Goal: Task Accomplishment & Management: Manage account settings

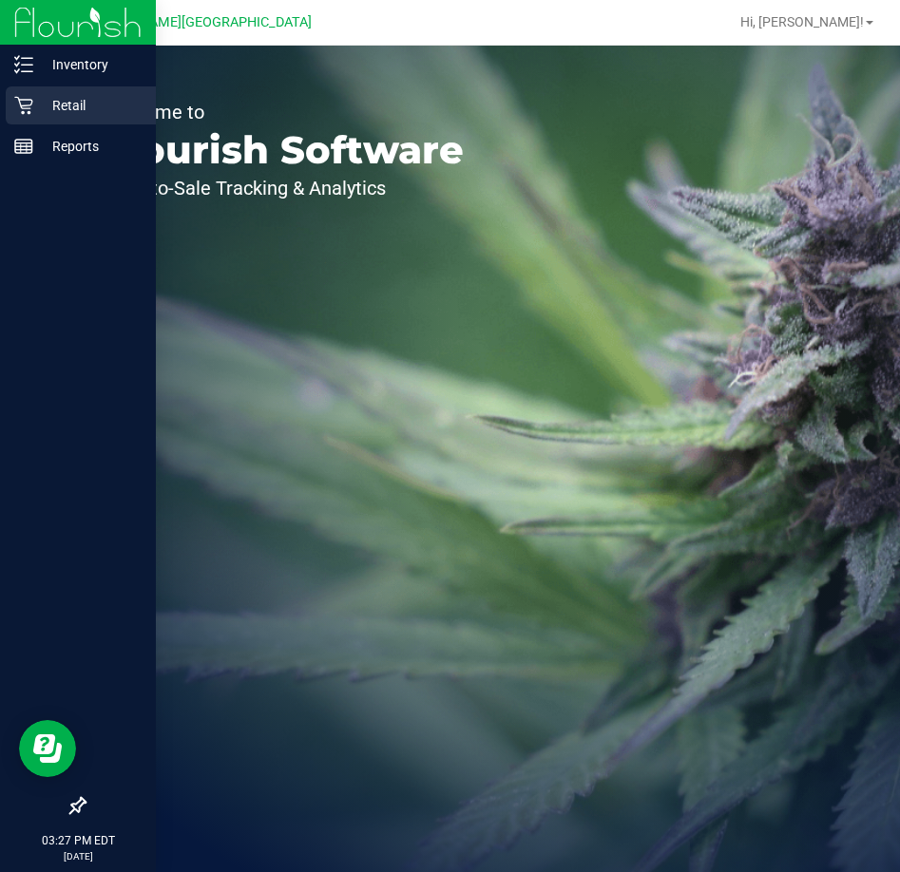
click at [67, 99] on p "Retail" at bounding box center [90, 105] width 114 height 23
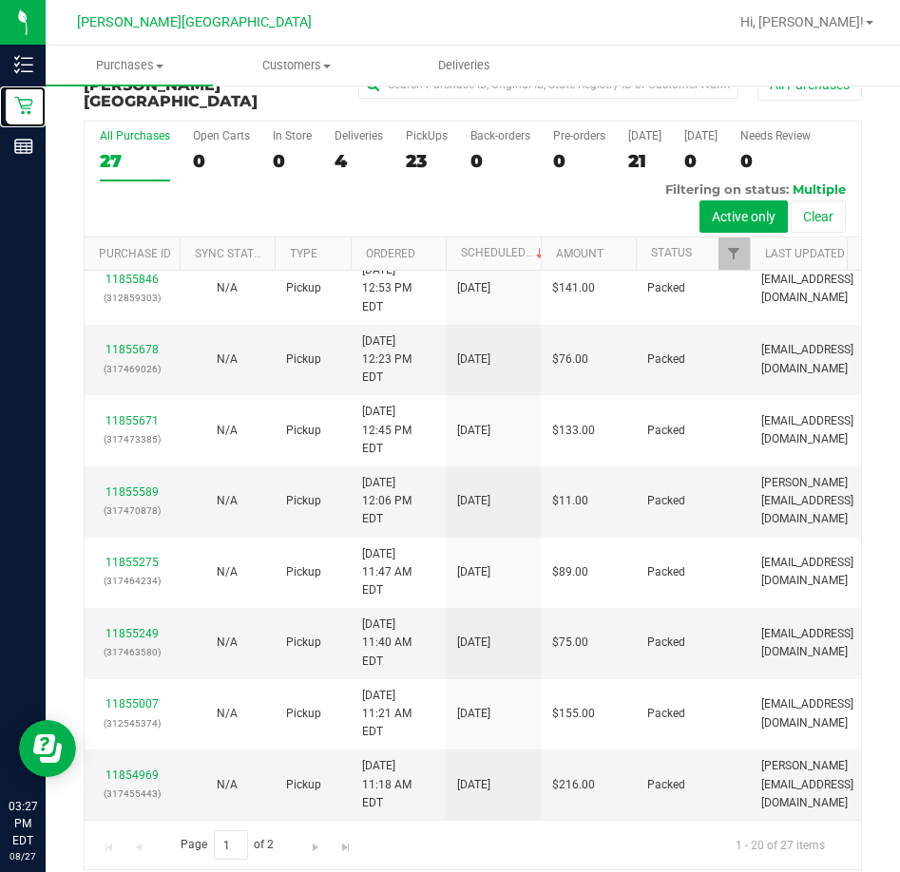
scroll to position [421, 0]
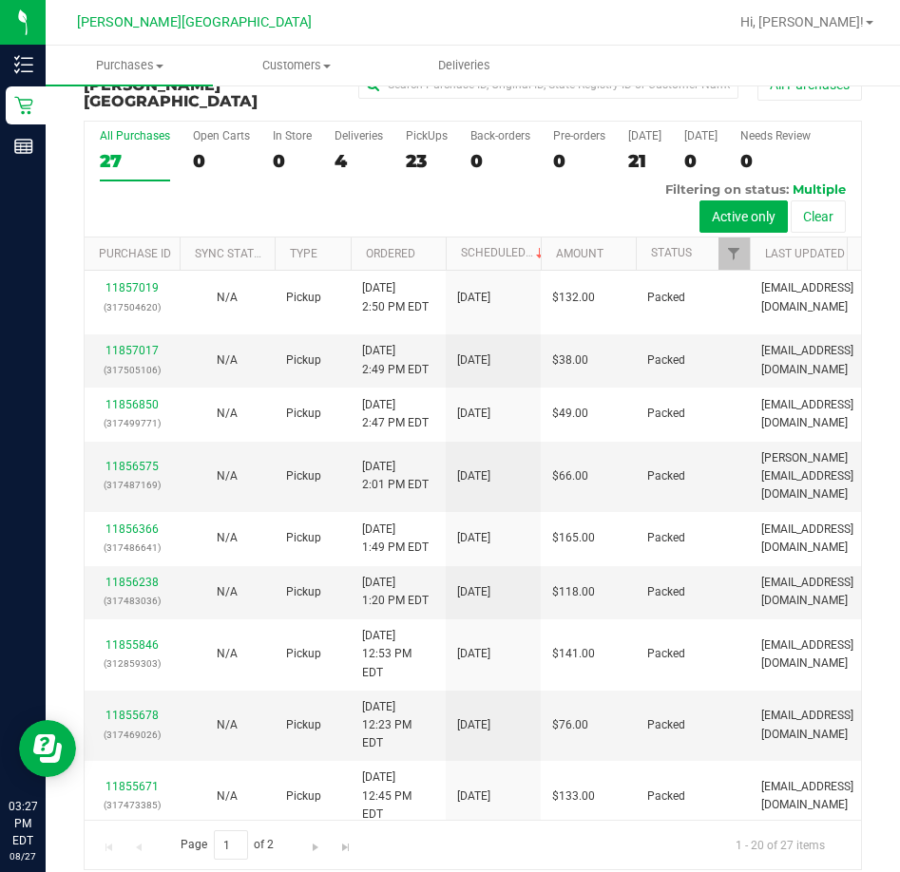
click at [124, 161] on link "11857292" at bounding box center [131, 153] width 53 height 13
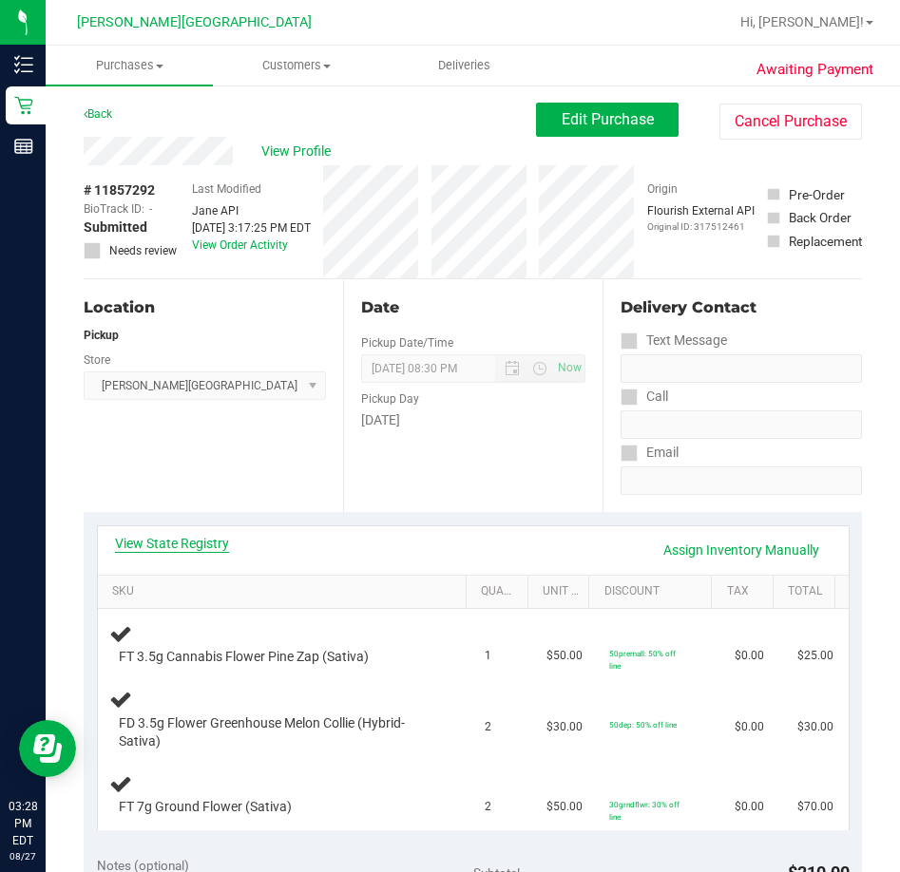
click at [172, 544] on link "View State Registry" at bounding box center [172, 543] width 114 height 19
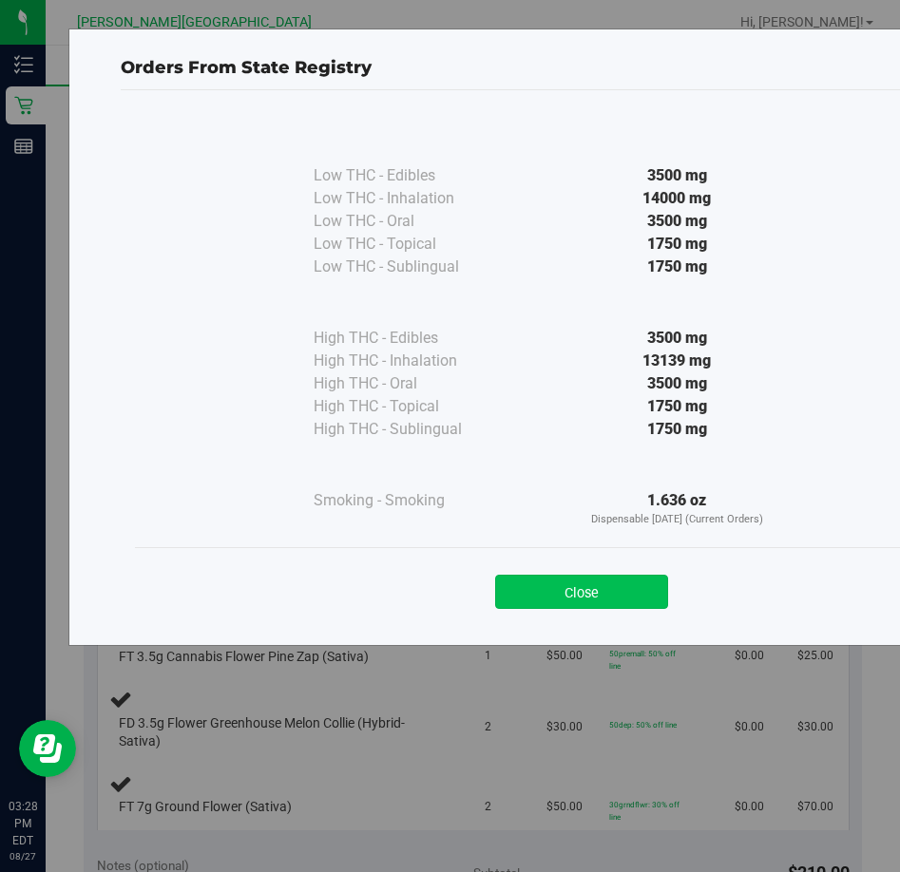
click at [562, 600] on button "Close" at bounding box center [581, 592] width 173 height 34
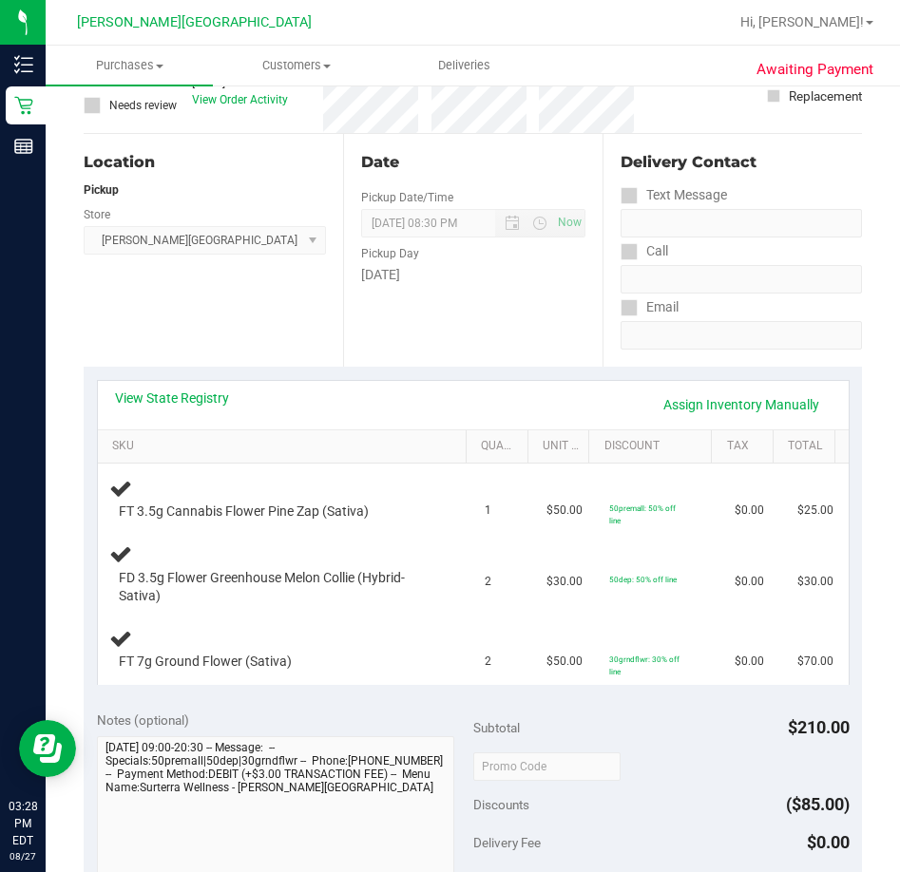
scroll to position [570, 0]
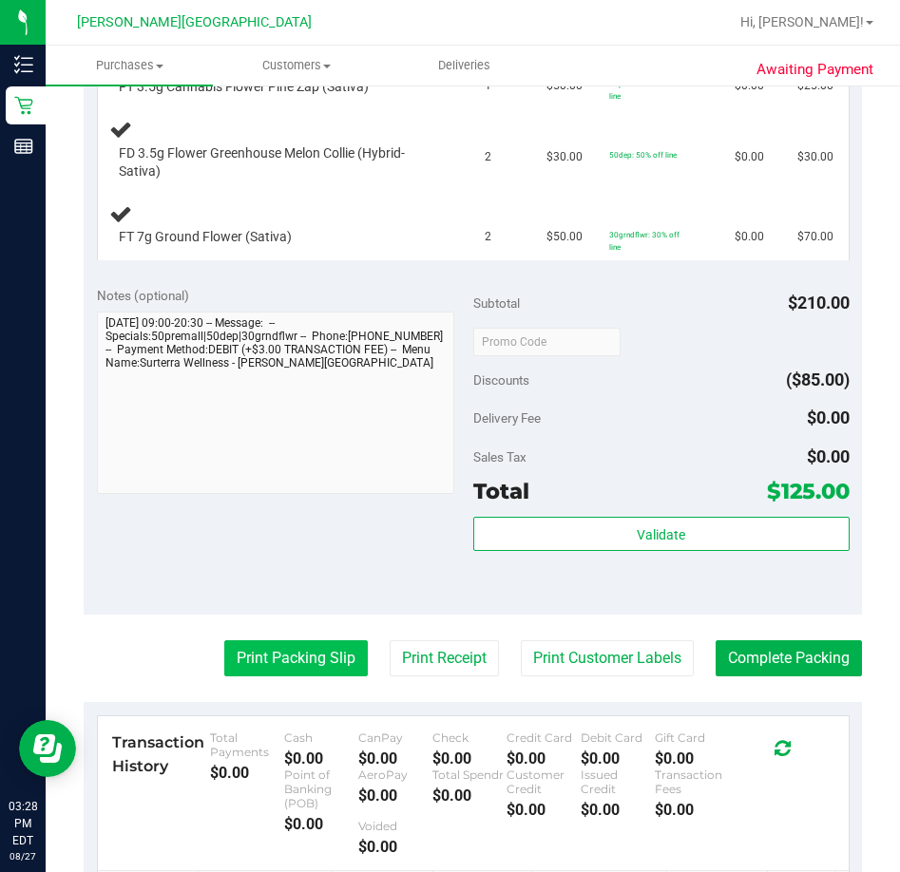
click at [241, 664] on button "Print Packing Slip" at bounding box center [295, 658] width 143 height 36
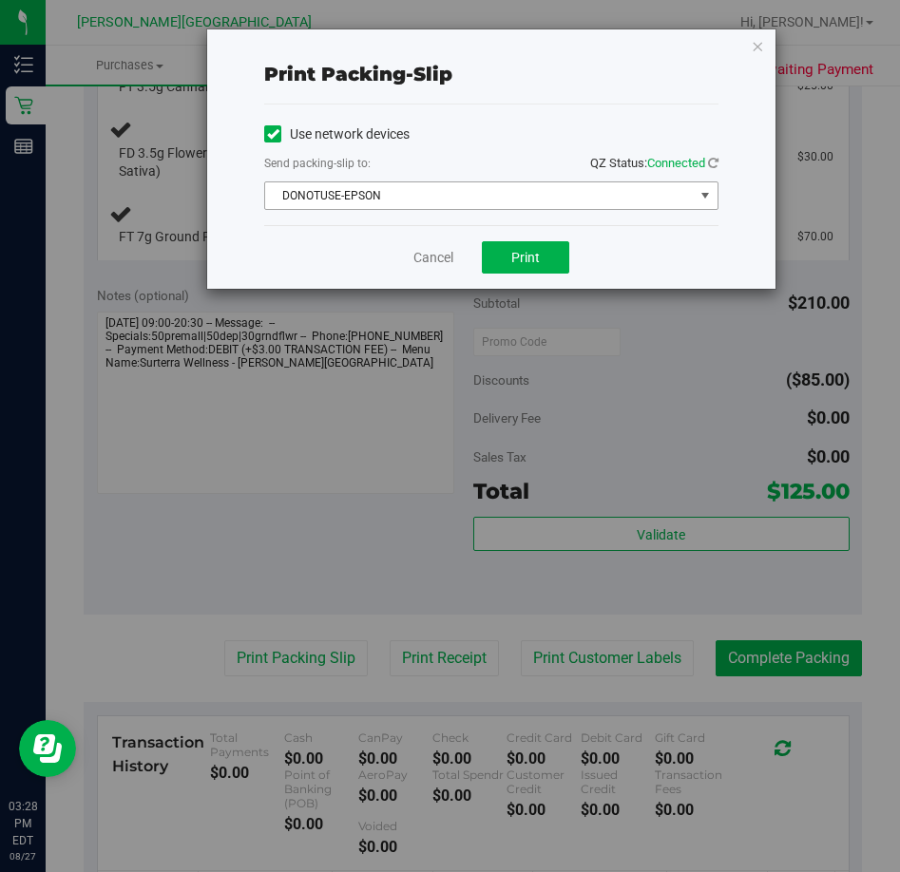
drag, startPoint x: 678, startPoint y: 195, endPoint x: 678, endPoint y: 205, distance: 10.5
click at [678, 203] on span "DONOTUSE-EPSON" at bounding box center [479, 195] width 429 height 27
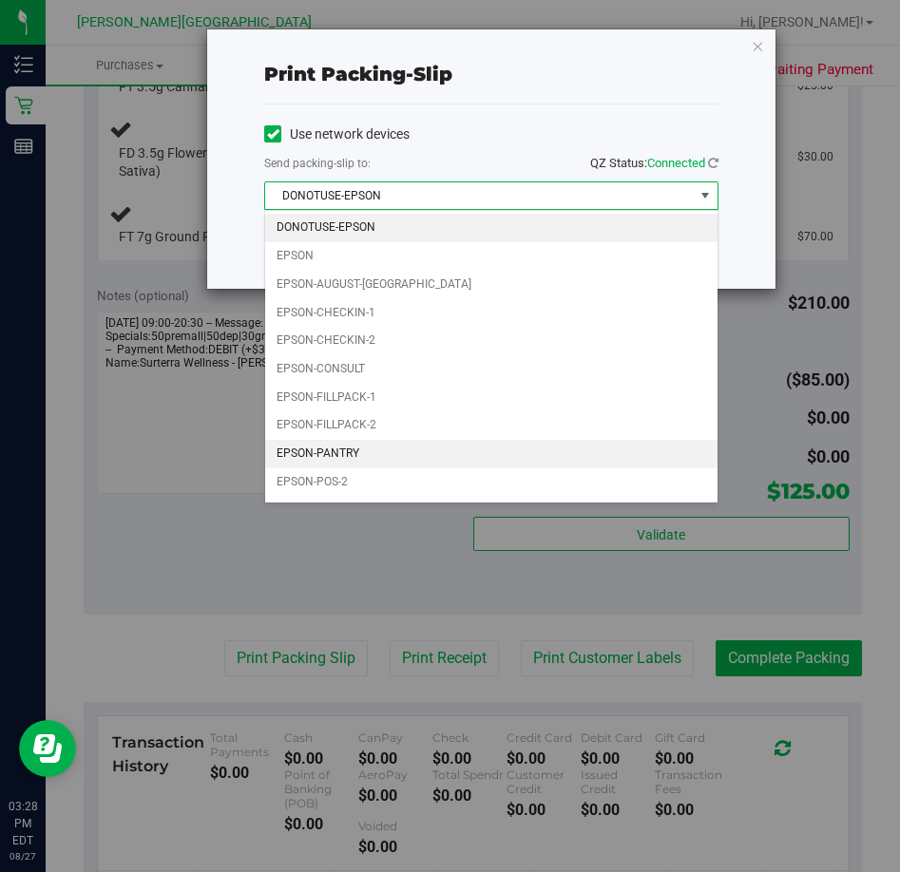
click at [320, 454] on li "EPSON-PANTRY" at bounding box center [491, 454] width 452 height 29
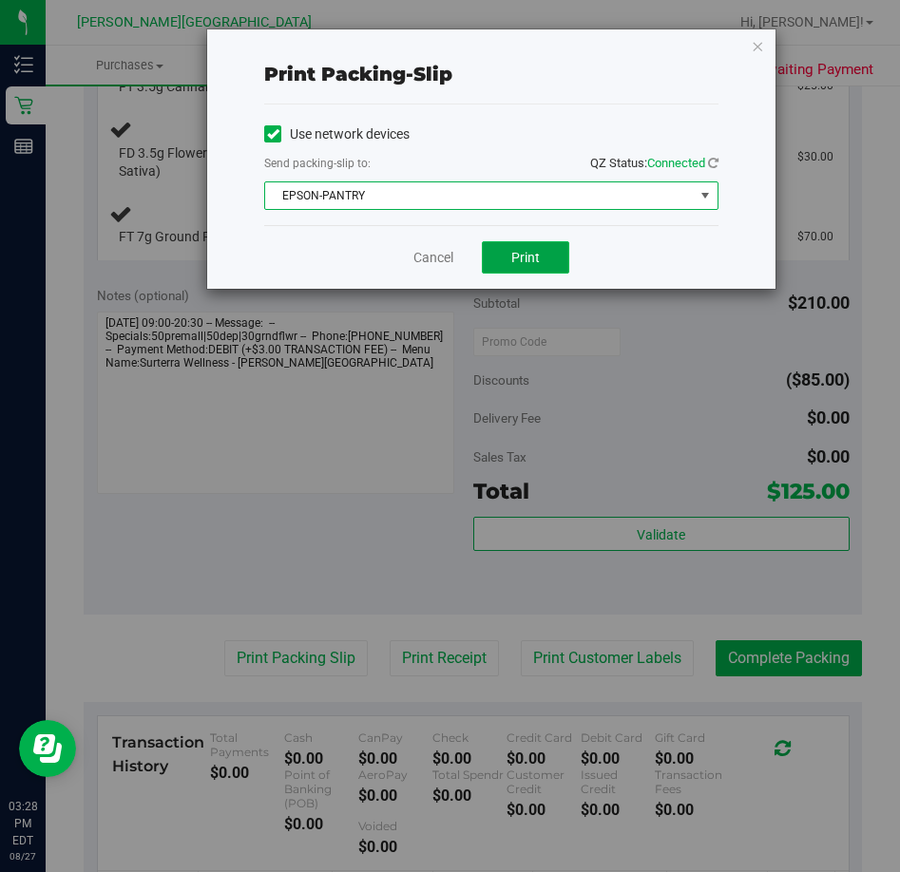
click at [520, 260] on span "Print" at bounding box center [525, 257] width 29 height 15
click at [755, 45] on icon "button" at bounding box center [757, 45] width 13 height 23
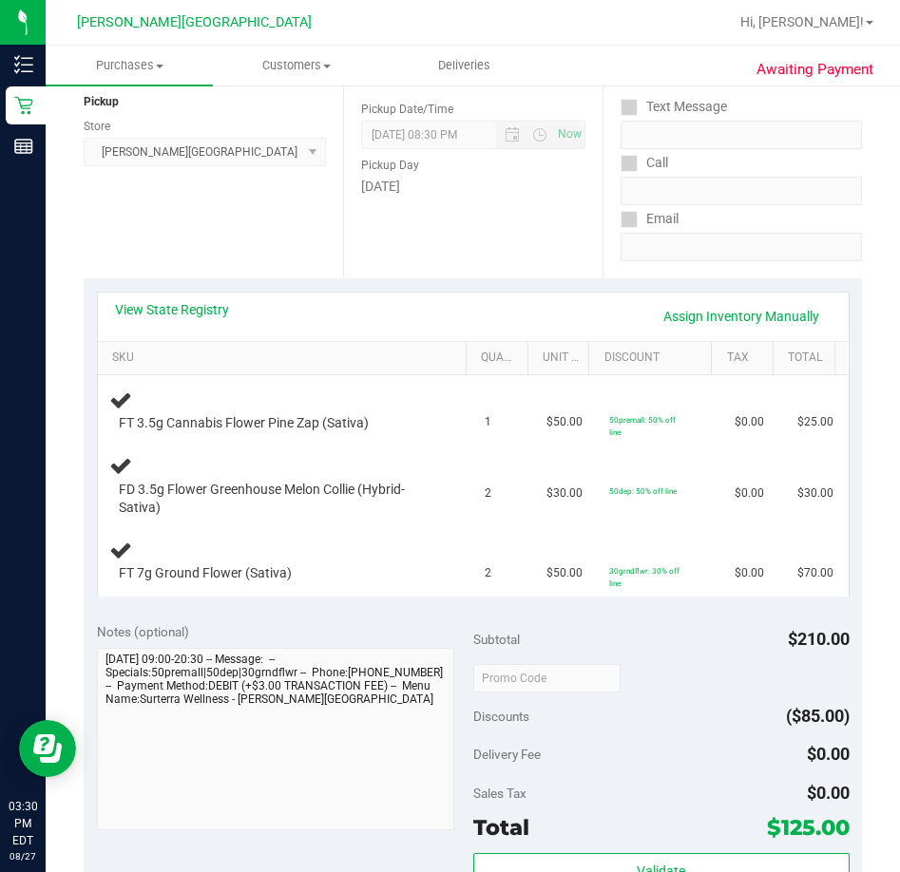
scroll to position [236, 0]
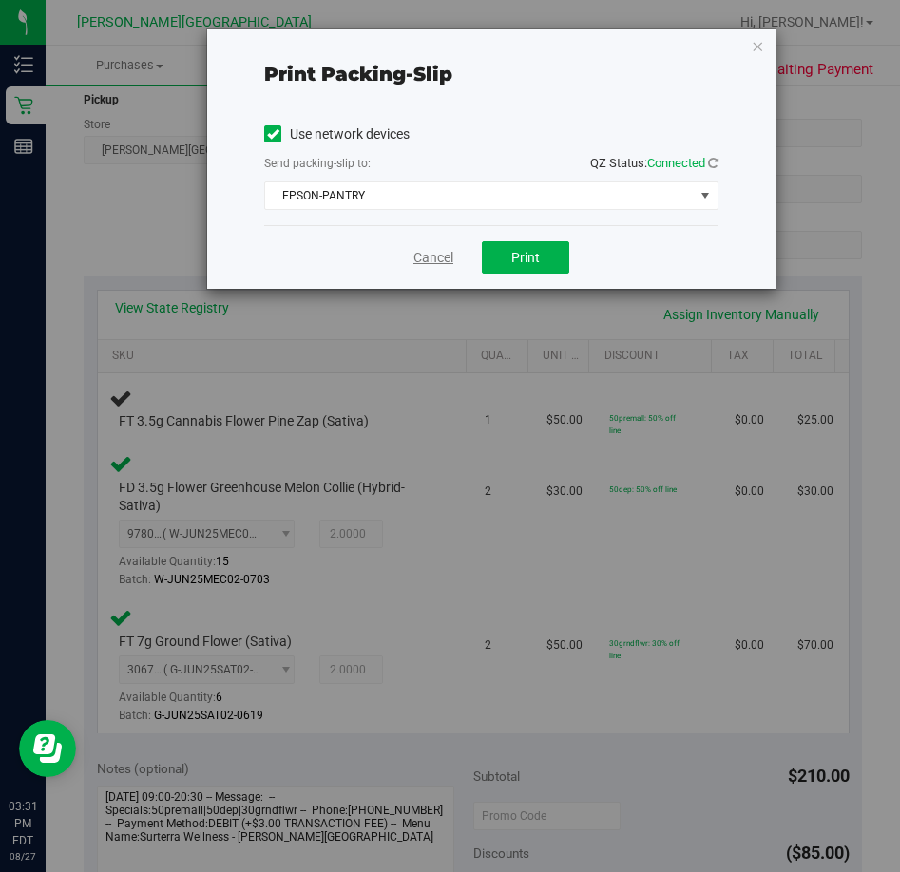
click at [435, 263] on link "Cancel" at bounding box center [433, 258] width 40 height 20
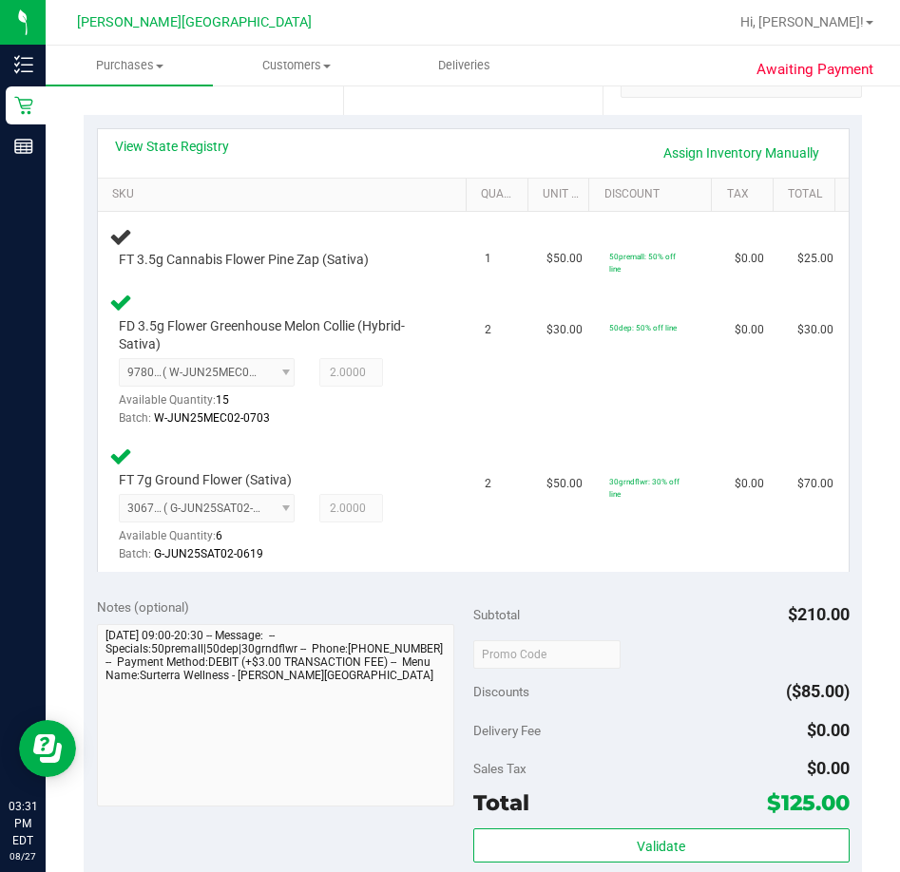
scroll to position [389, 0]
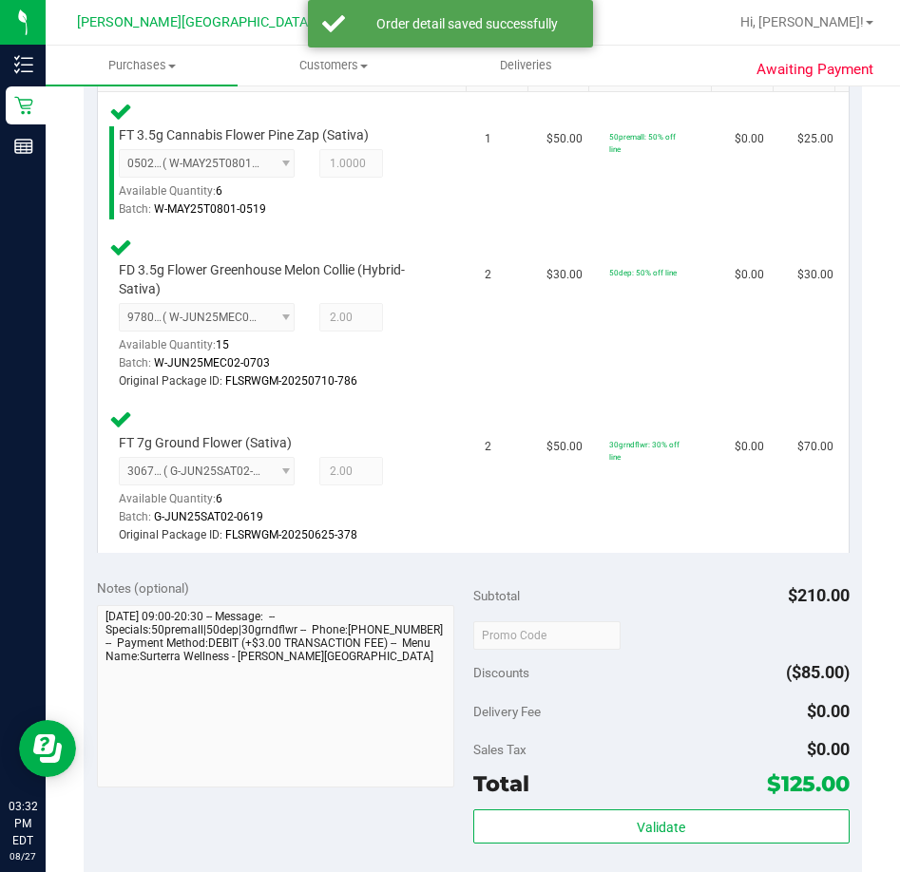
scroll to position [544, 0]
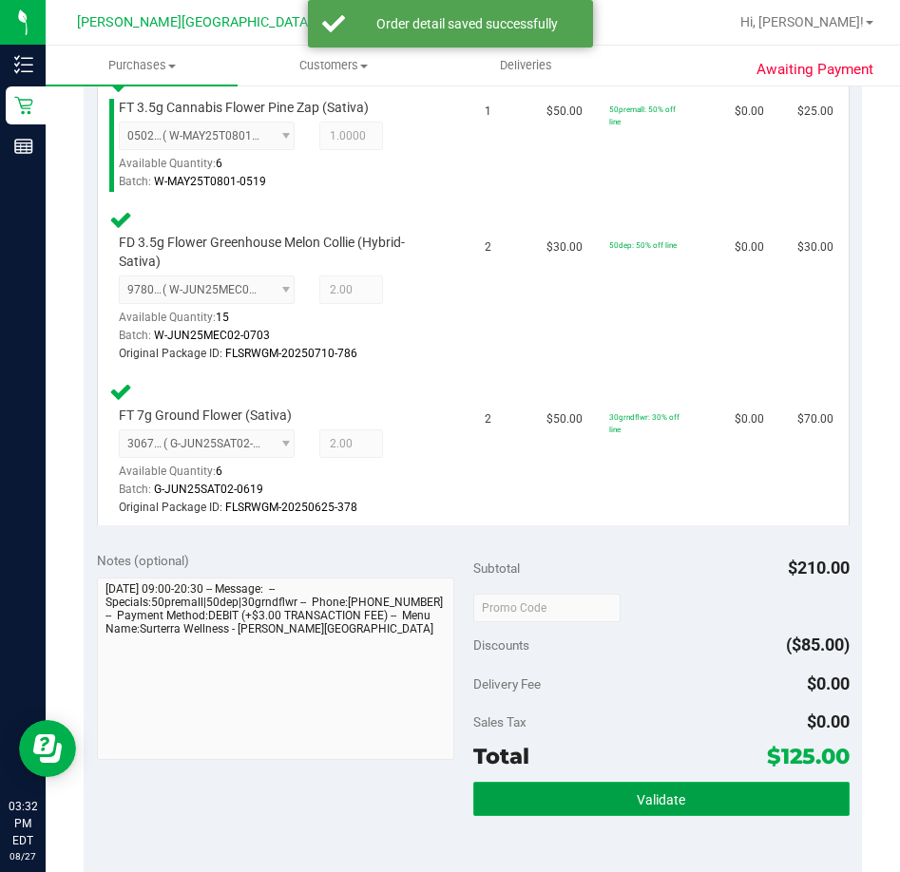
click at [553, 793] on button "Validate" at bounding box center [661, 799] width 376 height 34
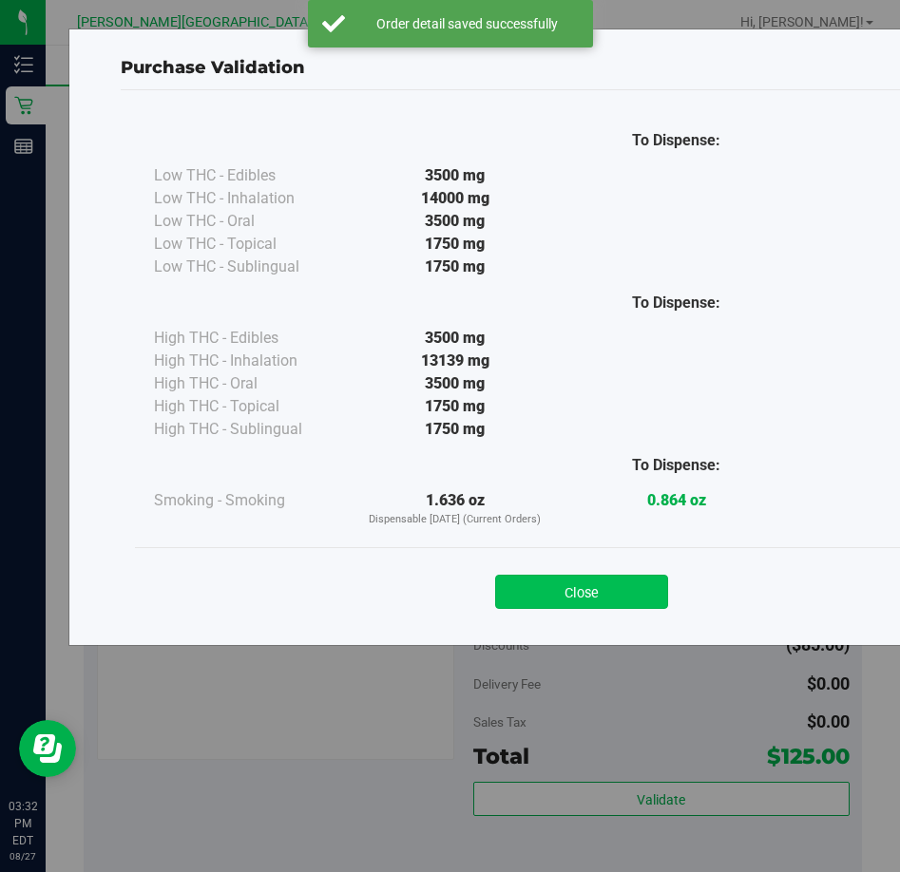
click at [562, 589] on button "Close" at bounding box center [581, 592] width 173 height 34
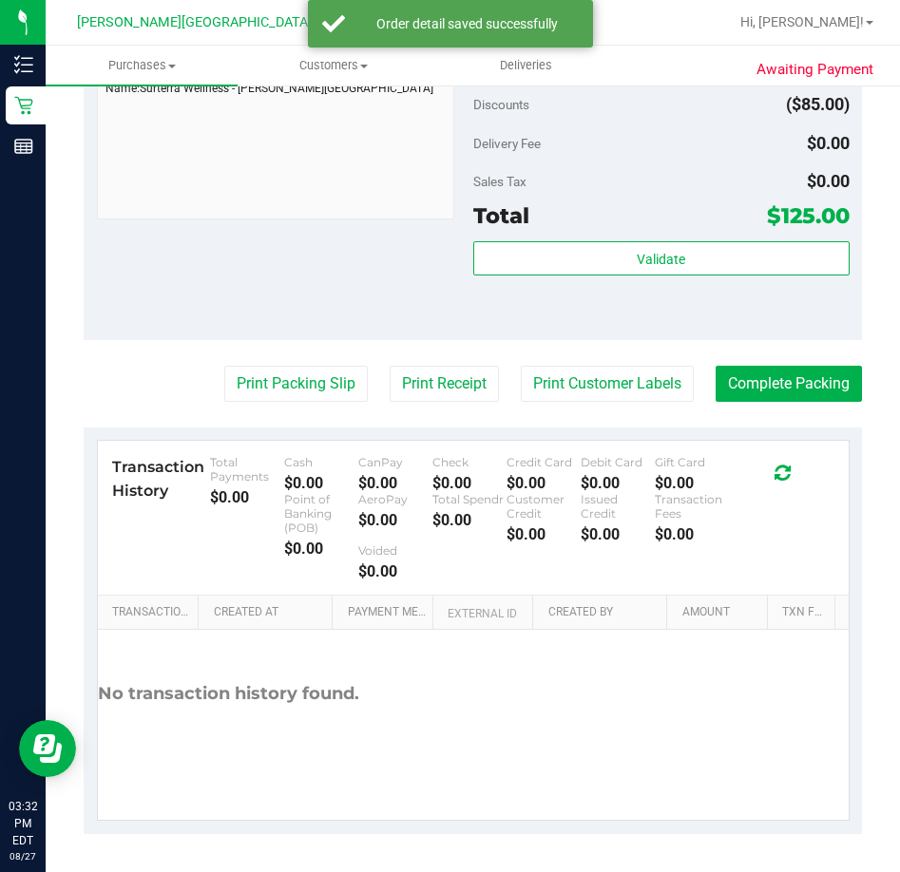
scroll to position [1083, 0]
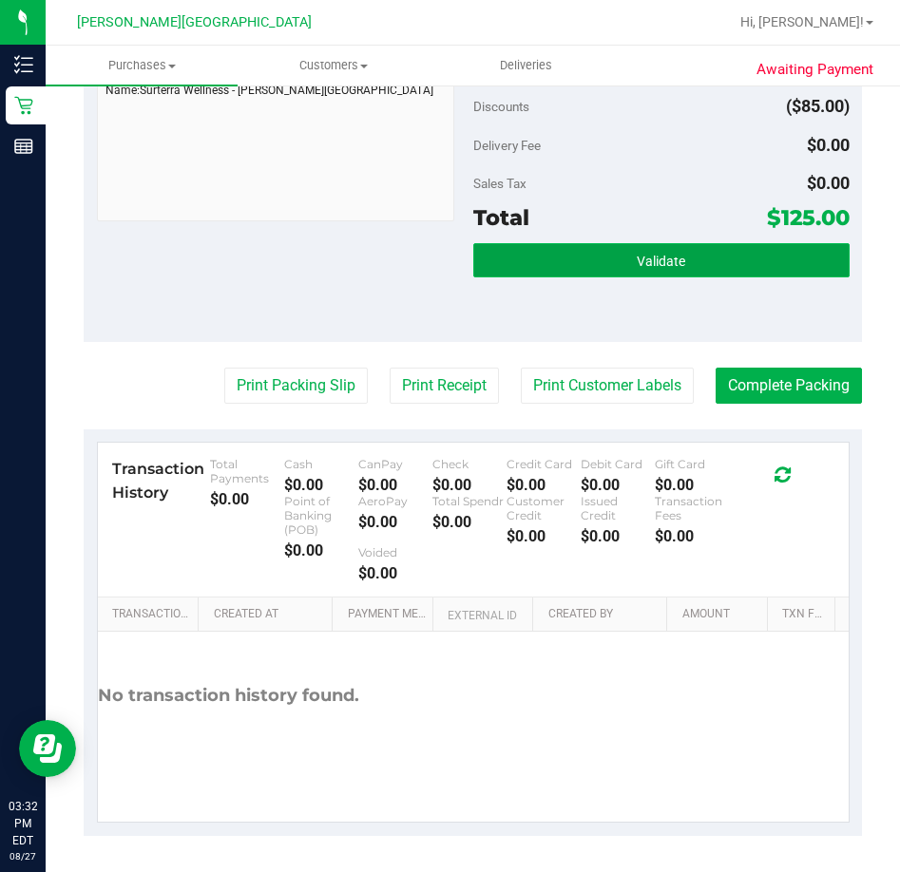
click at [718, 249] on button "Validate" at bounding box center [661, 260] width 376 height 34
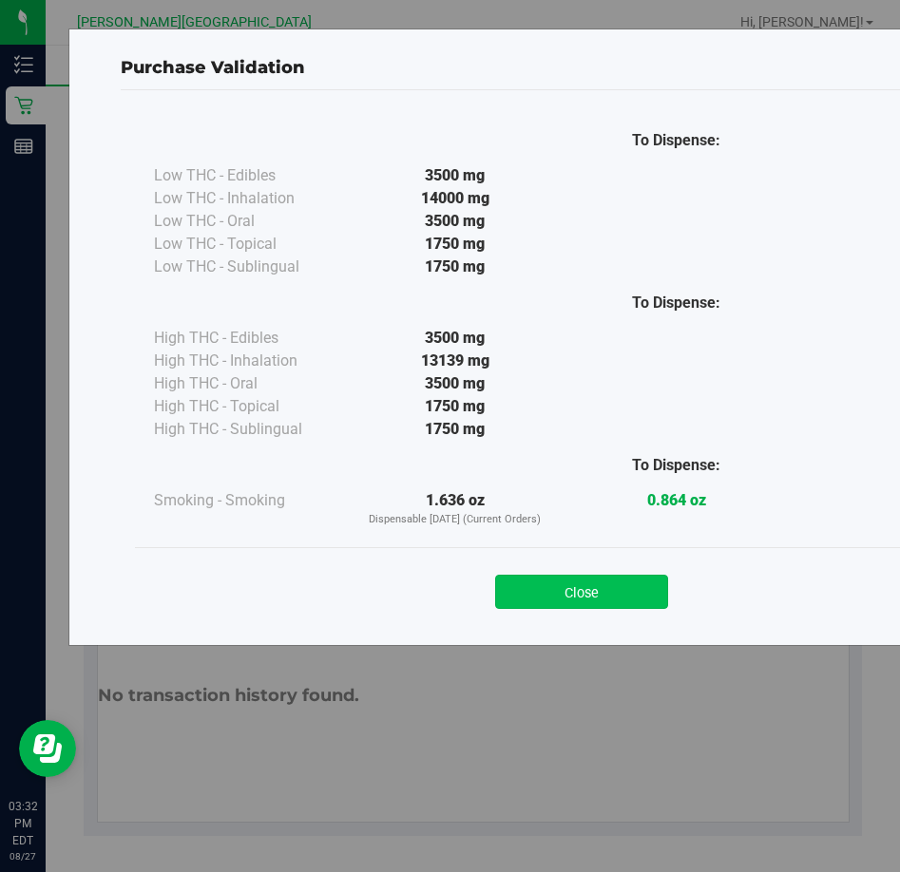
click at [587, 587] on button "Close" at bounding box center [581, 592] width 173 height 34
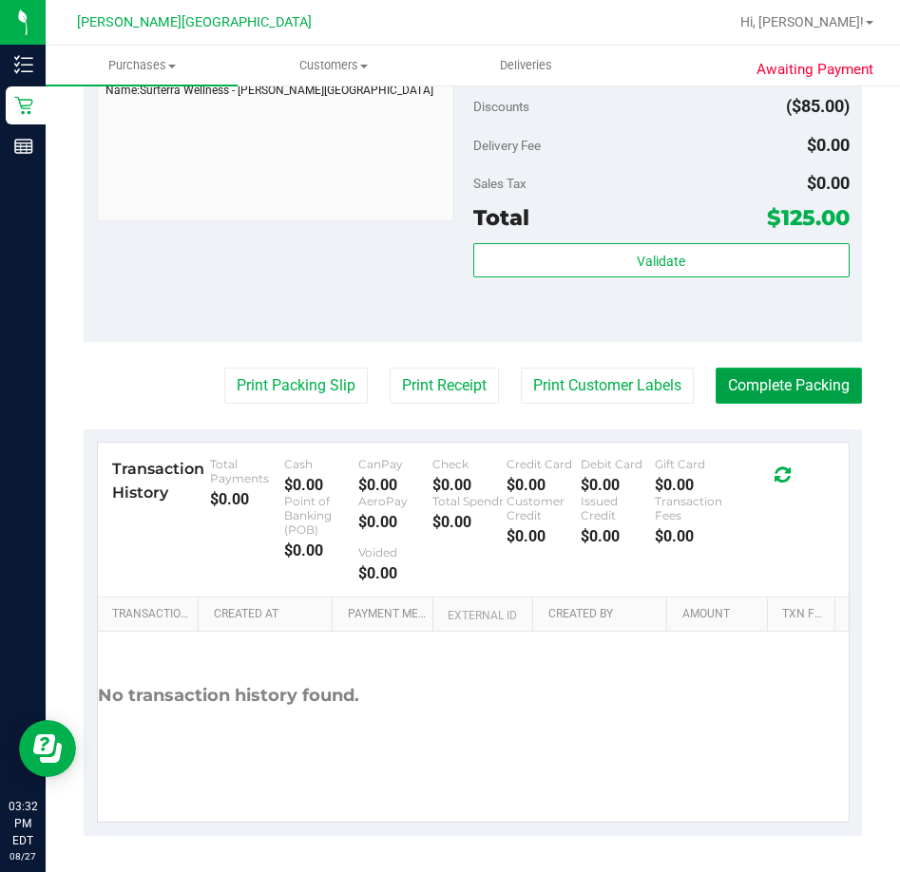
click at [778, 394] on button "Complete Packing" at bounding box center [789, 386] width 146 height 36
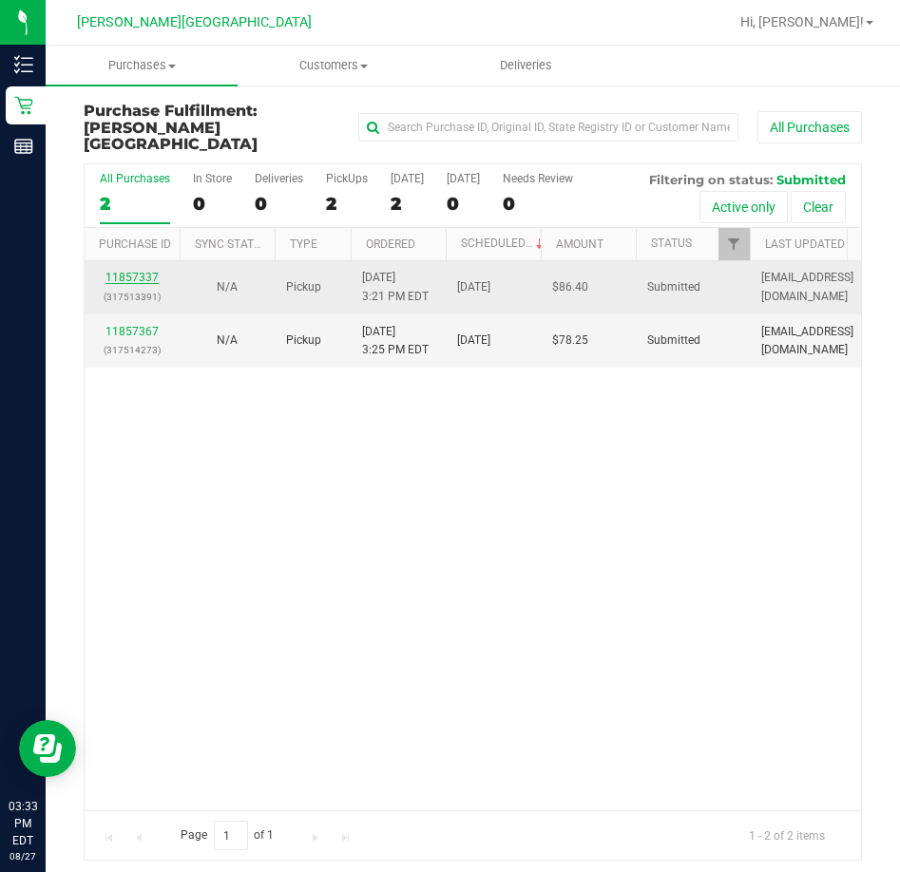
click at [143, 271] on link "11857337" at bounding box center [131, 277] width 53 height 13
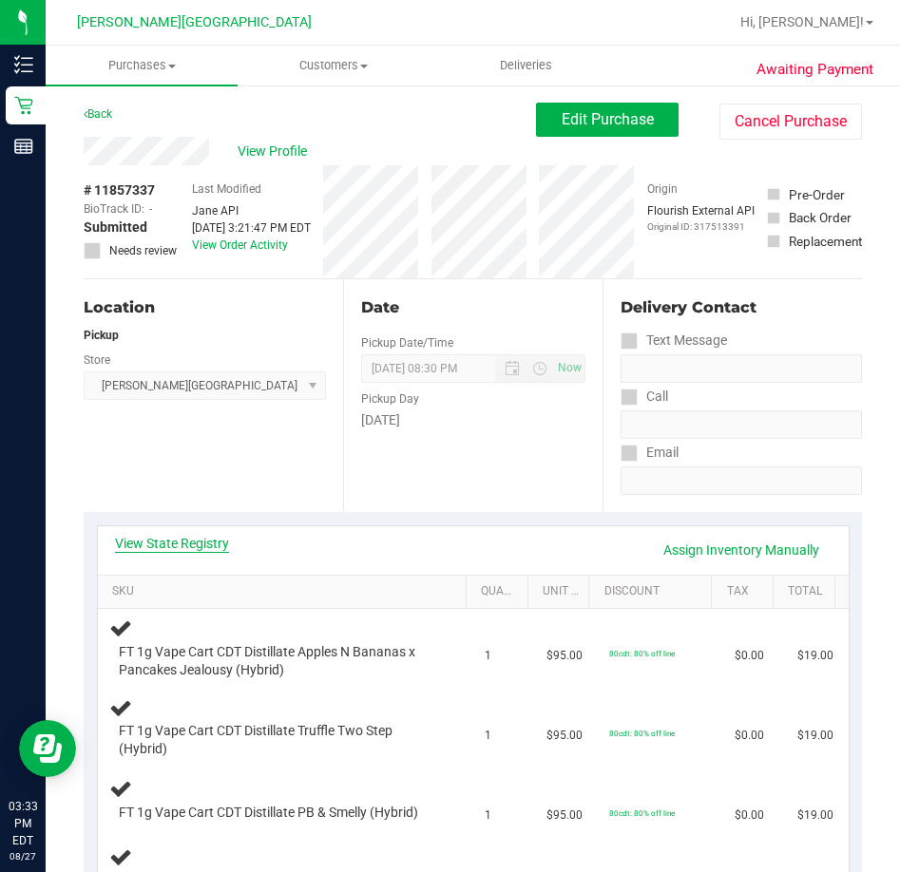
click at [179, 540] on link "View State Registry" at bounding box center [172, 543] width 114 height 19
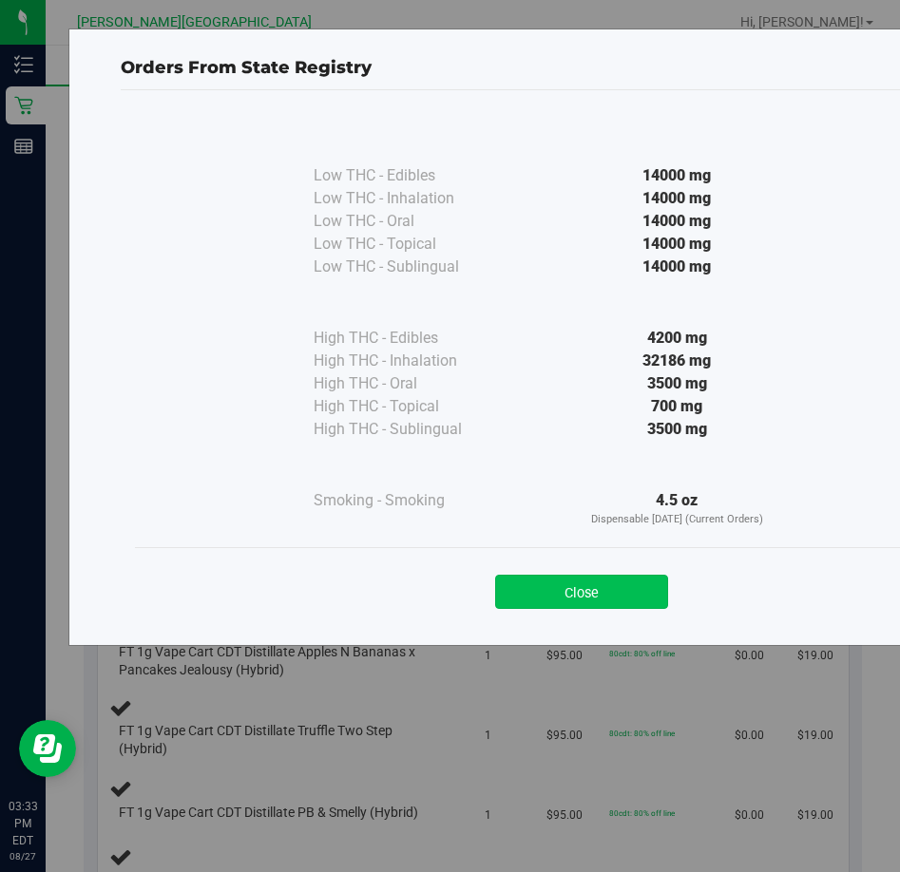
click at [554, 585] on button "Close" at bounding box center [581, 592] width 173 height 34
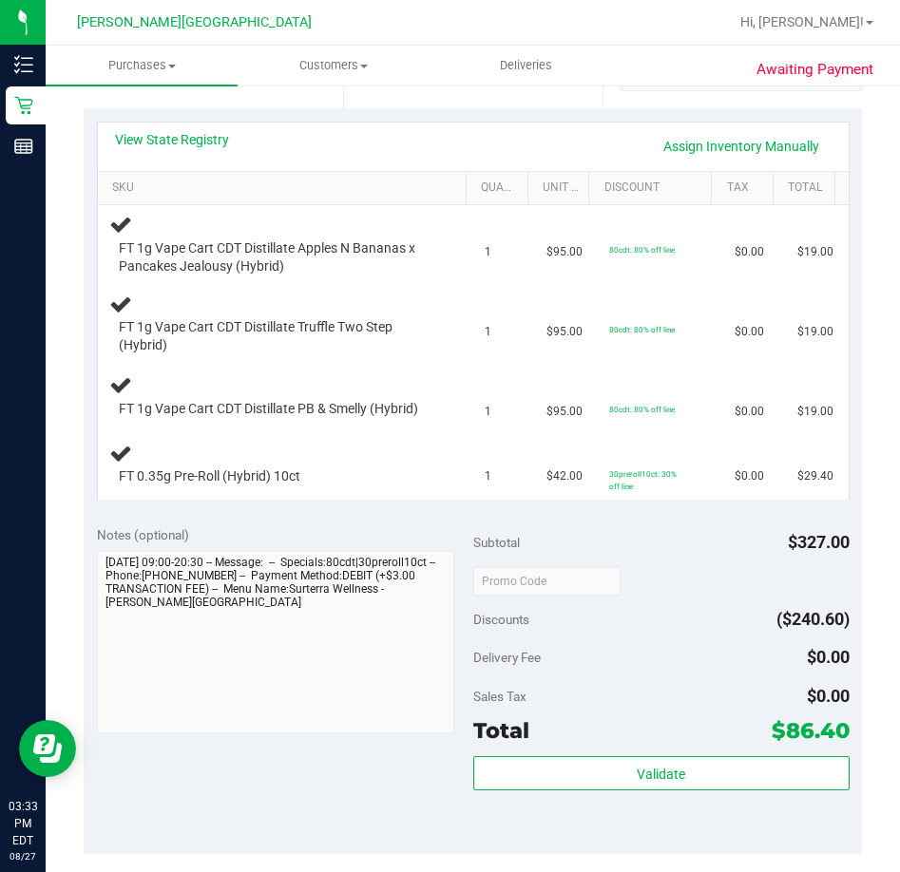
scroll to position [475, 0]
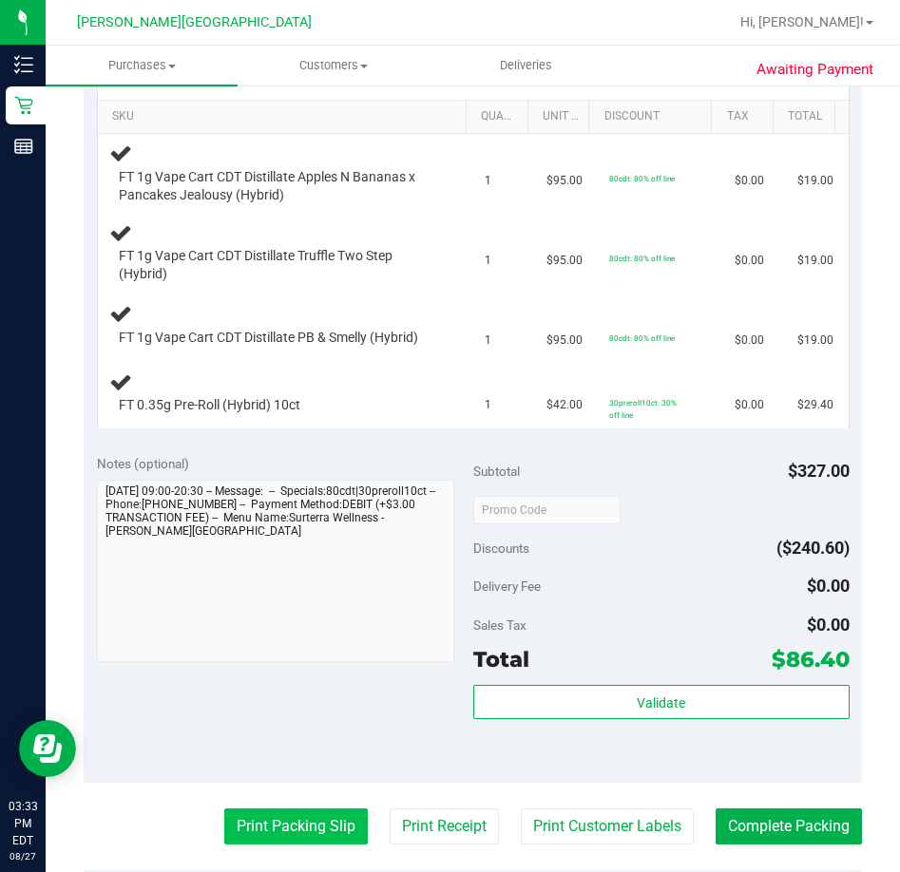
click at [286, 819] on button "Print Packing Slip" at bounding box center [295, 827] width 143 height 36
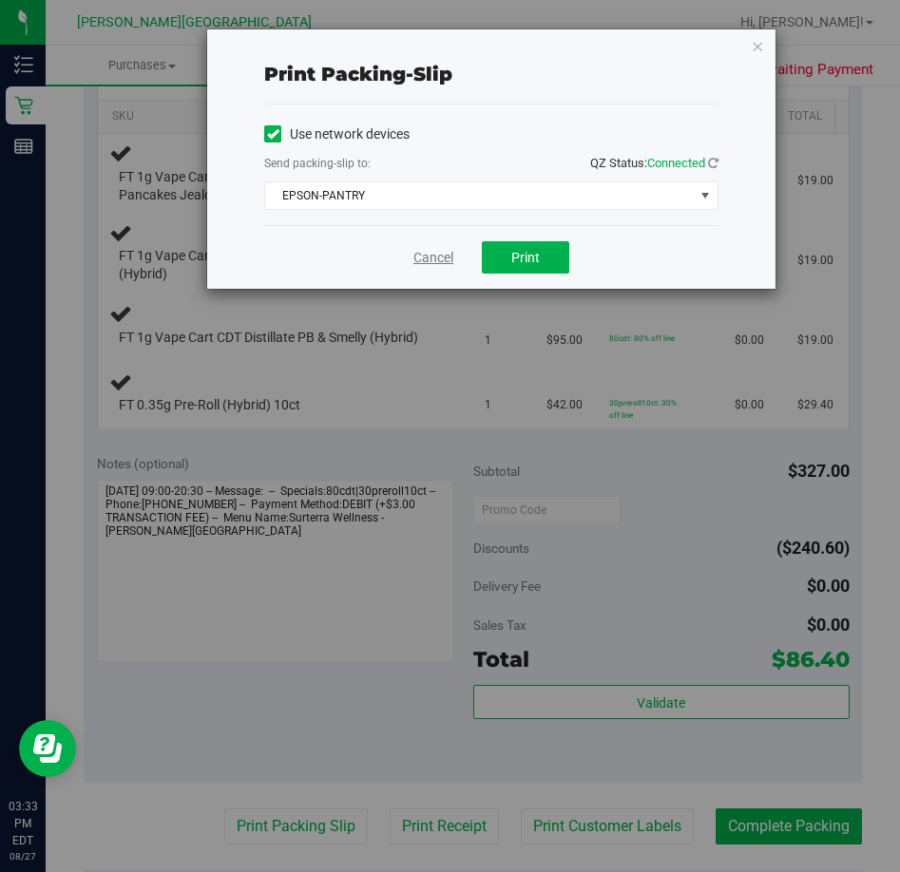
click at [429, 259] on link "Cancel" at bounding box center [433, 258] width 40 height 20
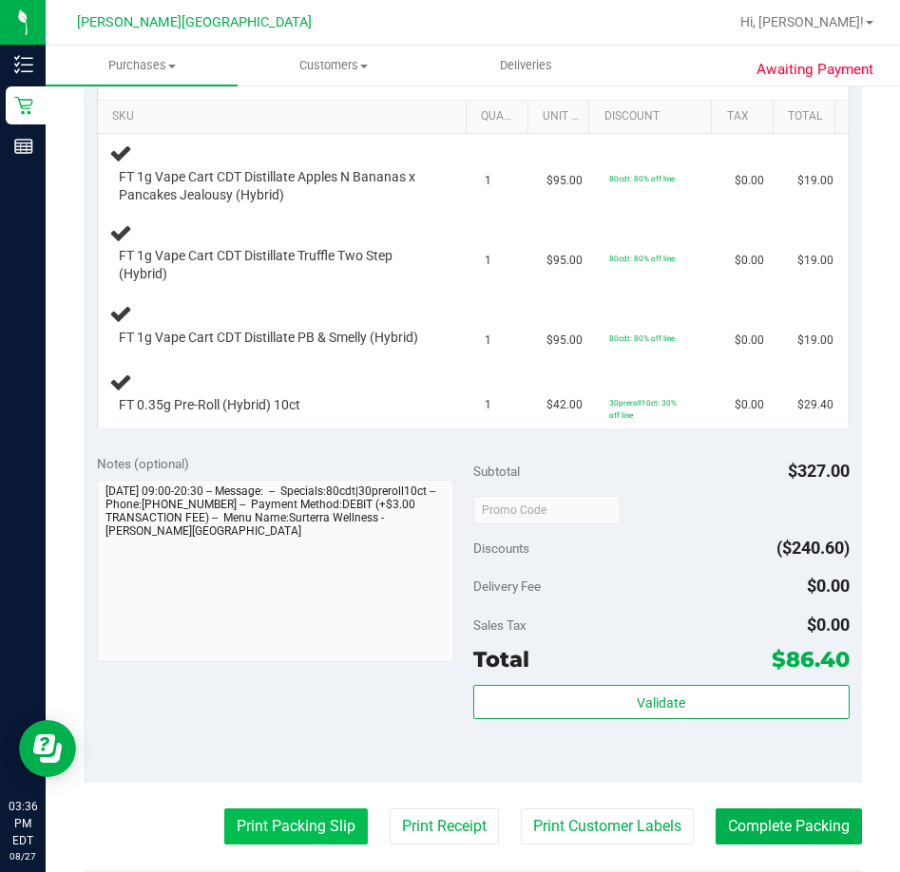
click at [258, 825] on button "Print Packing Slip" at bounding box center [295, 827] width 143 height 36
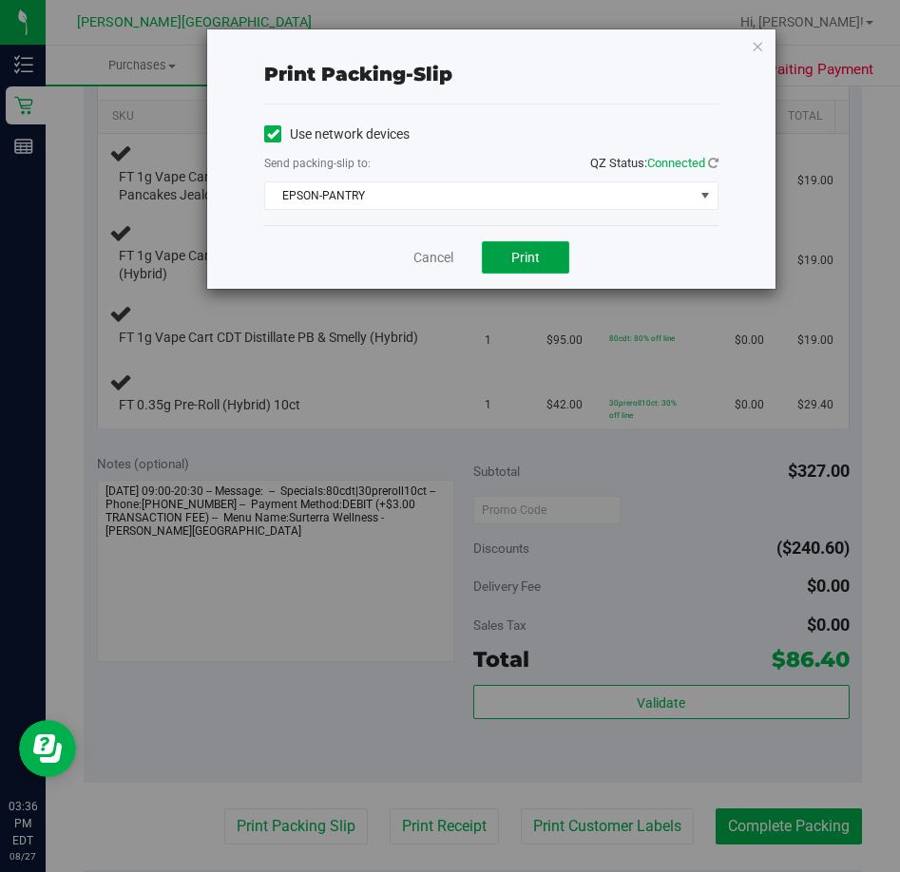
click at [519, 263] on span "Print" at bounding box center [525, 257] width 29 height 15
click at [425, 250] on link "Cancel" at bounding box center [433, 258] width 40 height 20
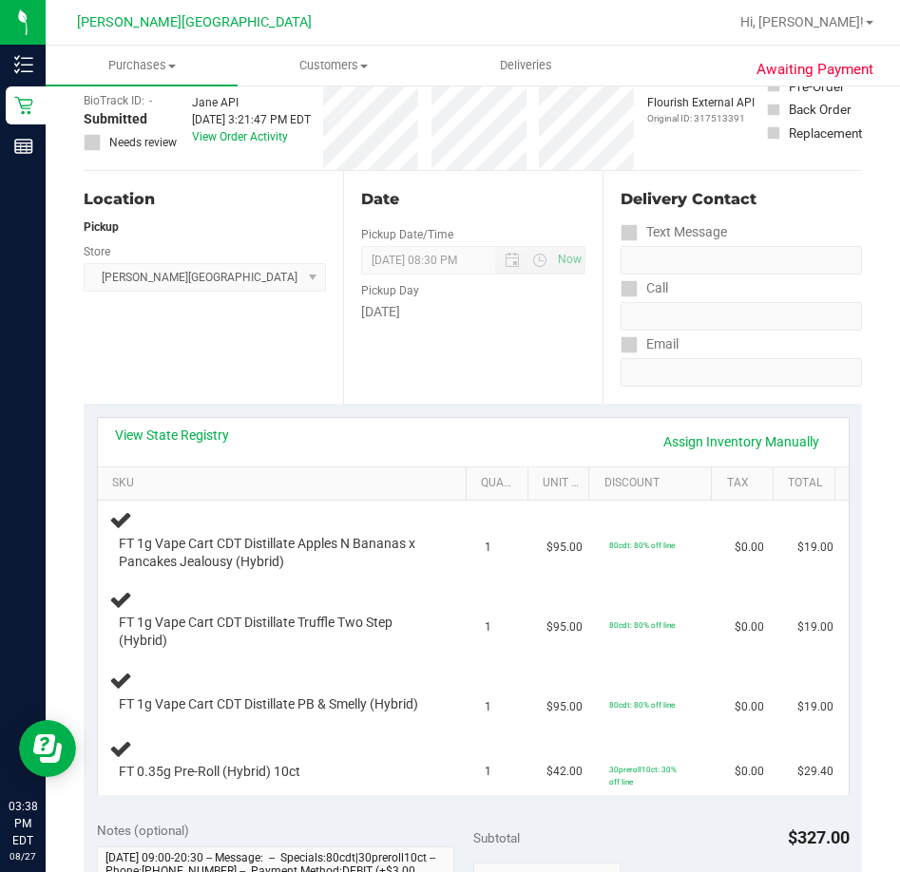
scroll to position [0, 0]
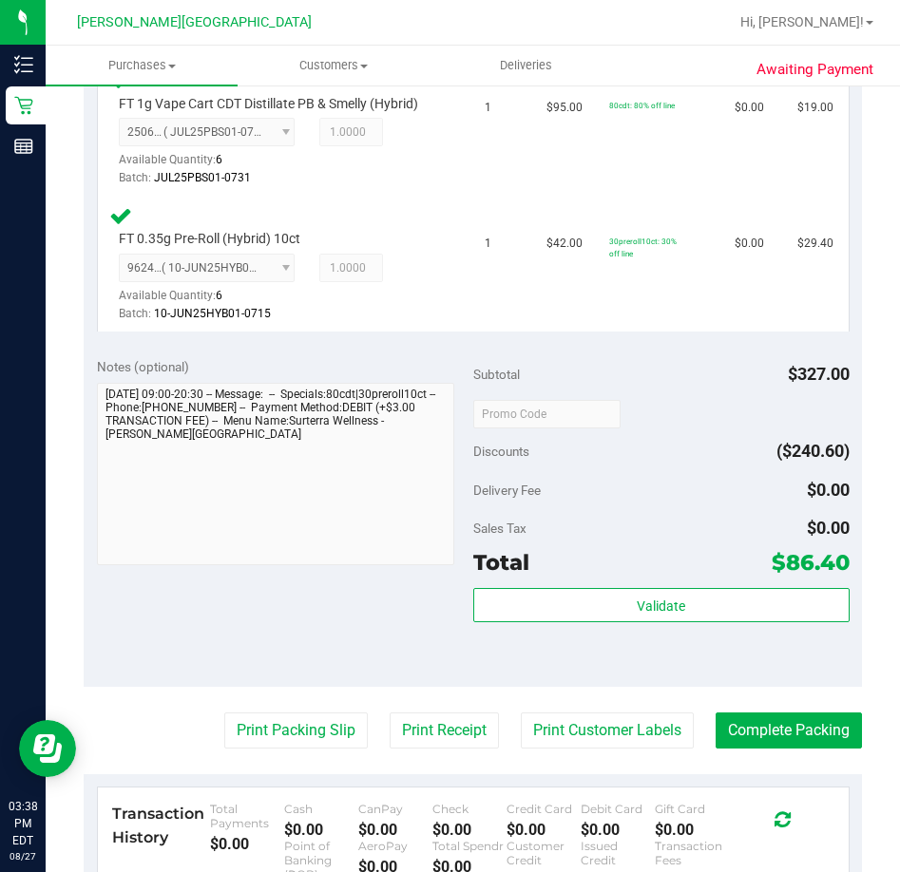
scroll to position [867, 0]
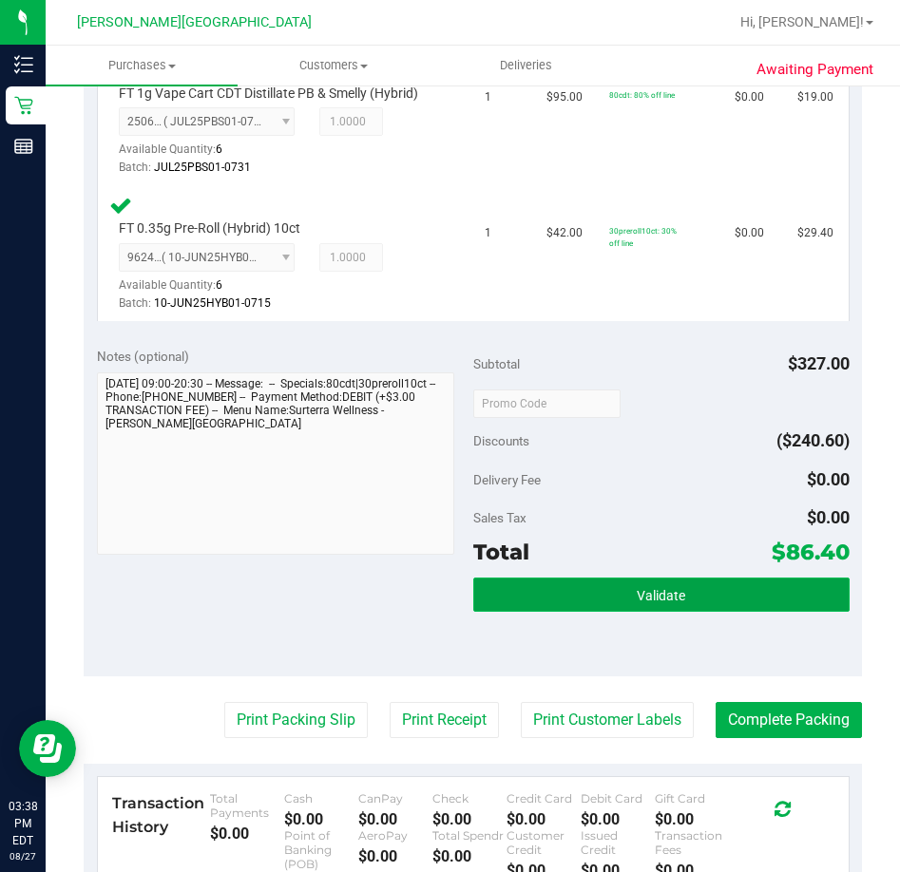
click at [550, 600] on button "Validate" at bounding box center [661, 595] width 376 height 34
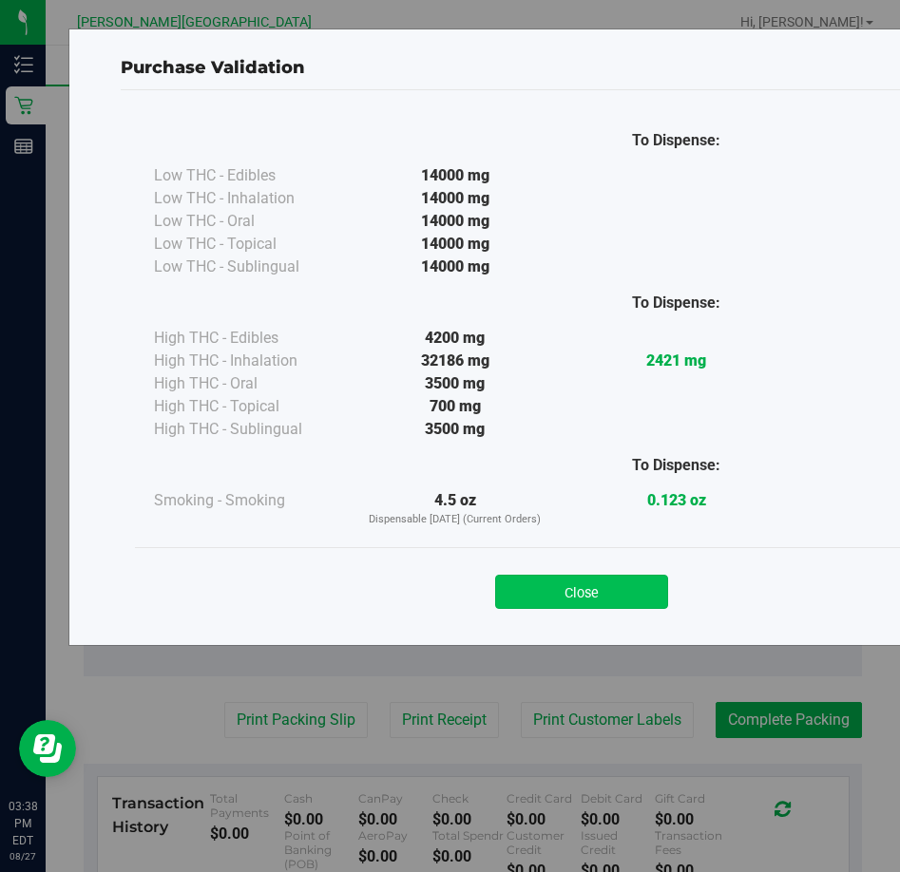
click at [555, 596] on button "Close" at bounding box center [581, 592] width 173 height 34
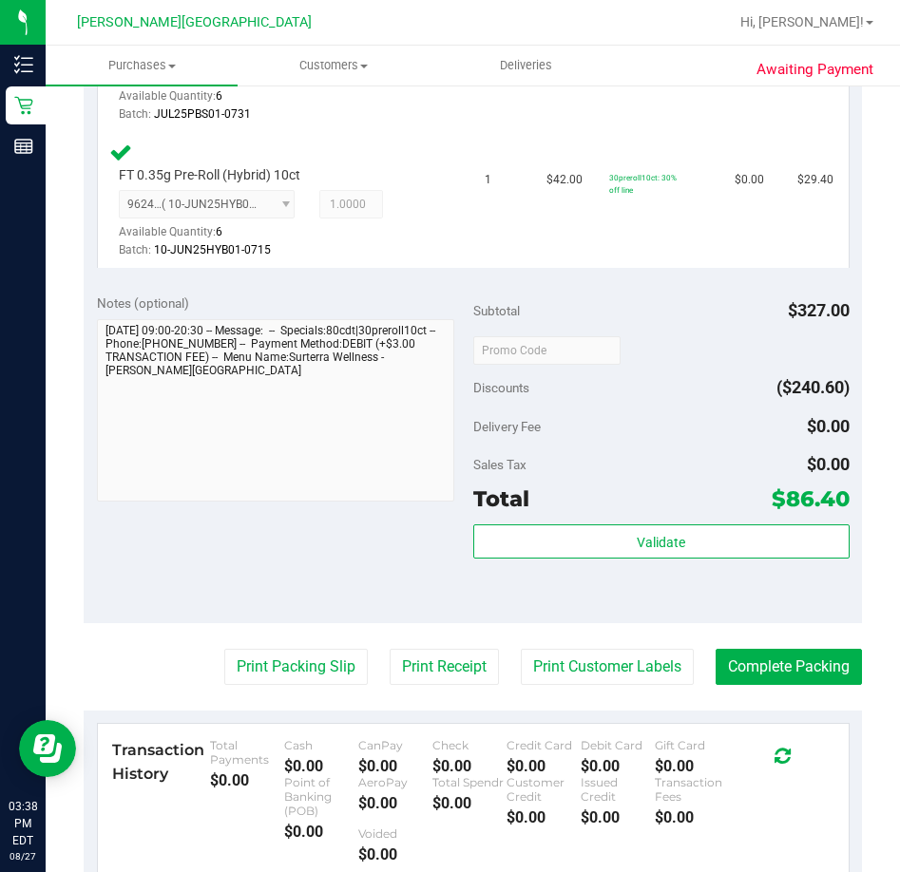
scroll to position [960, 0]
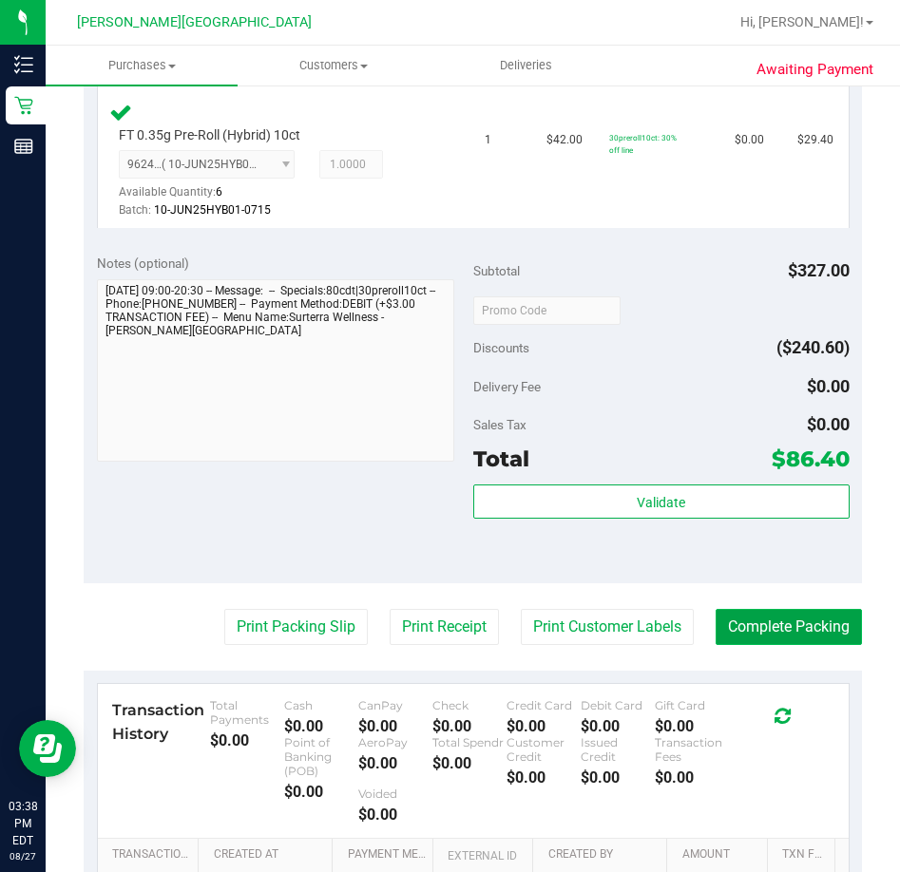
click at [746, 635] on button "Complete Packing" at bounding box center [789, 627] width 146 height 36
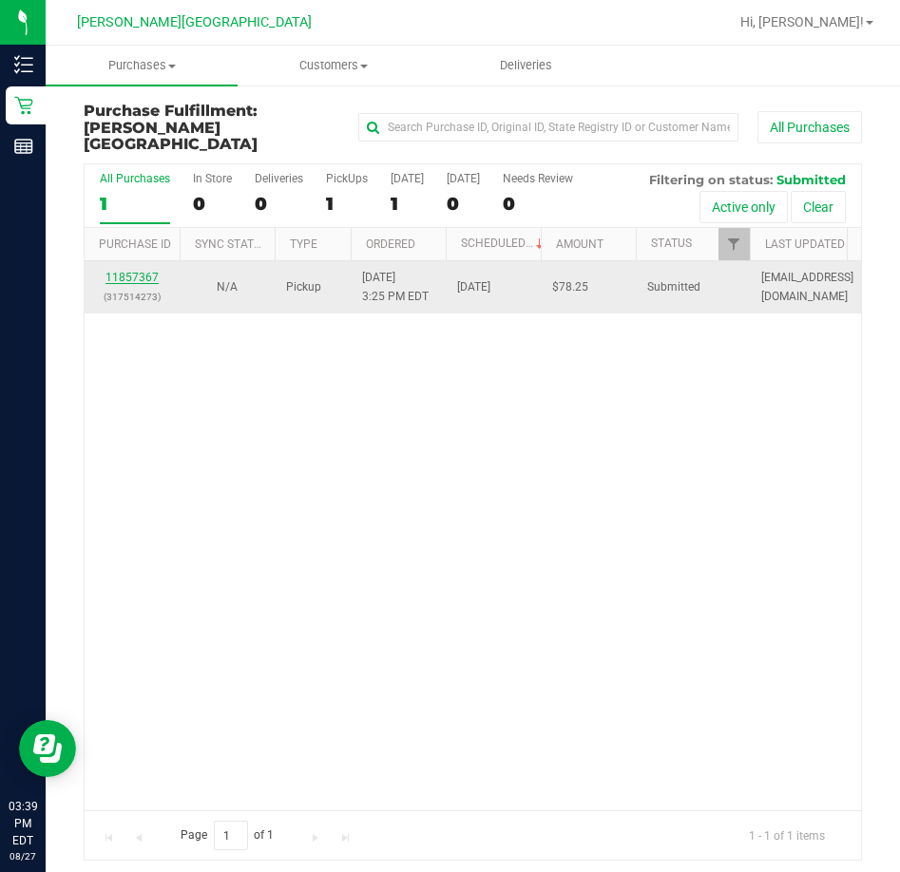
click at [117, 271] on link "11857367" at bounding box center [131, 277] width 53 height 13
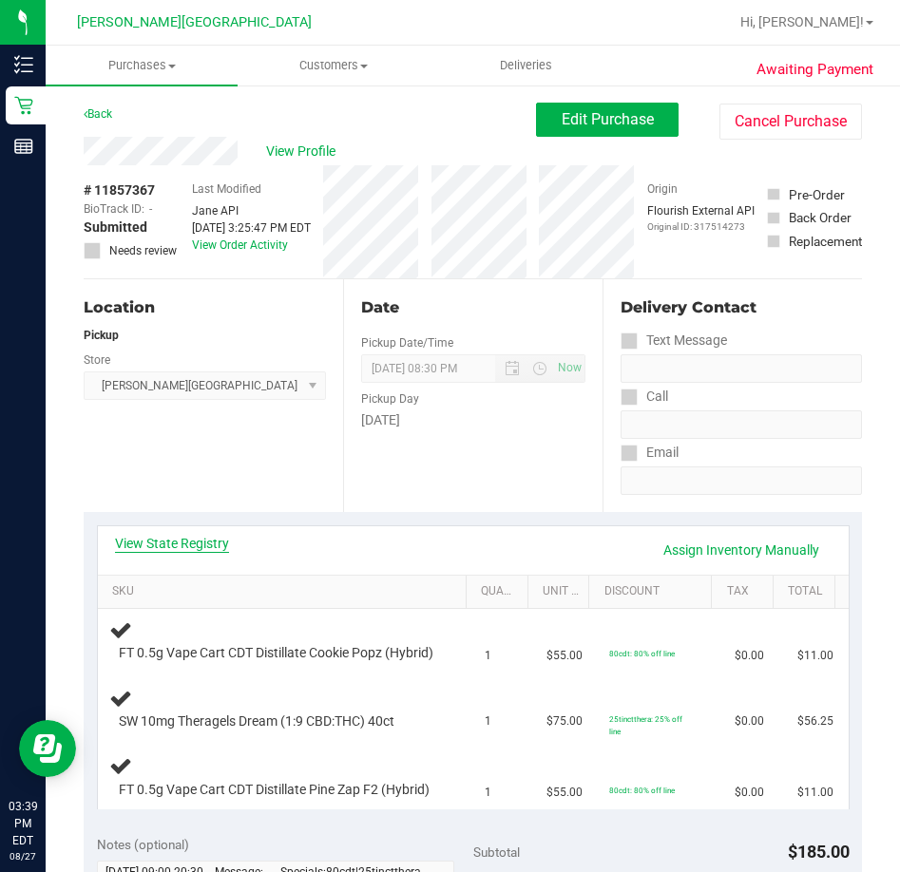
click at [180, 538] on link "View State Registry" at bounding box center [172, 543] width 114 height 19
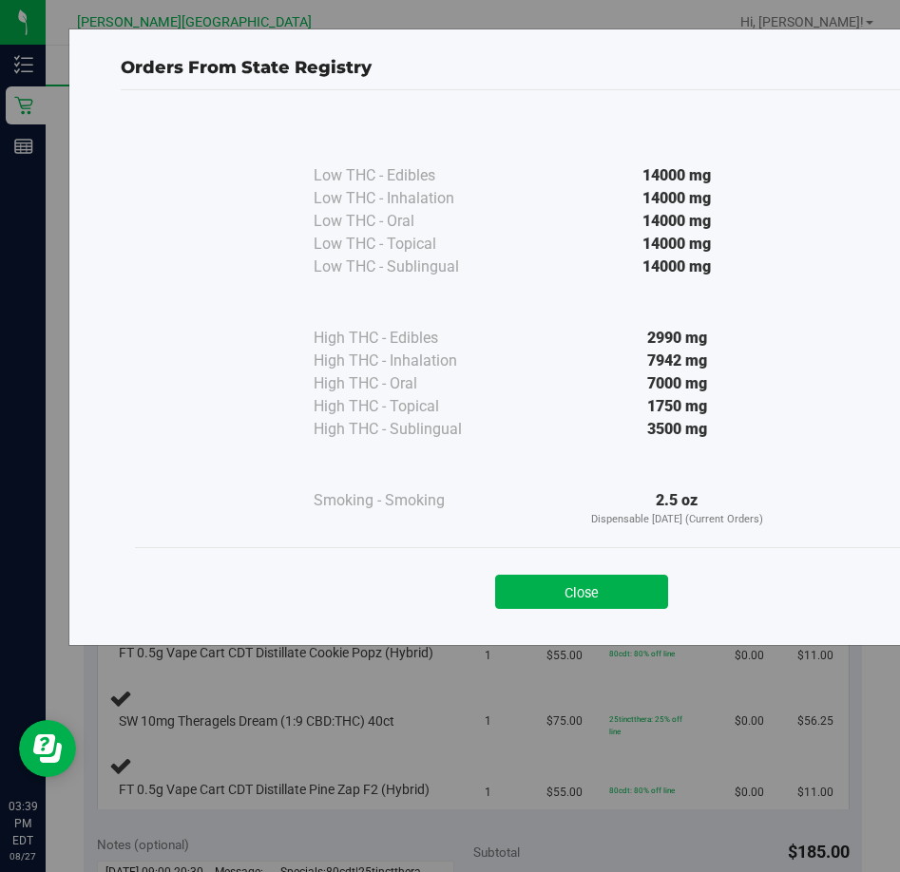
click at [559, 589] on button "Close" at bounding box center [581, 592] width 173 height 34
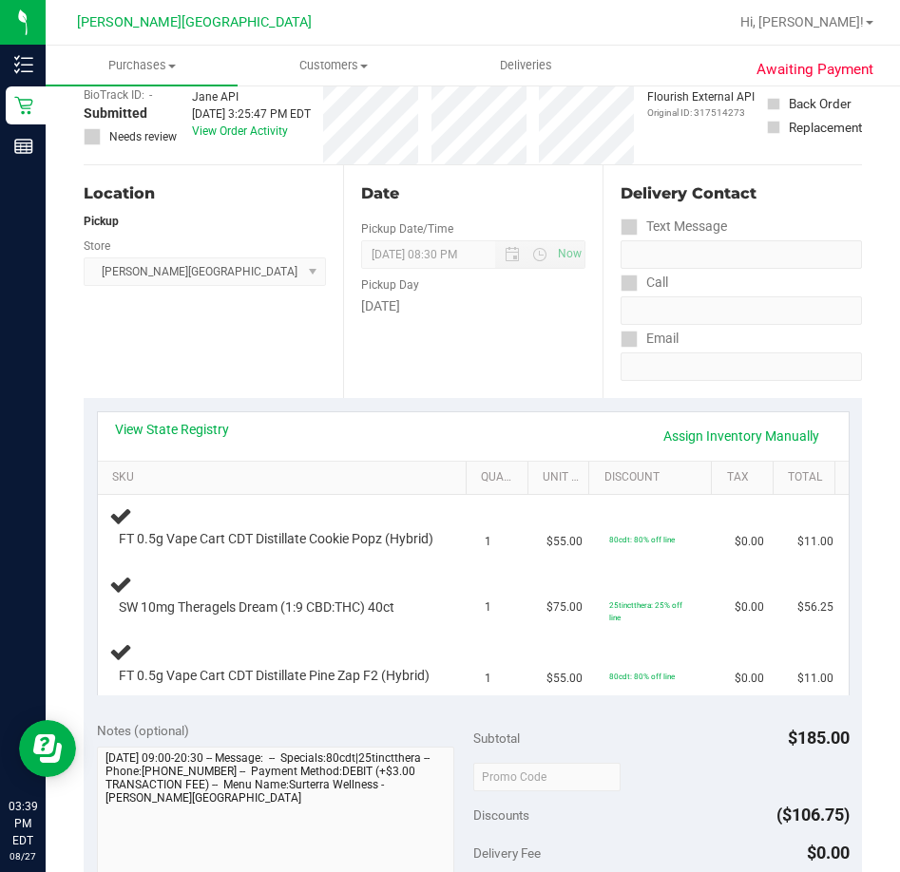
scroll to position [570, 0]
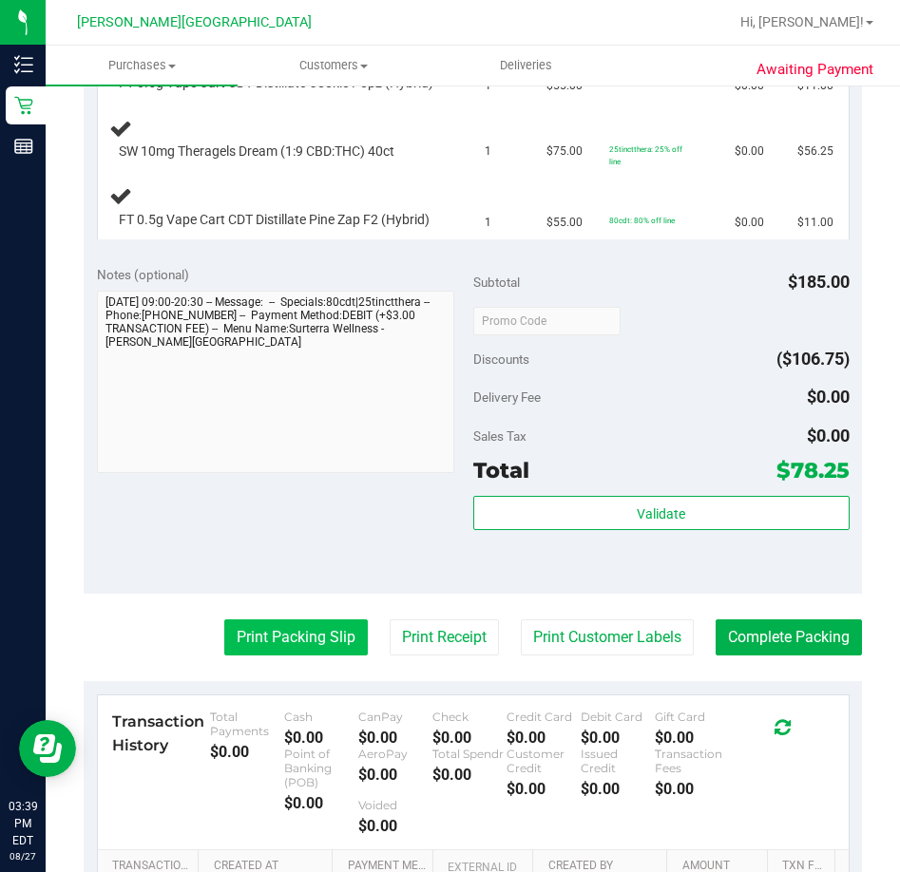
click at [269, 656] on button "Print Packing Slip" at bounding box center [295, 638] width 143 height 36
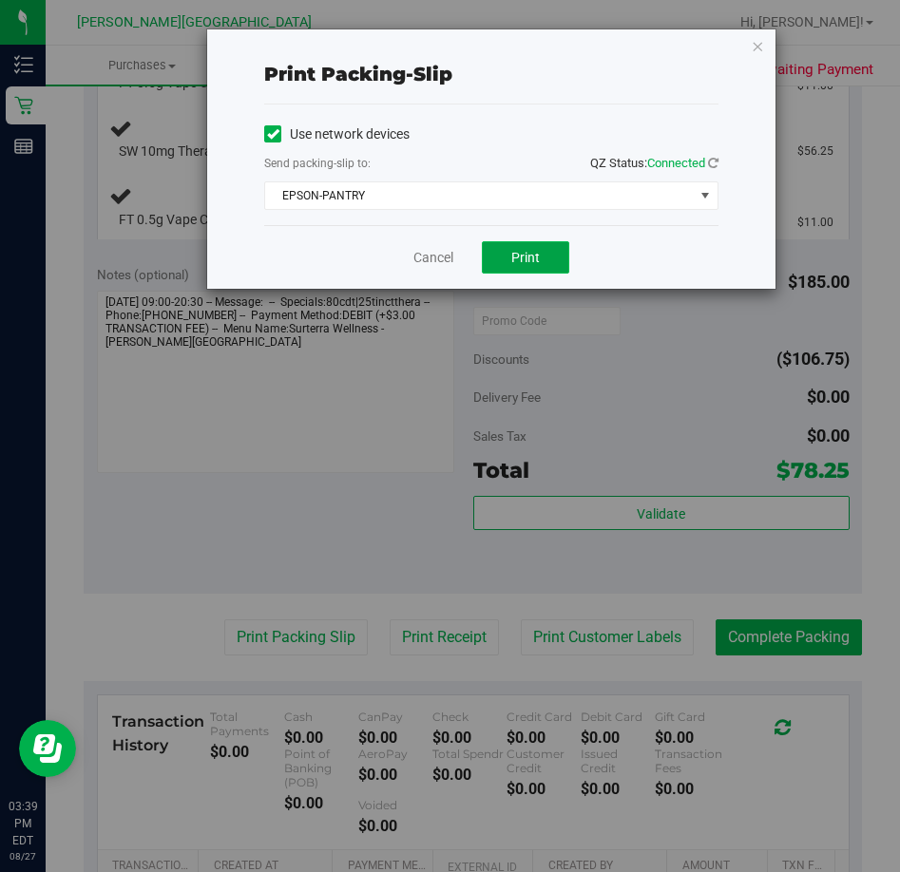
click at [515, 258] on span "Print" at bounding box center [525, 257] width 29 height 15
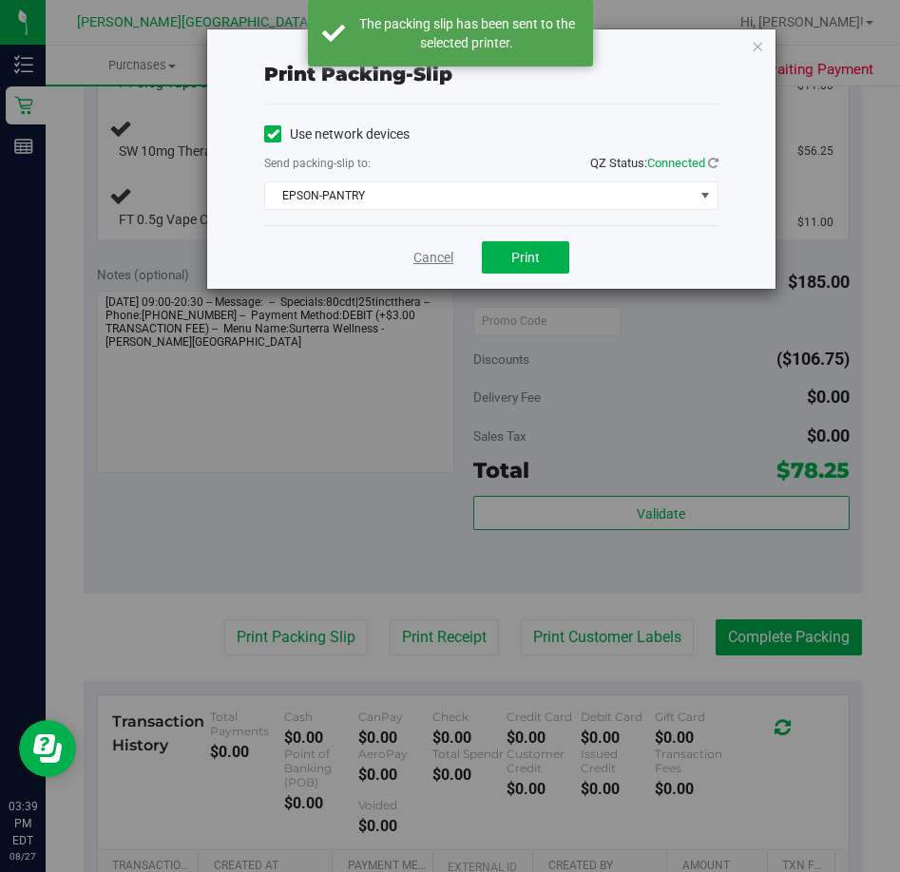
click at [426, 258] on link "Cancel" at bounding box center [433, 258] width 40 height 20
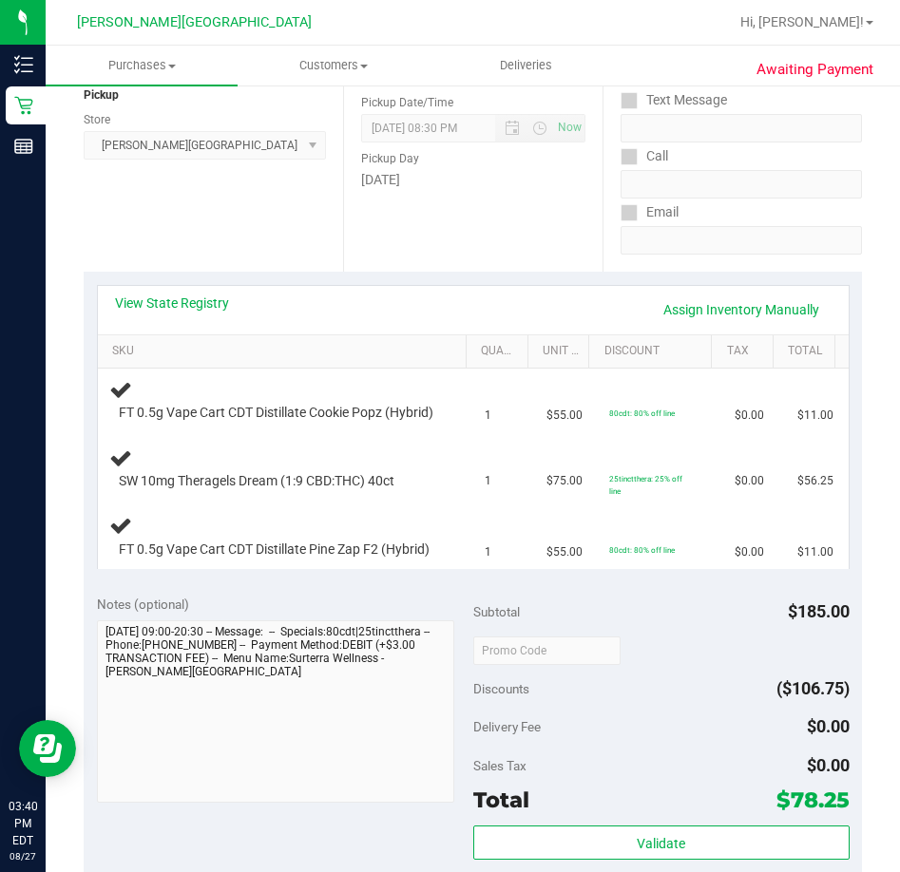
scroll to position [234, 0]
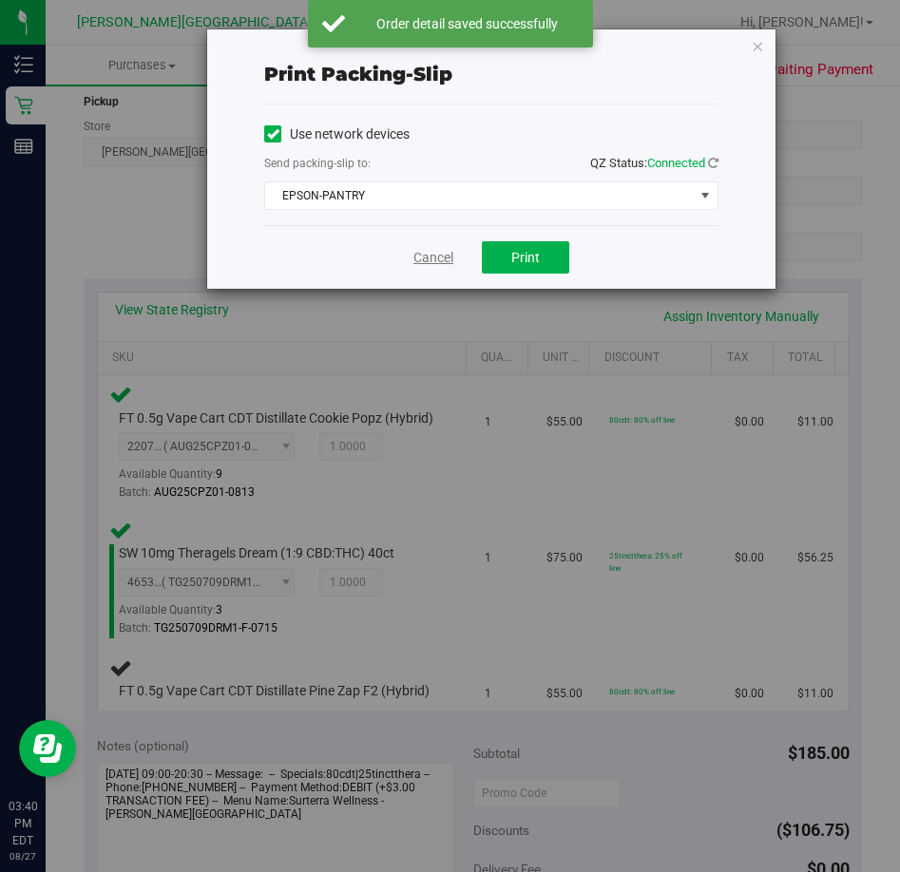
click at [430, 262] on link "Cancel" at bounding box center [433, 258] width 40 height 20
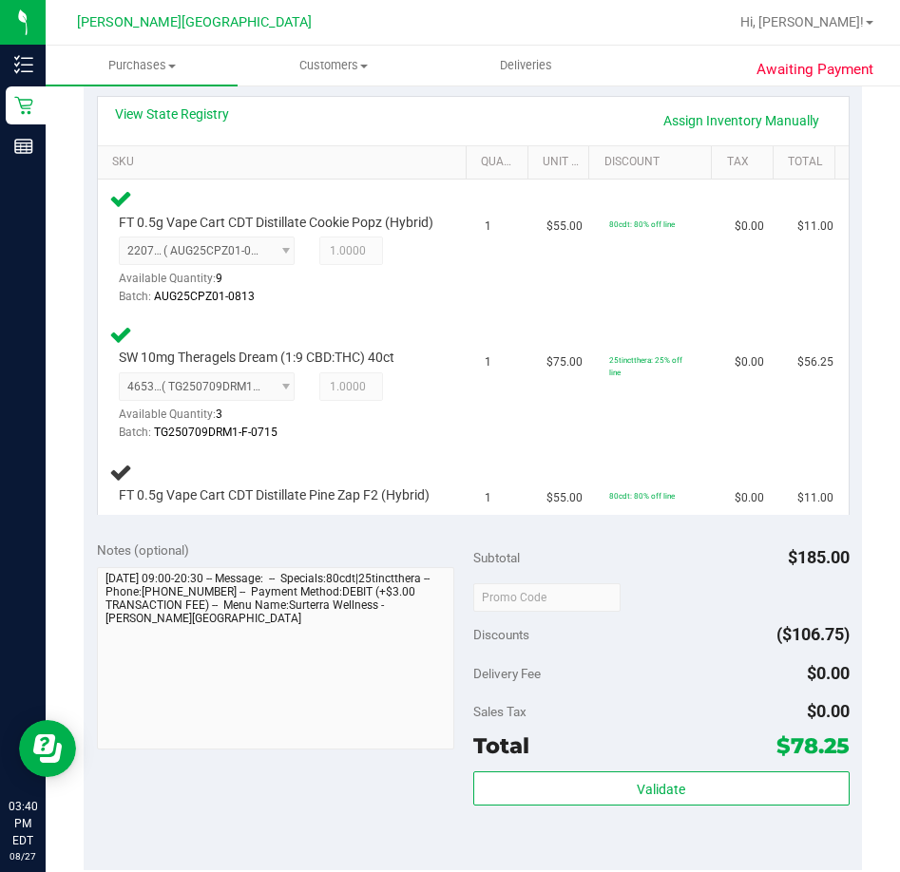
scroll to position [429, 0]
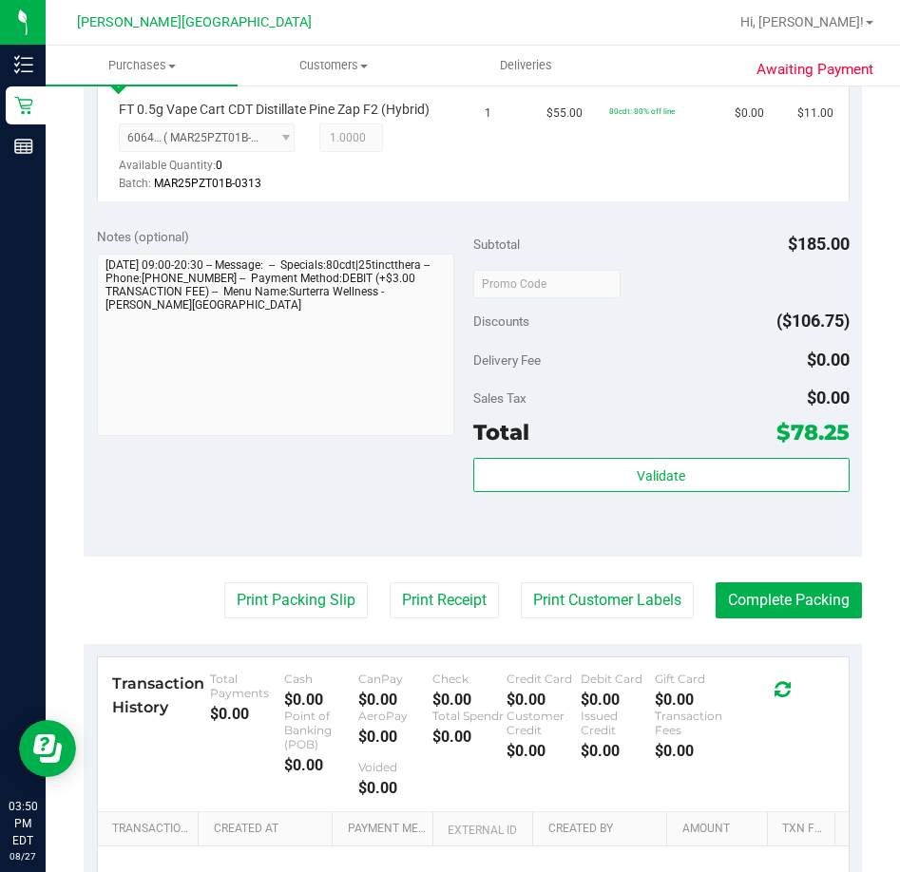
scroll to position [937, 0]
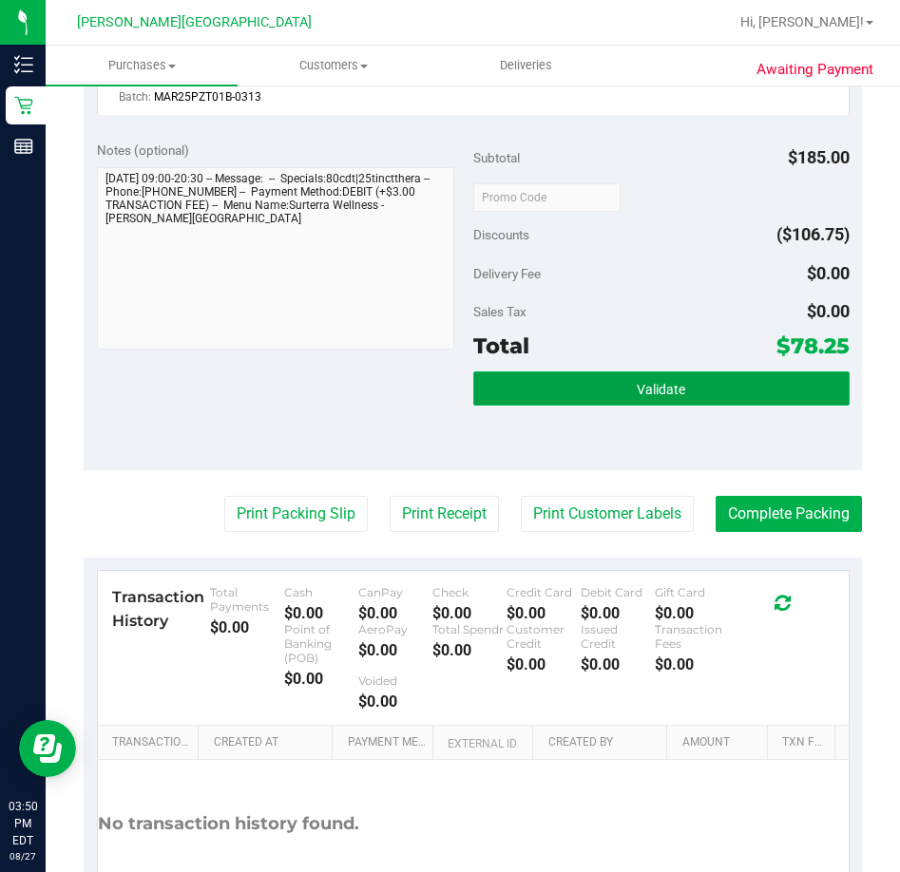
click at [624, 406] on button "Validate" at bounding box center [661, 389] width 376 height 34
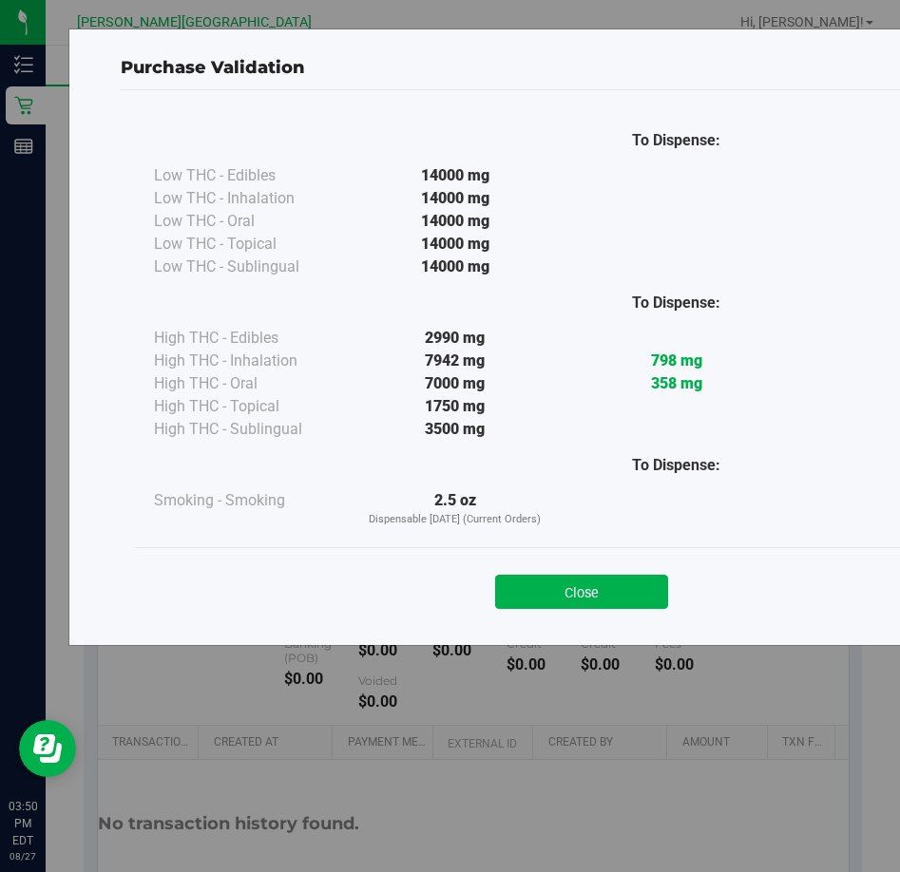
drag, startPoint x: 569, startPoint y: 586, endPoint x: 570, endPoint y: 566, distance: 20.0
click at [569, 578] on button "Close" at bounding box center [581, 592] width 173 height 34
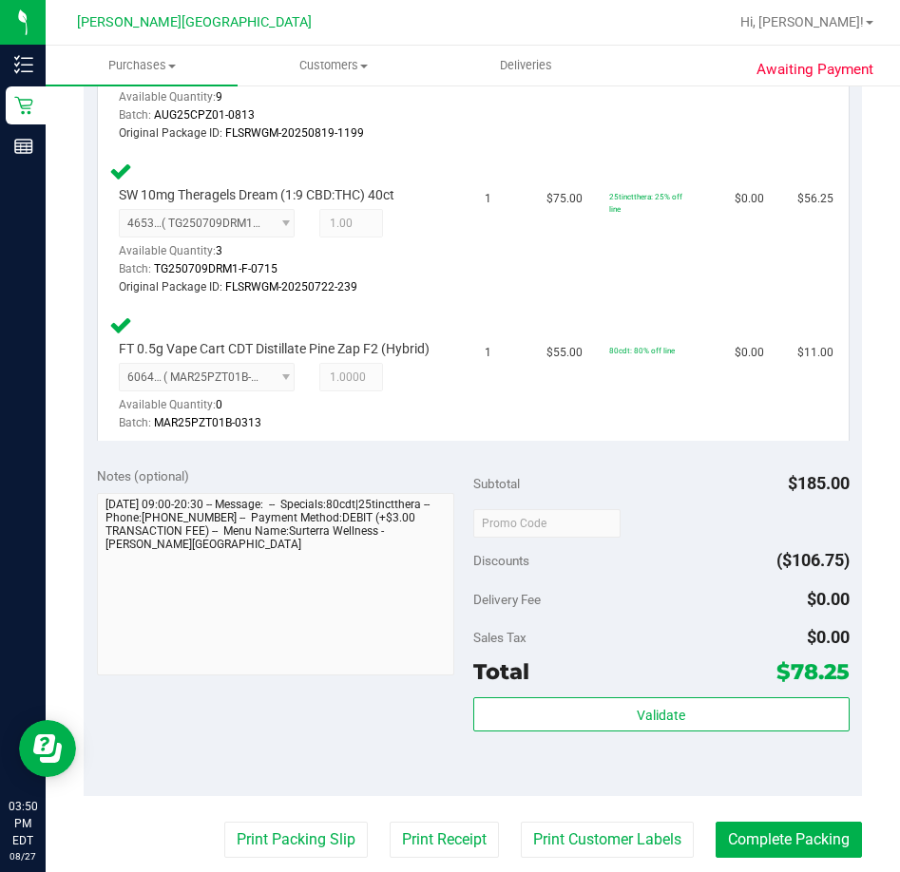
scroll to position [1008, 0]
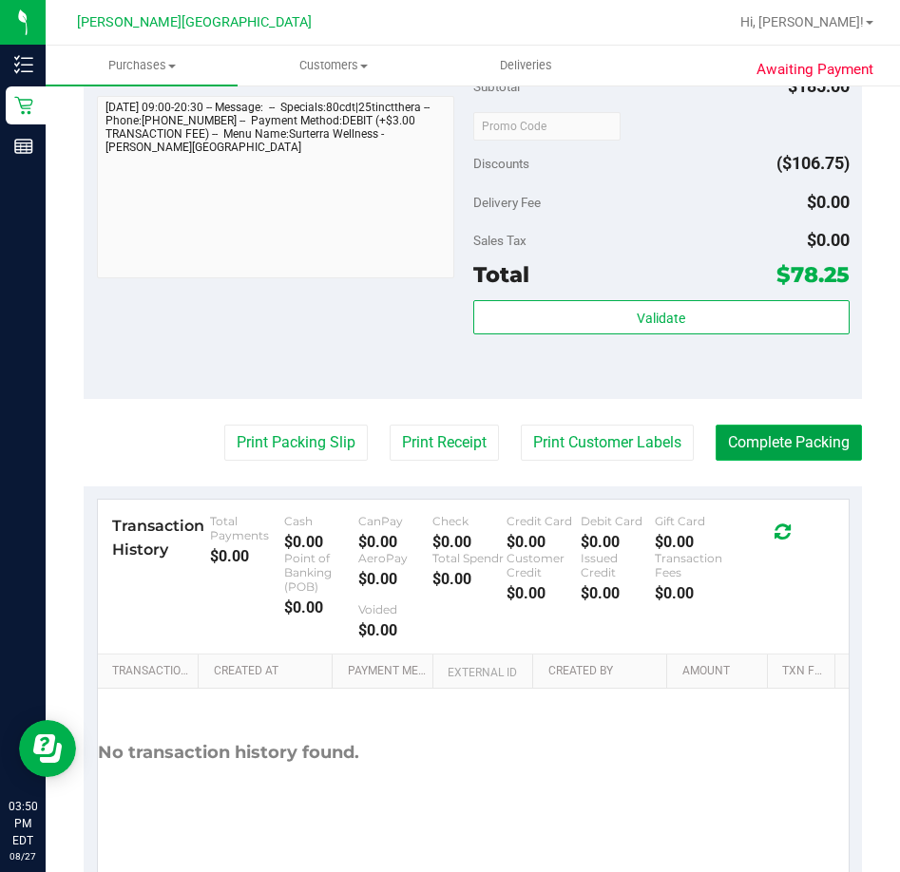
click at [759, 461] on button "Complete Packing" at bounding box center [789, 443] width 146 height 36
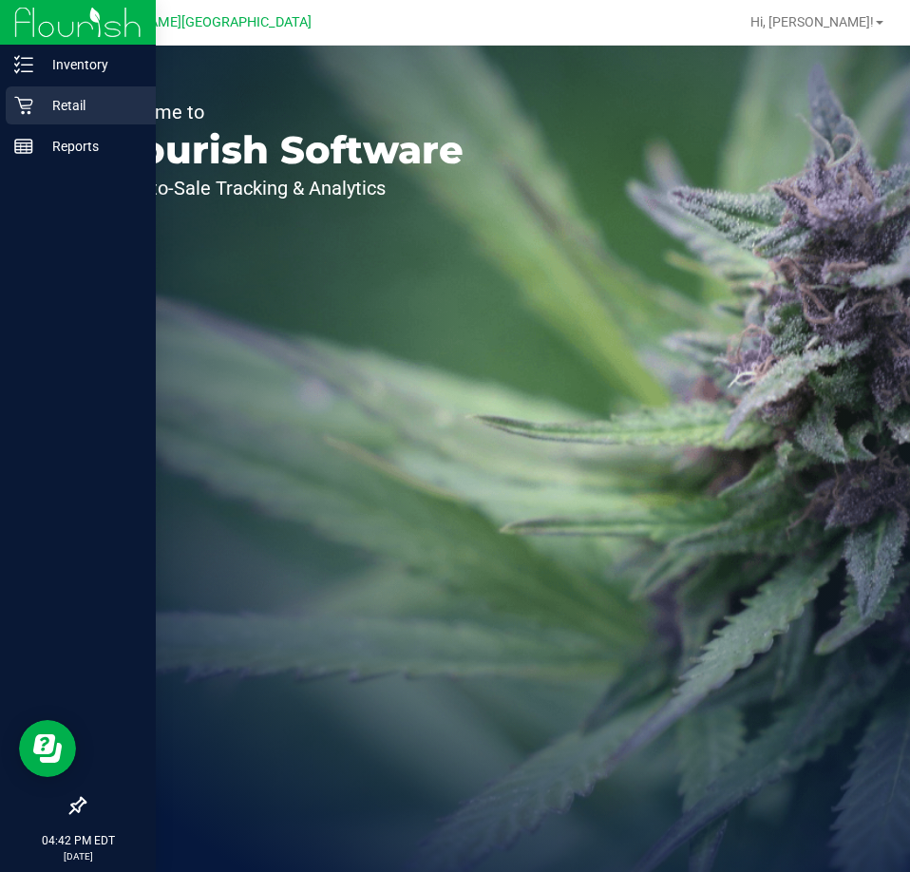
click at [71, 102] on p "Retail" at bounding box center [90, 105] width 114 height 23
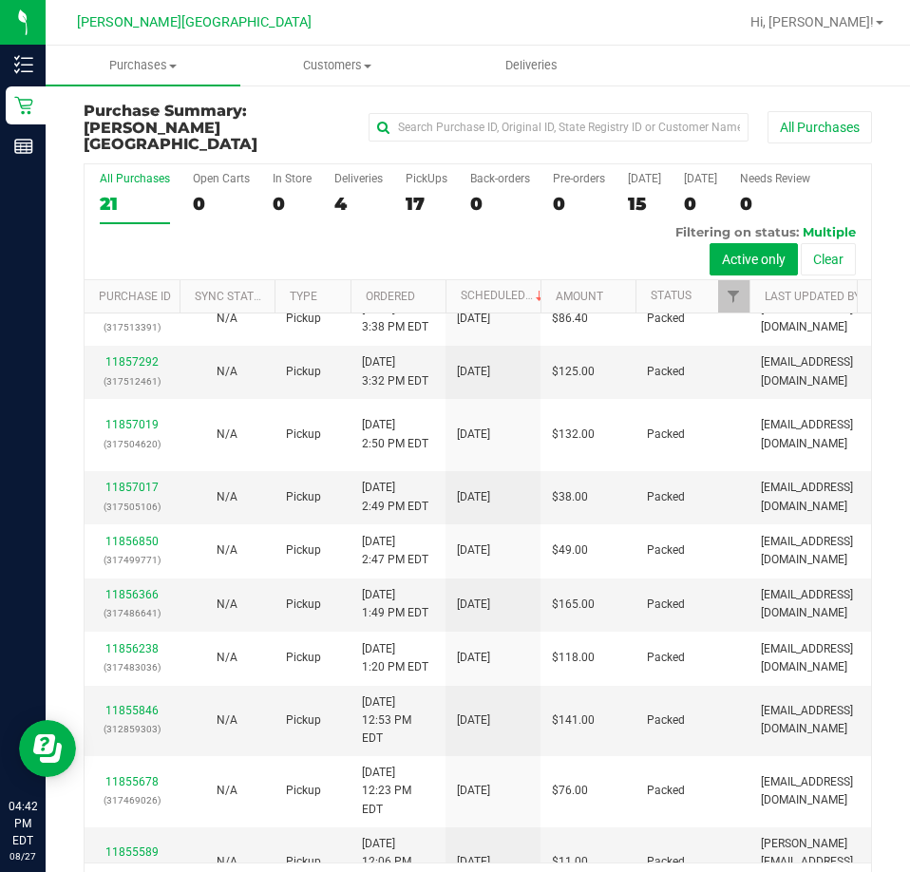
scroll to position [475, 0]
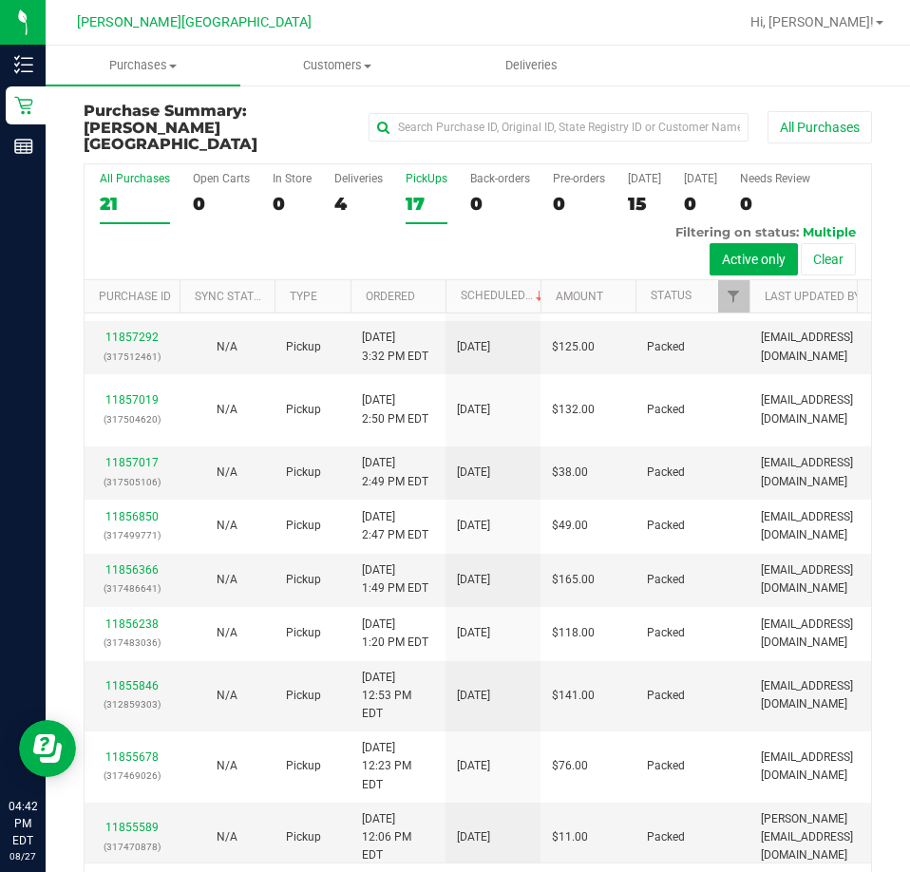
click at [429, 172] on div "PickUps" at bounding box center [427, 178] width 42 height 13
click at [0, 0] on input "PickUps 17" at bounding box center [0, 0] width 0 height 0
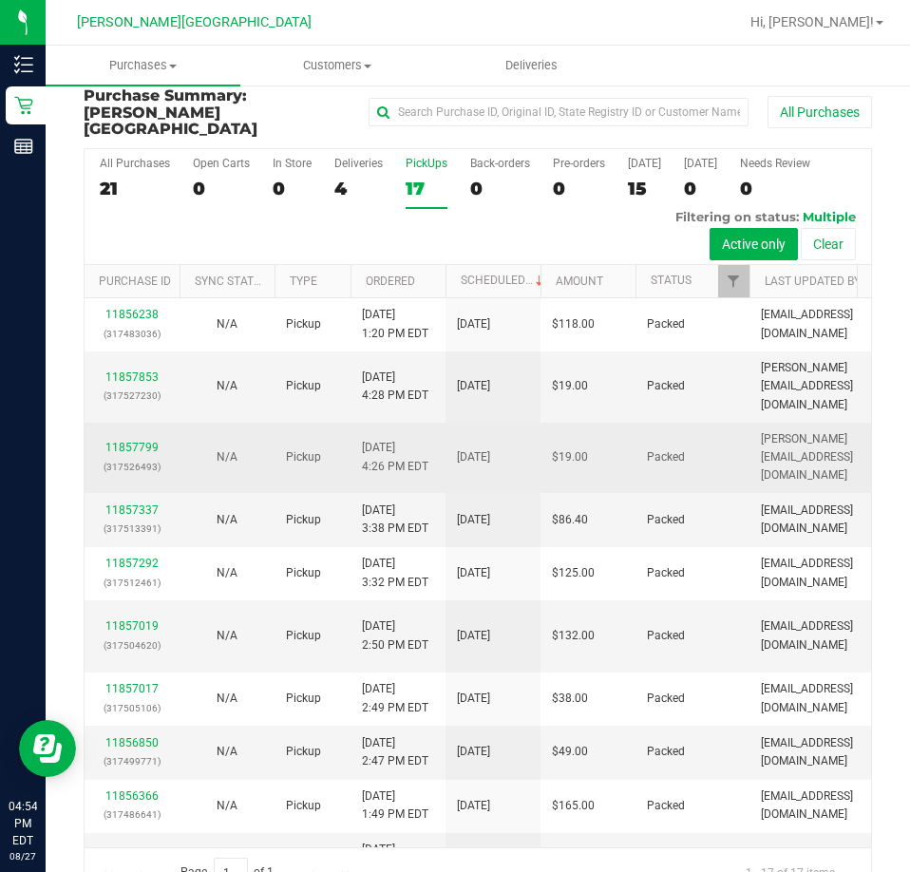
scroll to position [0, 0]
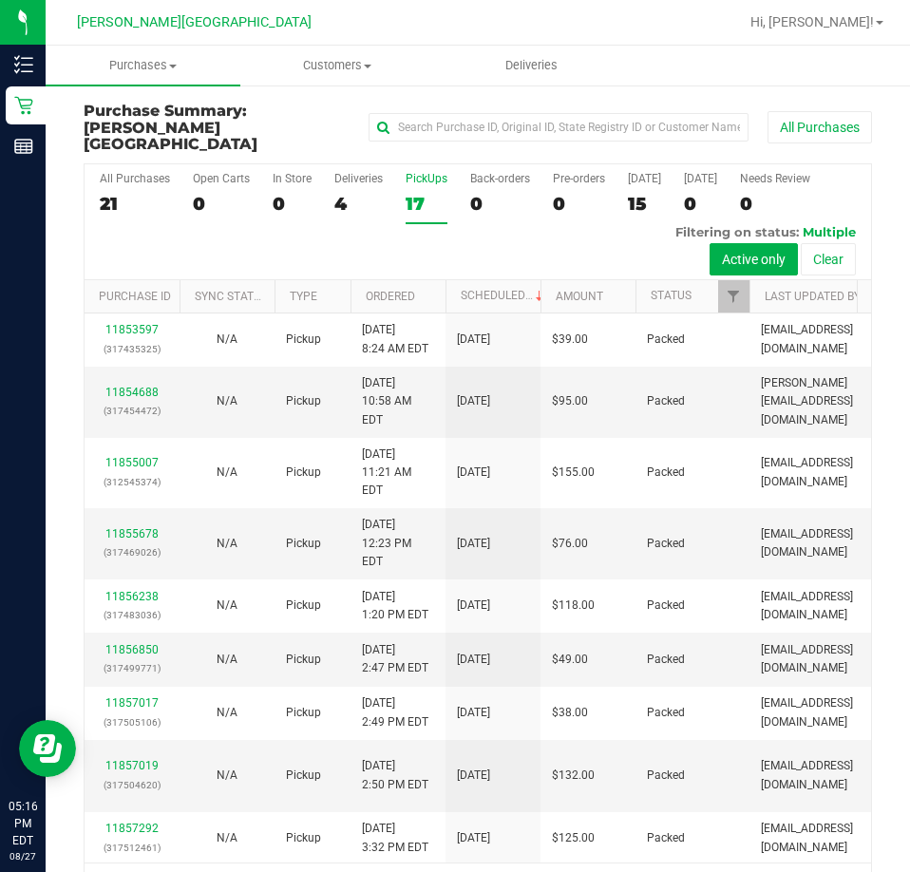
click at [411, 172] on div "PickUps" at bounding box center [427, 178] width 42 height 13
click at [0, 0] on input "PickUps 17" at bounding box center [0, 0] width 0 height 0
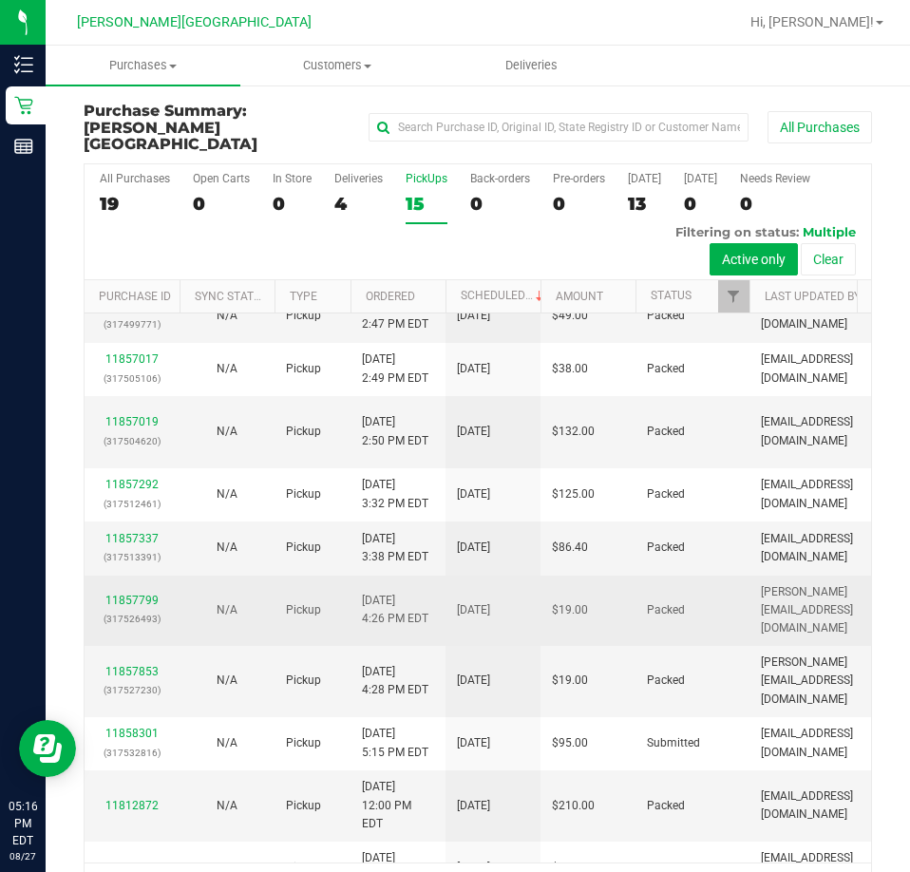
scroll to position [43, 0]
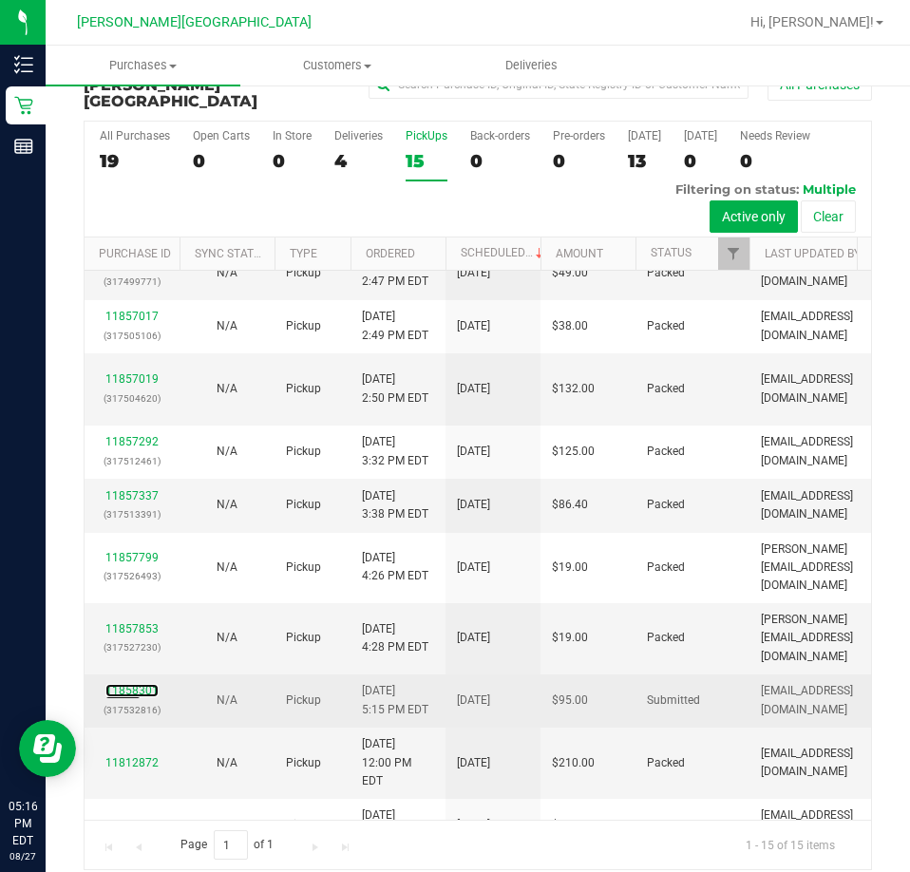
click at [122, 682] on div "11858301 (317532816)" at bounding box center [132, 700] width 72 height 36
click at [137, 684] on link "11858301" at bounding box center [131, 690] width 53 height 13
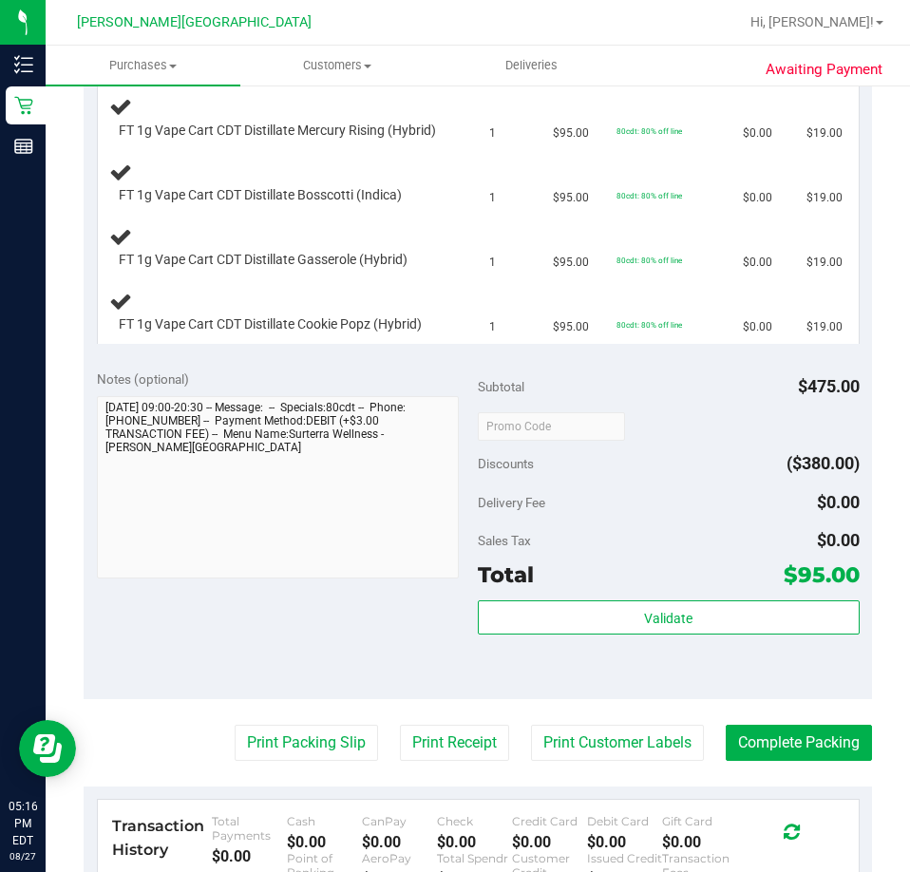
scroll to position [613, 0]
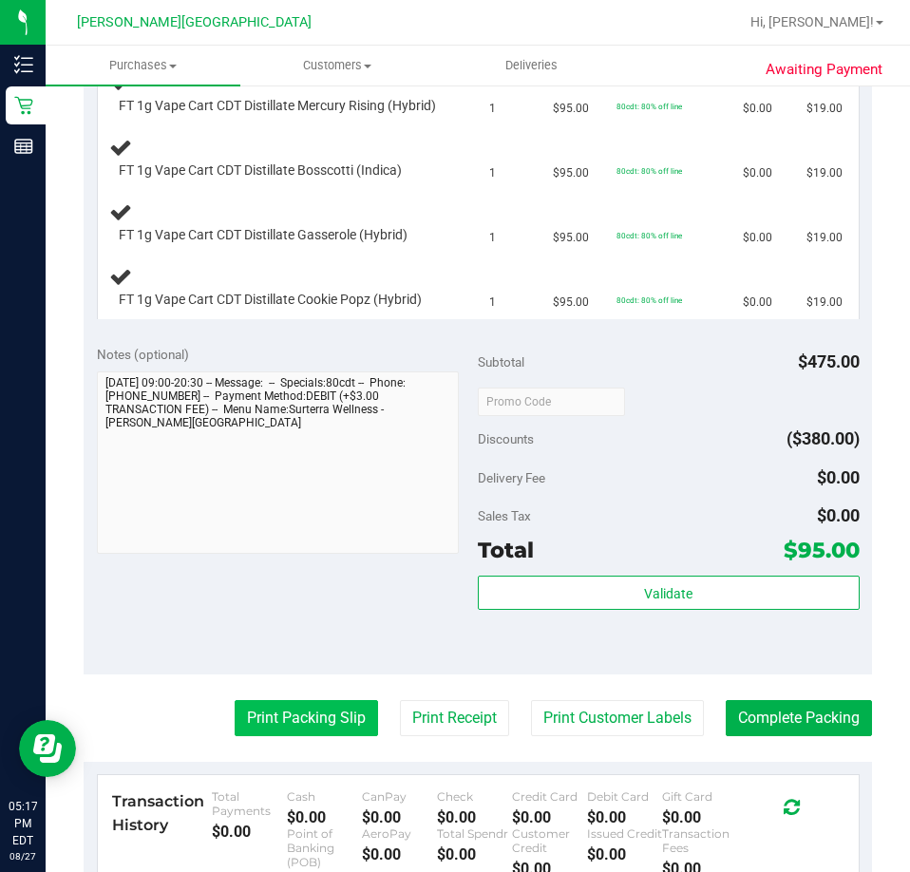
click at [297, 735] on button "Print Packing Slip" at bounding box center [306, 718] width 143 height 36
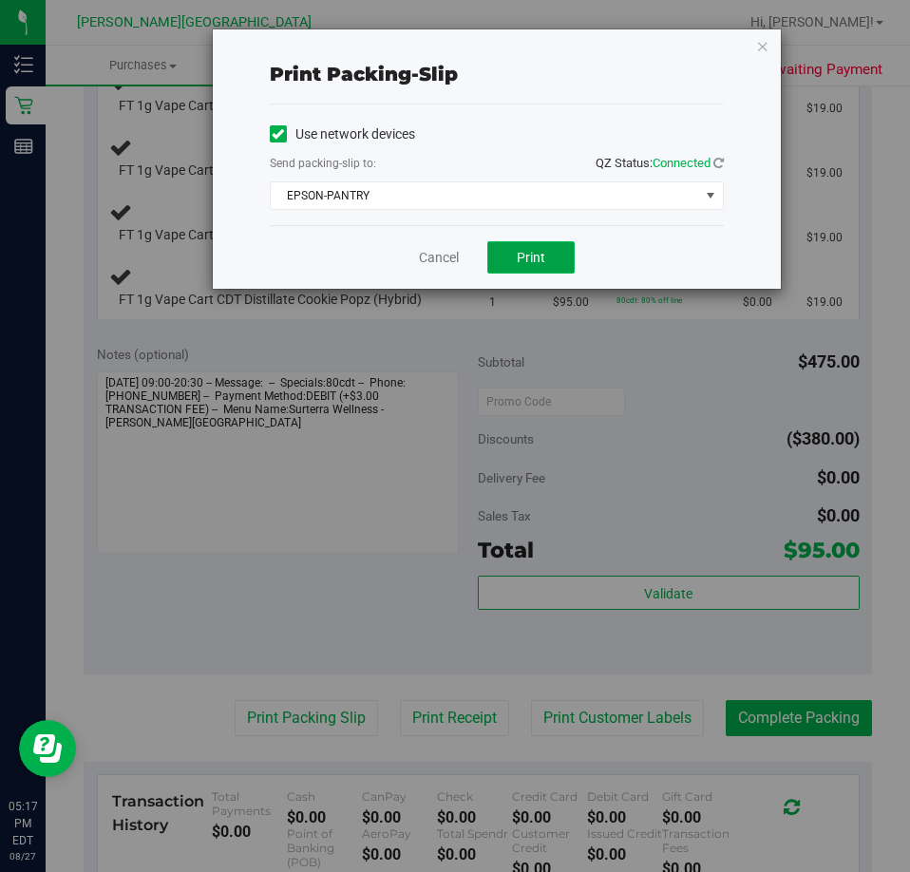
click at [534, 256] on span "Print" at bounding box center [531, 257] width 29 height 15
click at [434, 261] on link "Cancel" at bounding box center [439, 258] width 40 height 20
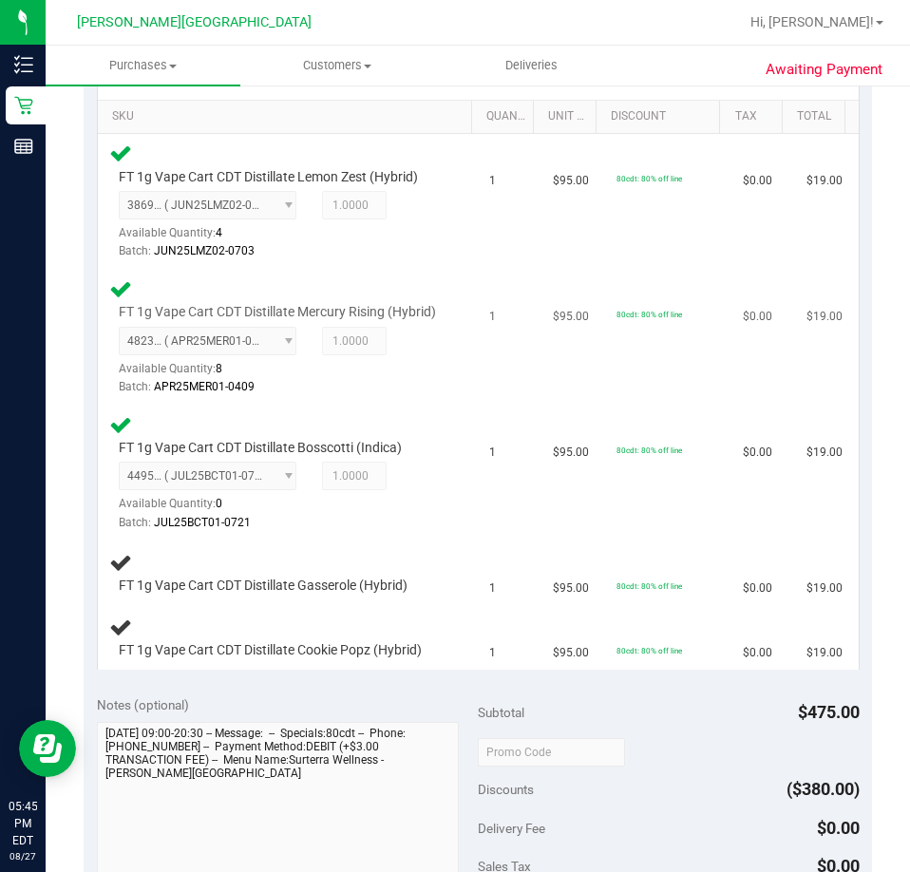
scroll to position [380, 0]
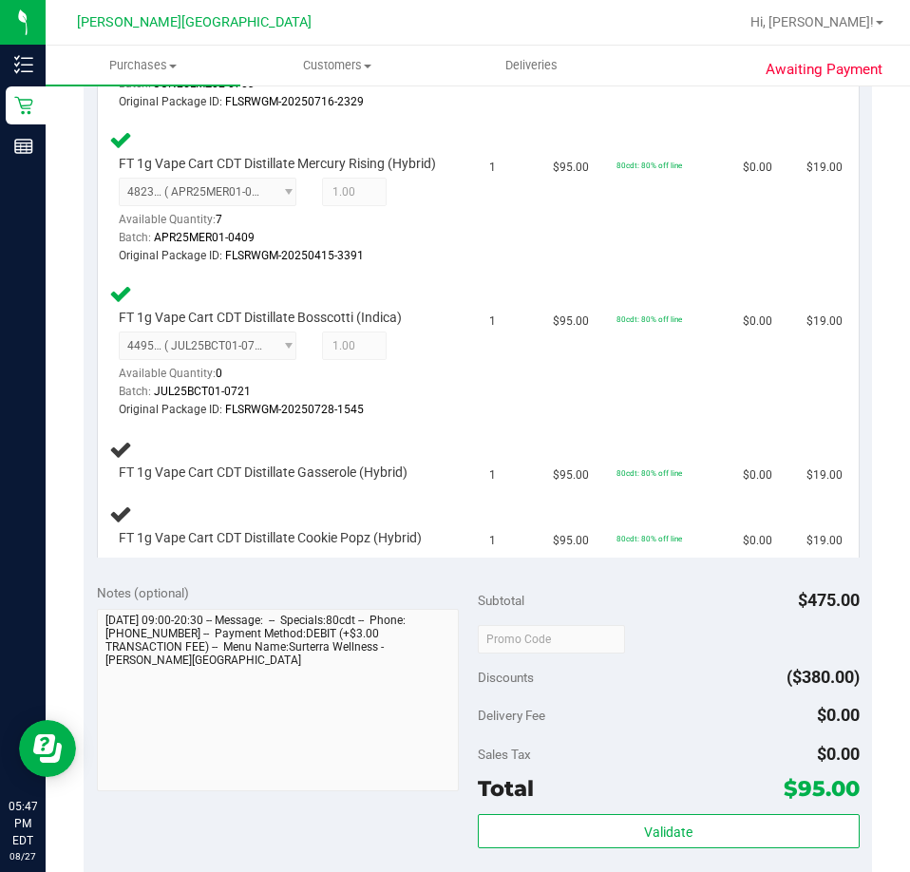
scroll to position [665, 0]
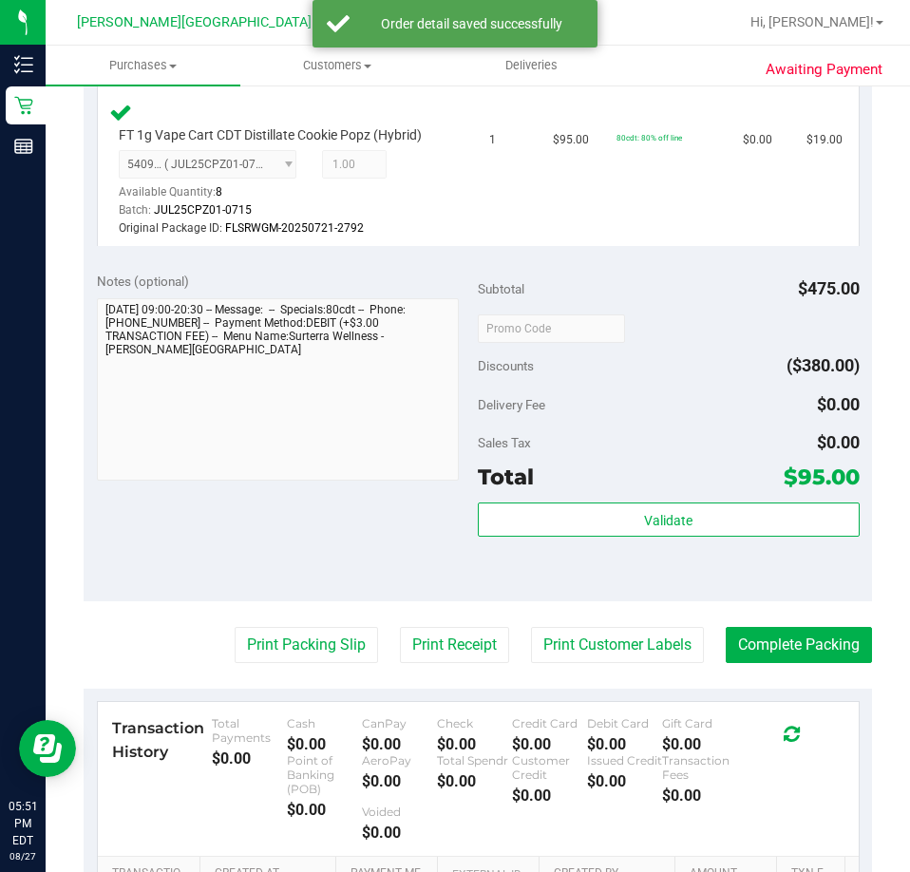
scroll to position [1119, 0]
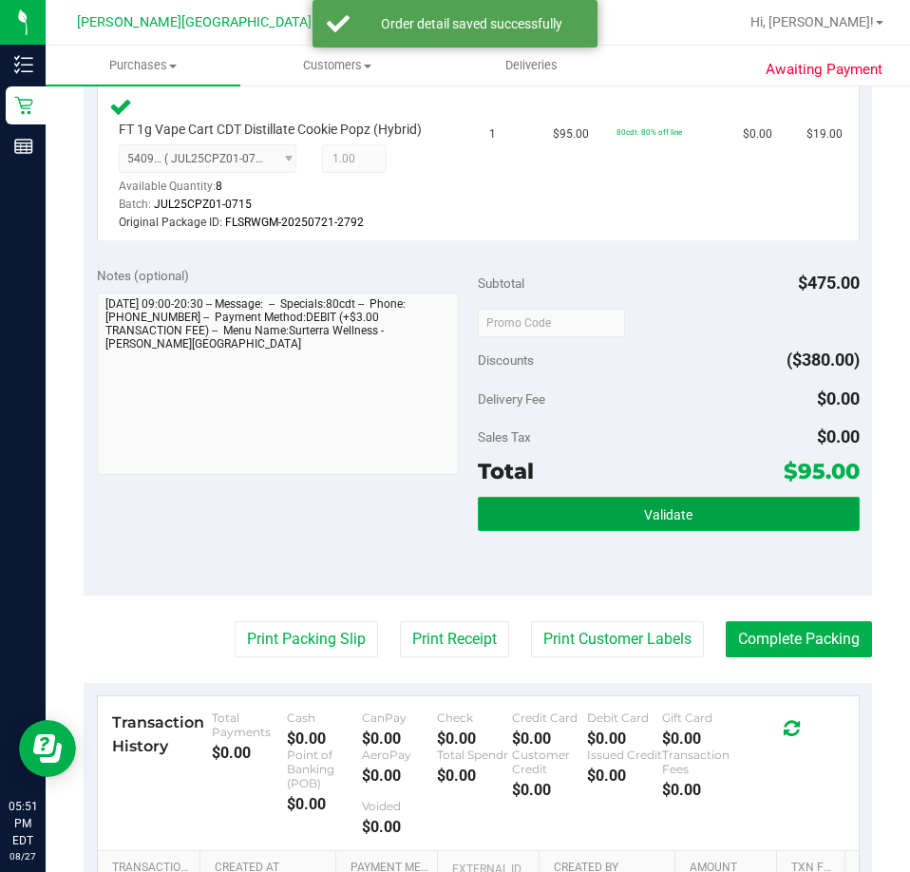
click at [588, 522] on button "Validate" at bounding box center [669, 514] width 382 height 34
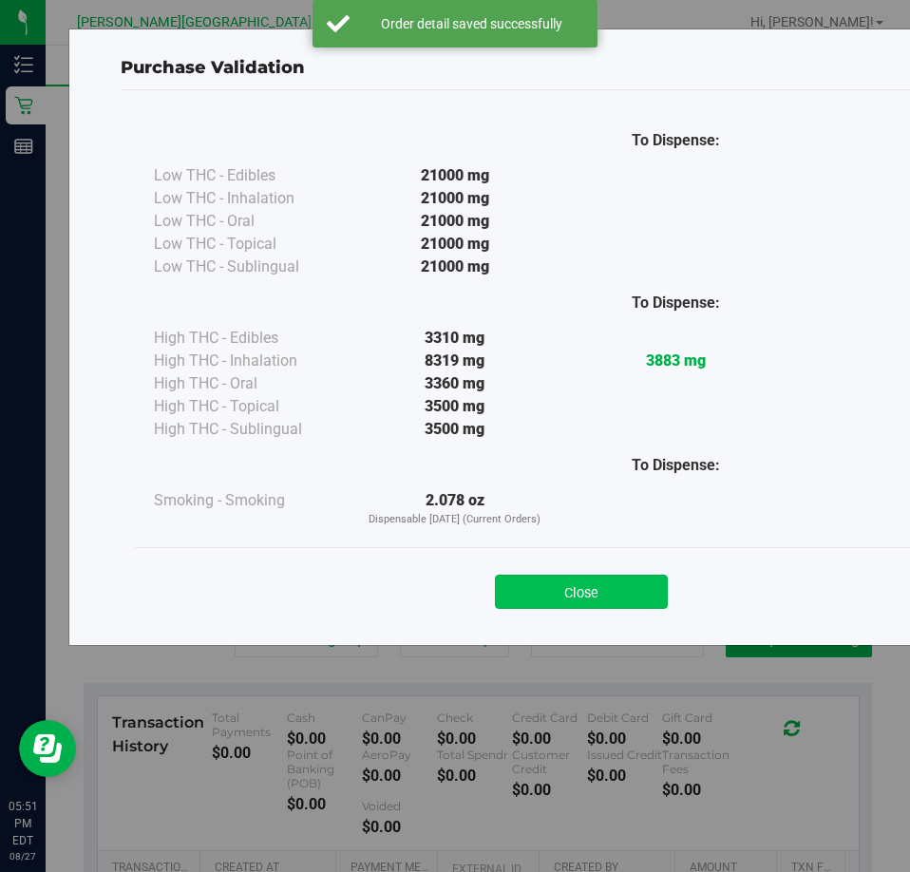
click at [545, 595] on button "Close" at bounding box center [581, 592] width 173 height 34
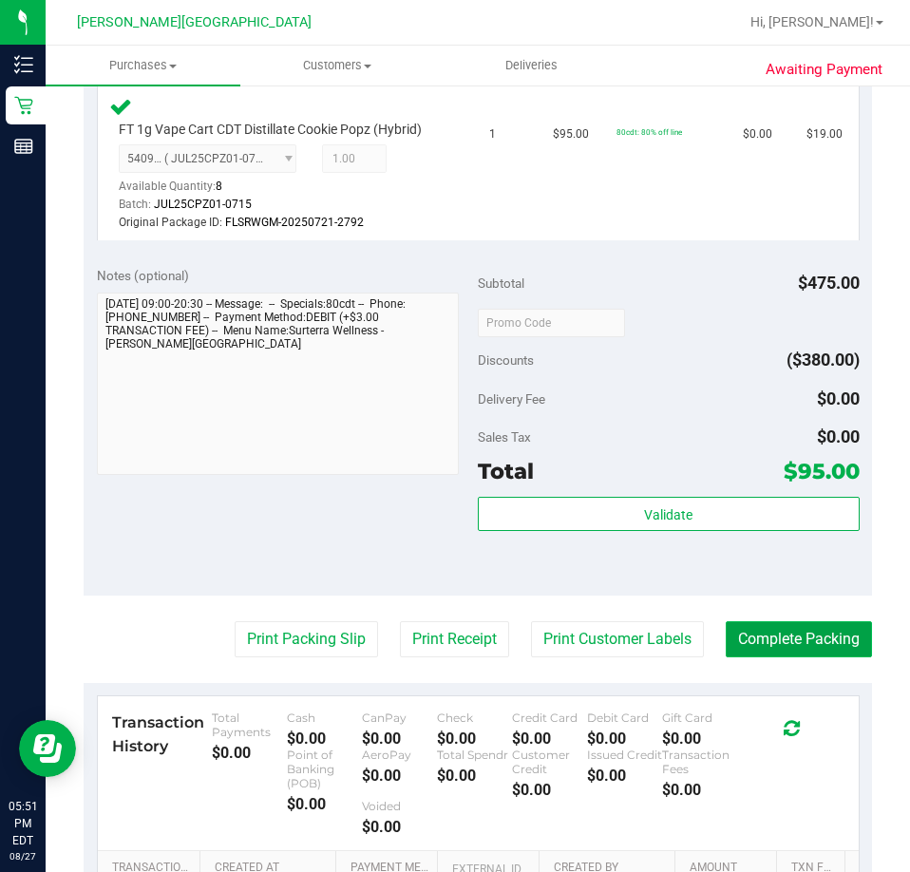
click at [771, 658] on button "Complete Packing" at bounding box center [799, 639] width 146 height 36
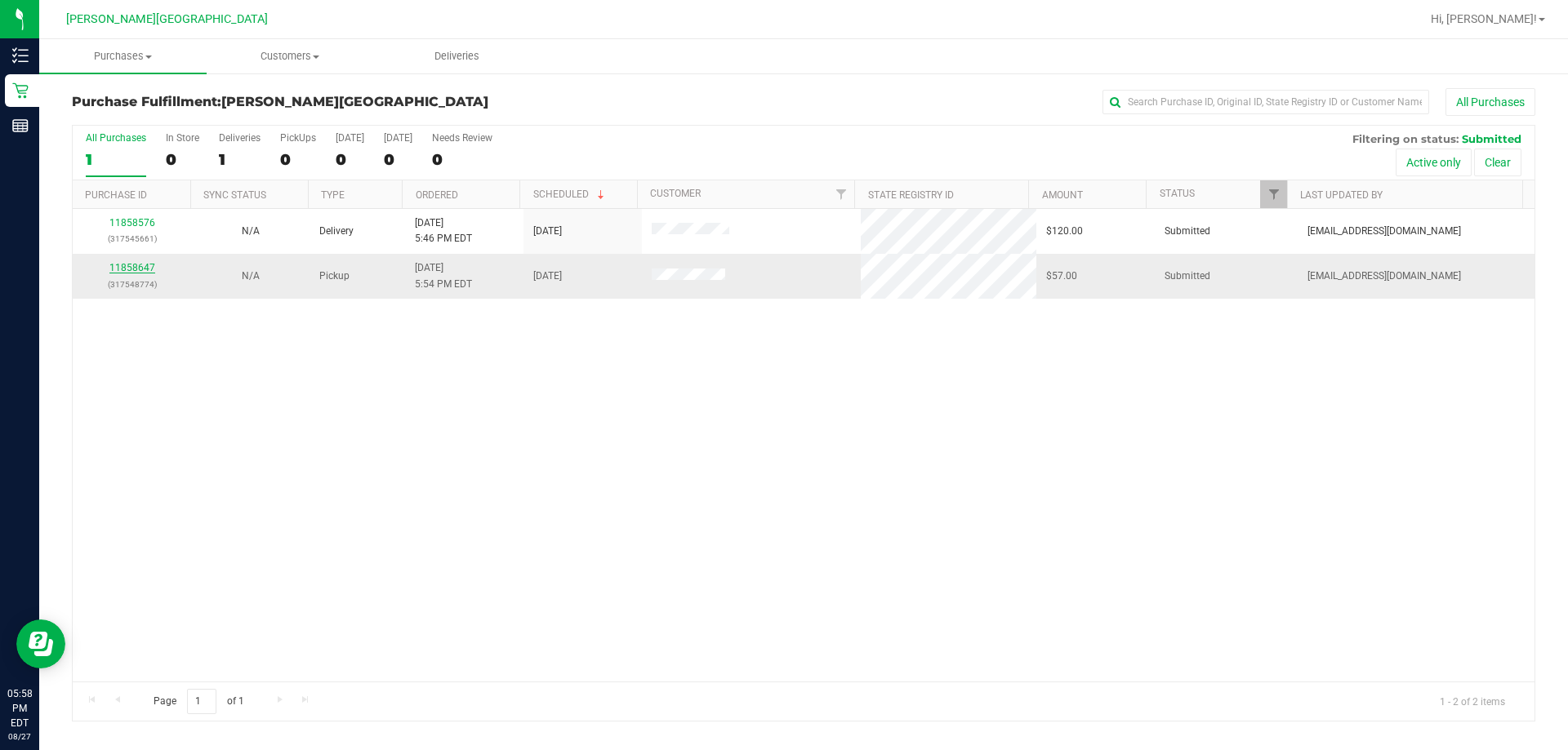
click at [132, 265] on link "11858647" at bounding box center [132, 267] width 46 height 11
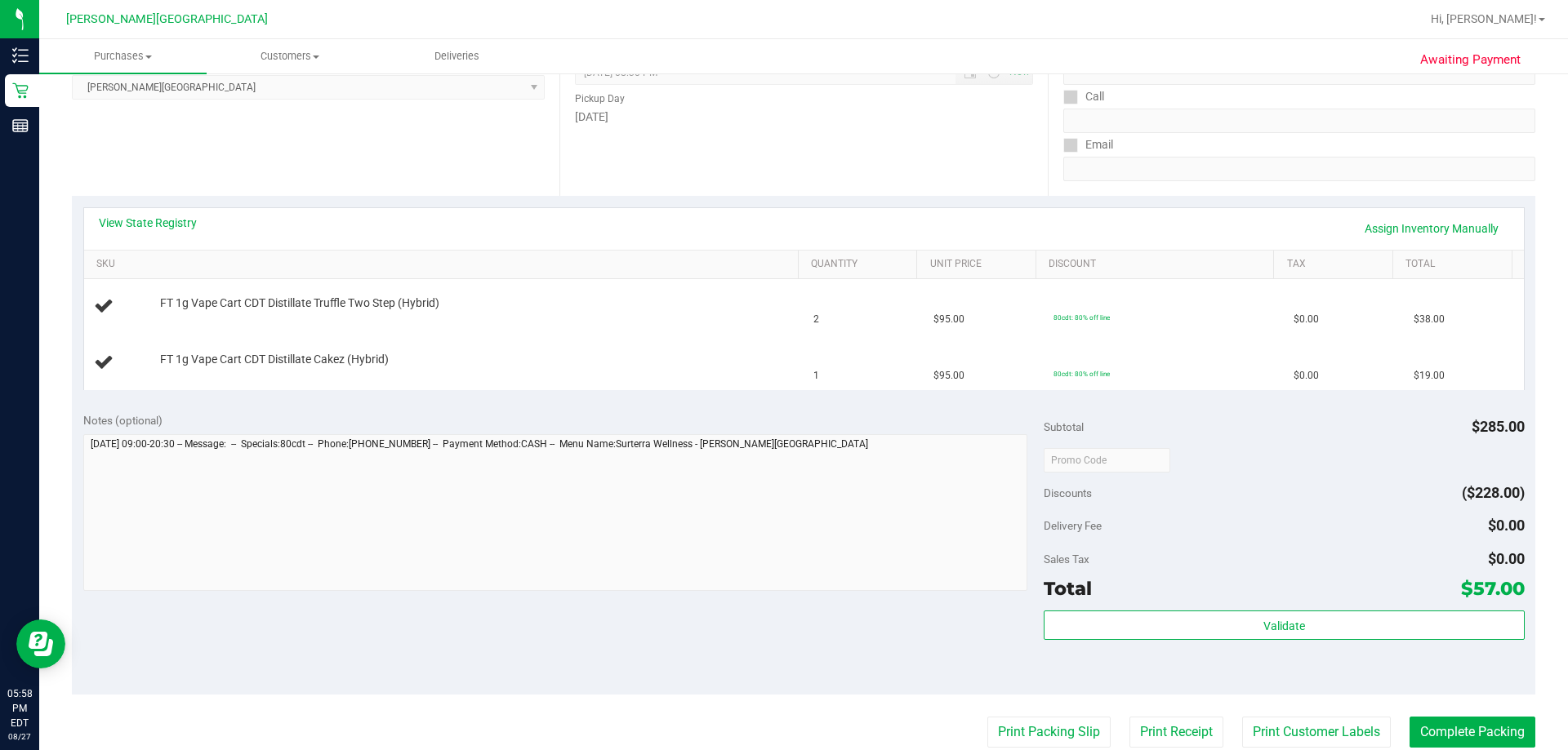
scroll to position [245, 0]
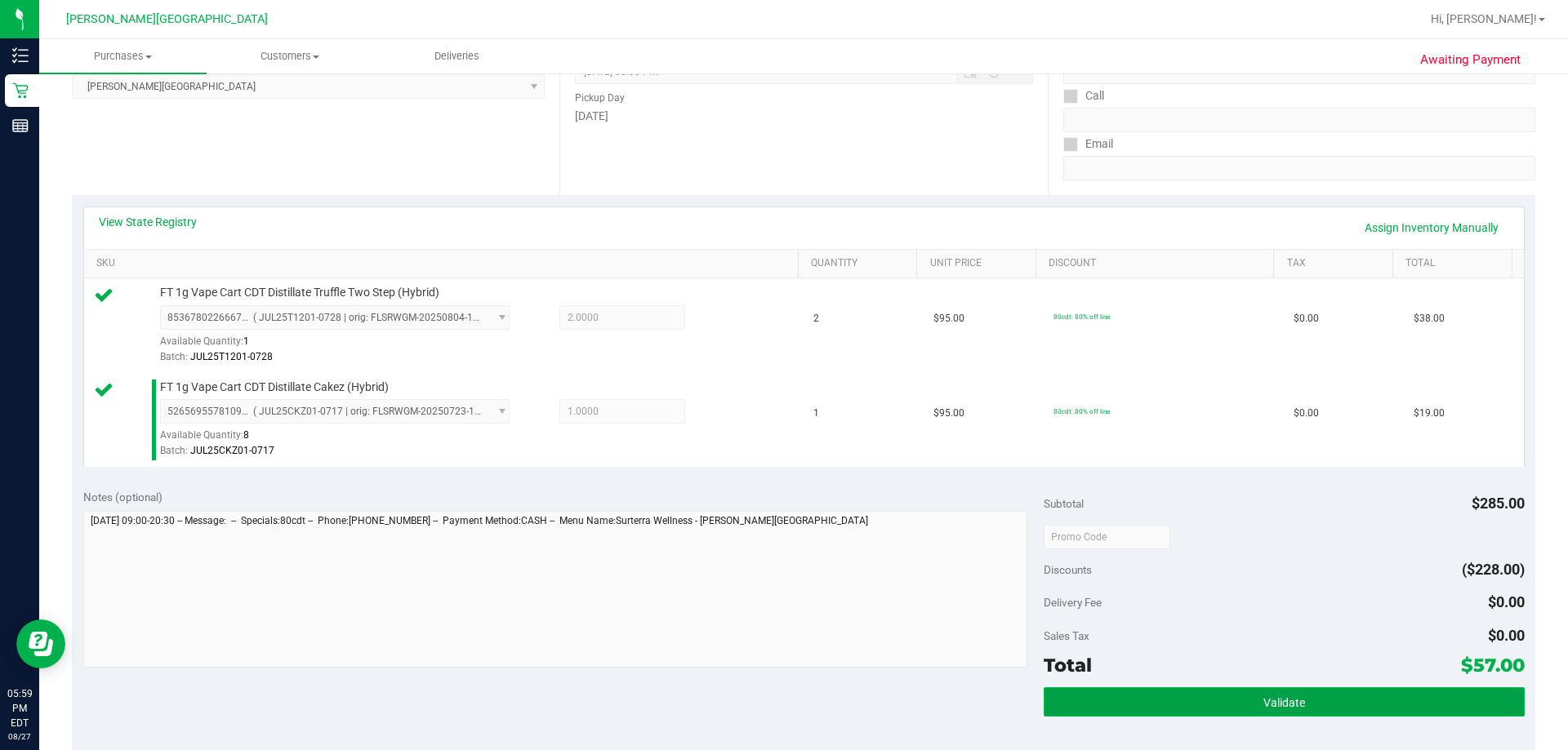
click at [781, 706] on button "Validate" at bounding box center [1283, 702] width 481 height 29
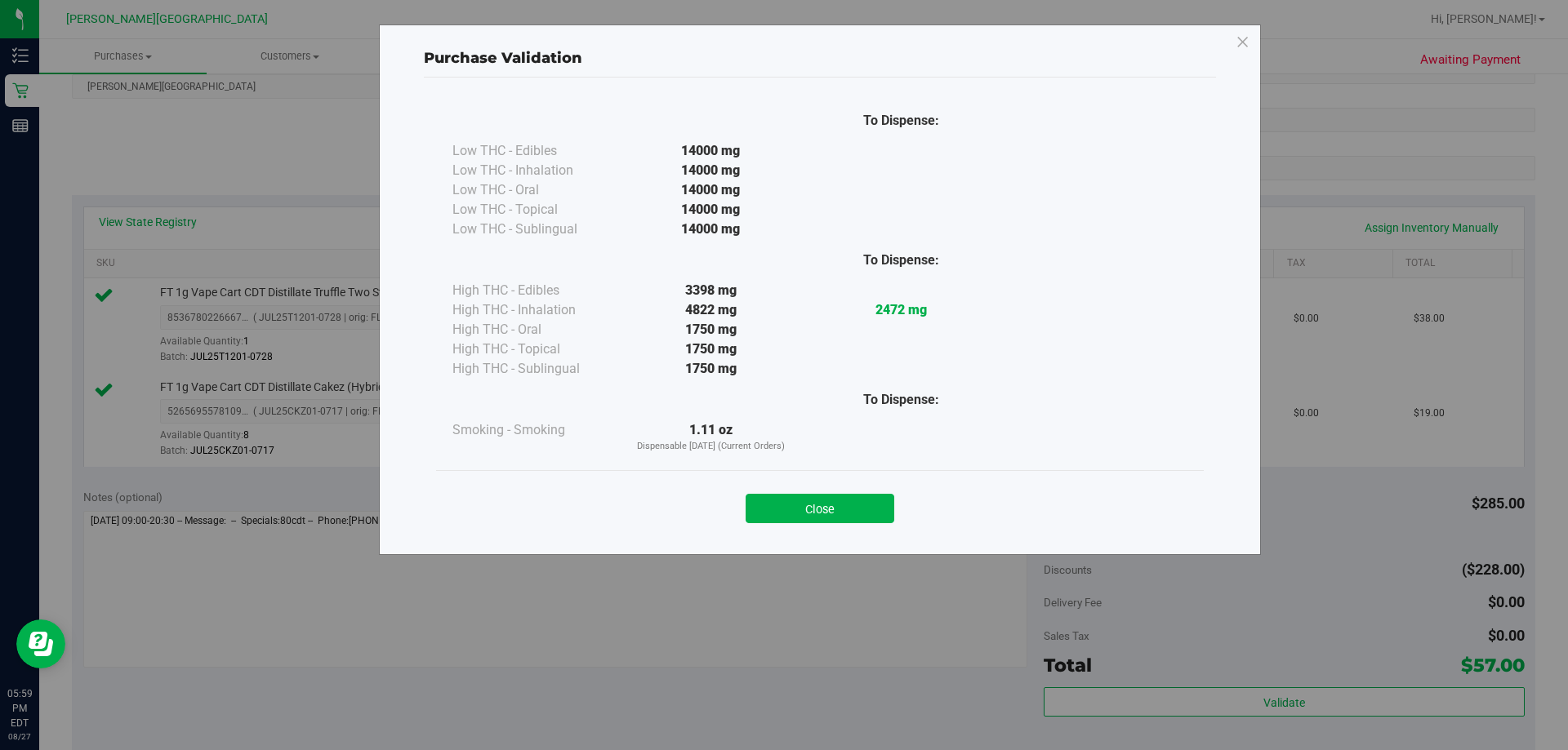
click at [781, 503] on button "Close" at bounding box center [820, 509] width 149 height 29
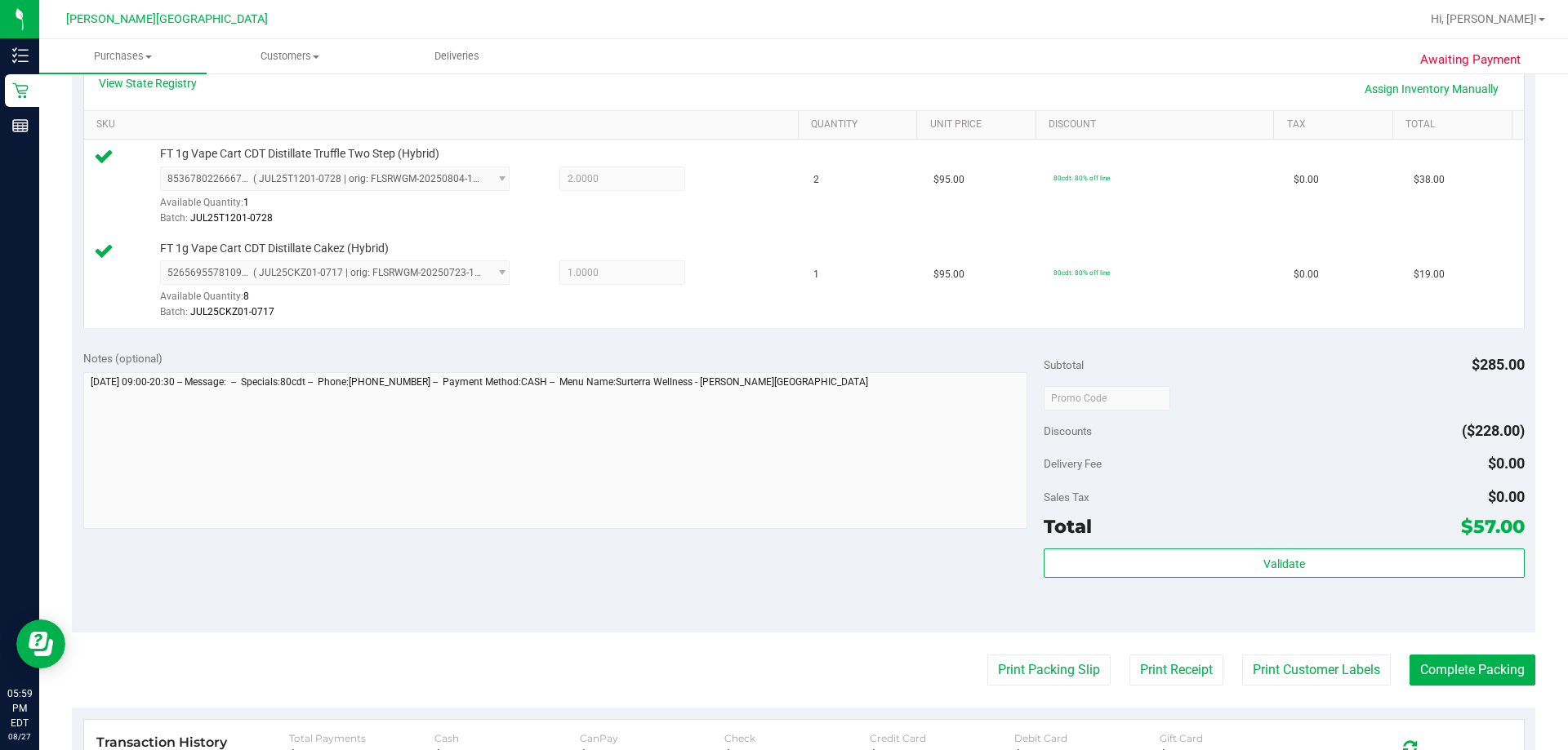
scroll to position [680, 0]
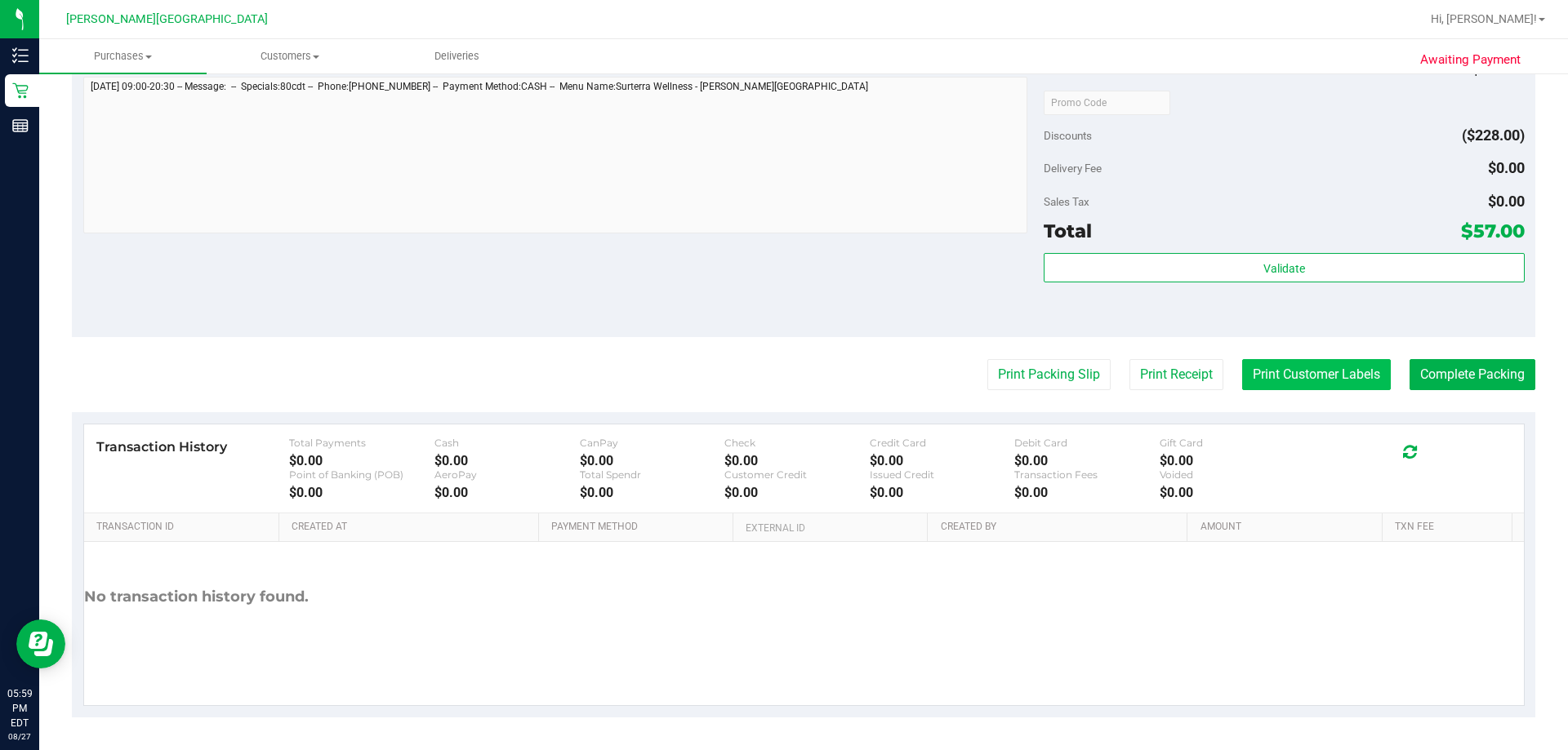
click at [781, 373] on button "Print Customer Labels" at bounding box center [1316, 375] width 149 height 31
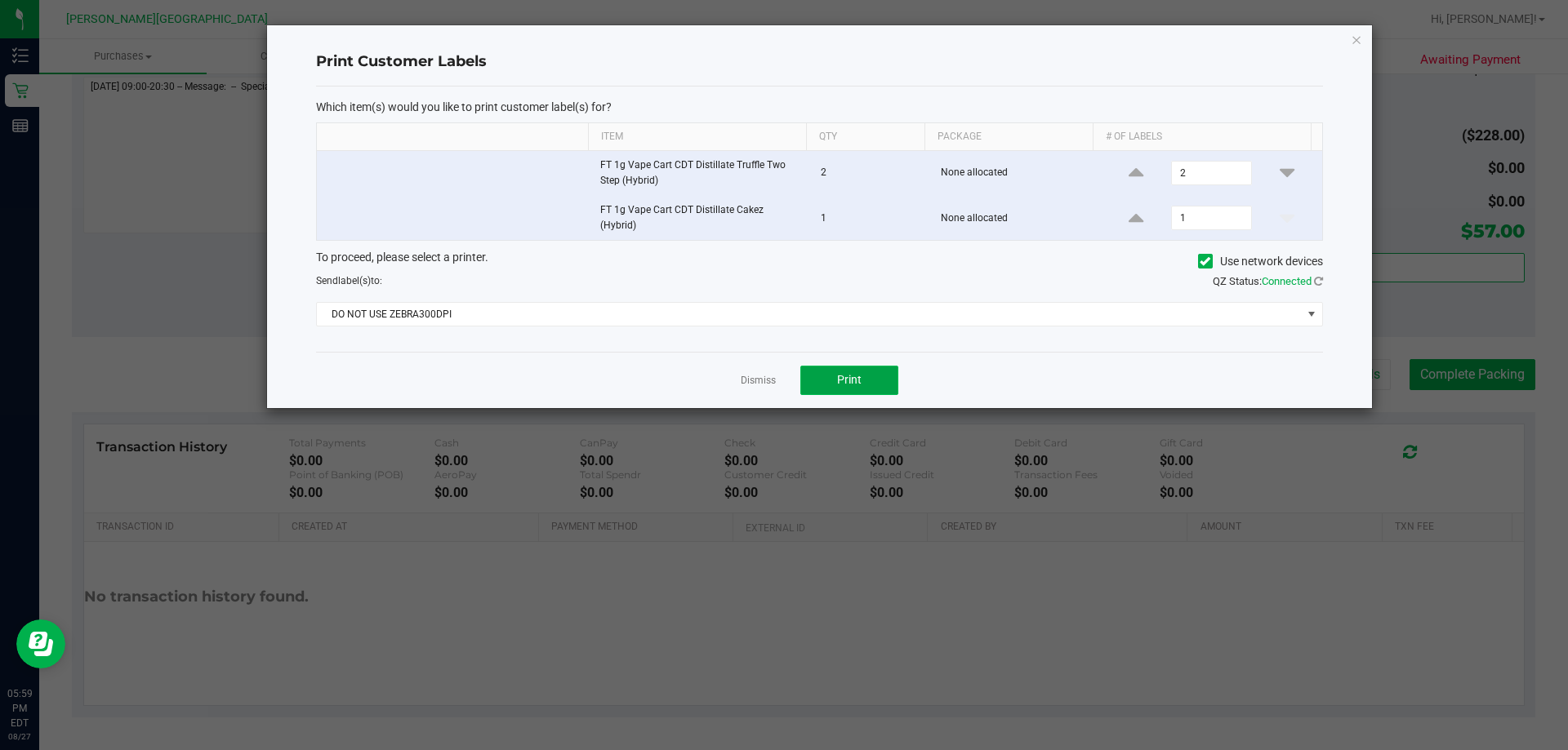
click at [781, 375] on span "Print" at bounding box center [849, 379] width 25 height 13
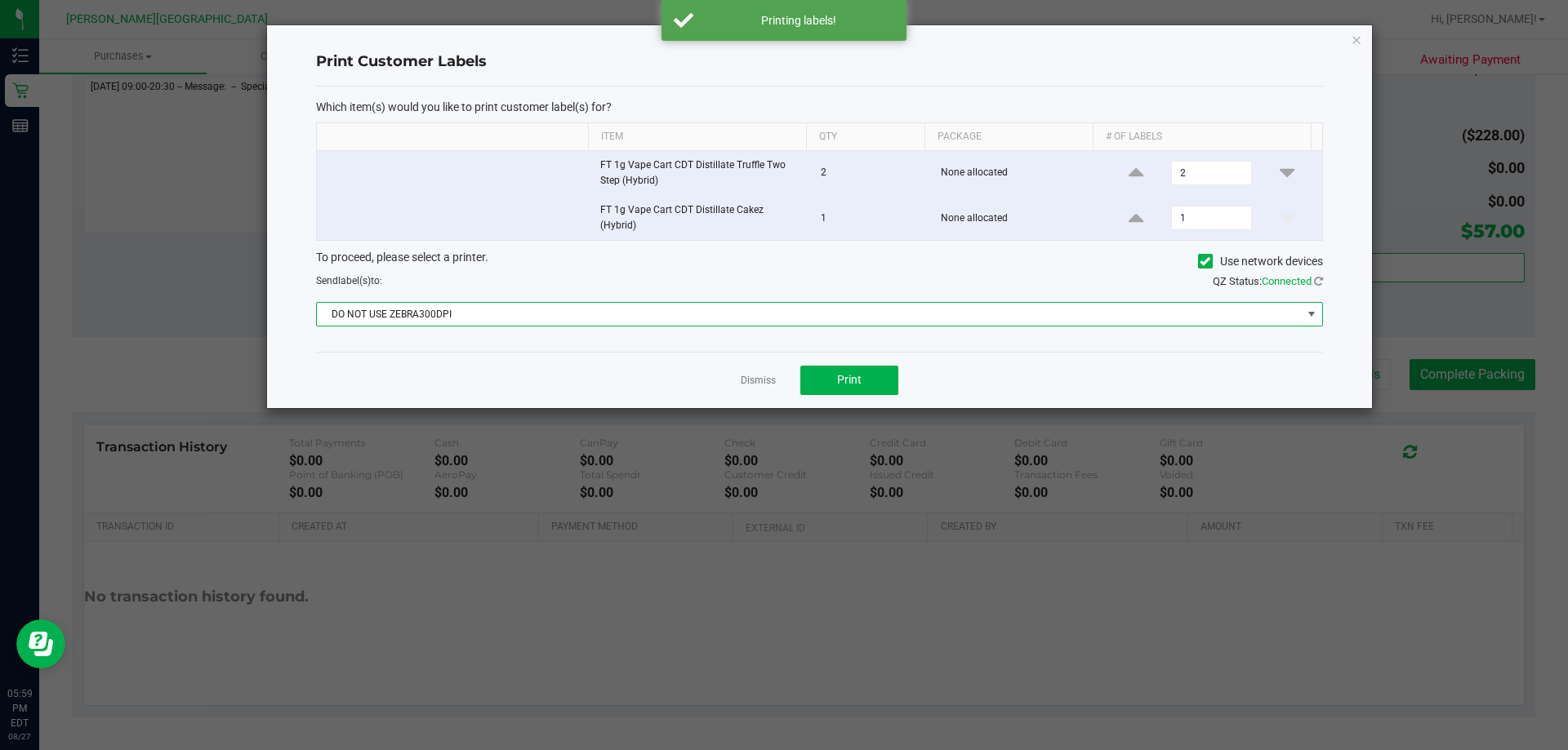
click at [781, 306] on span "DO NOT USE ZEBRA300DPI" at bounding box center [810, 314] width 985 height 23
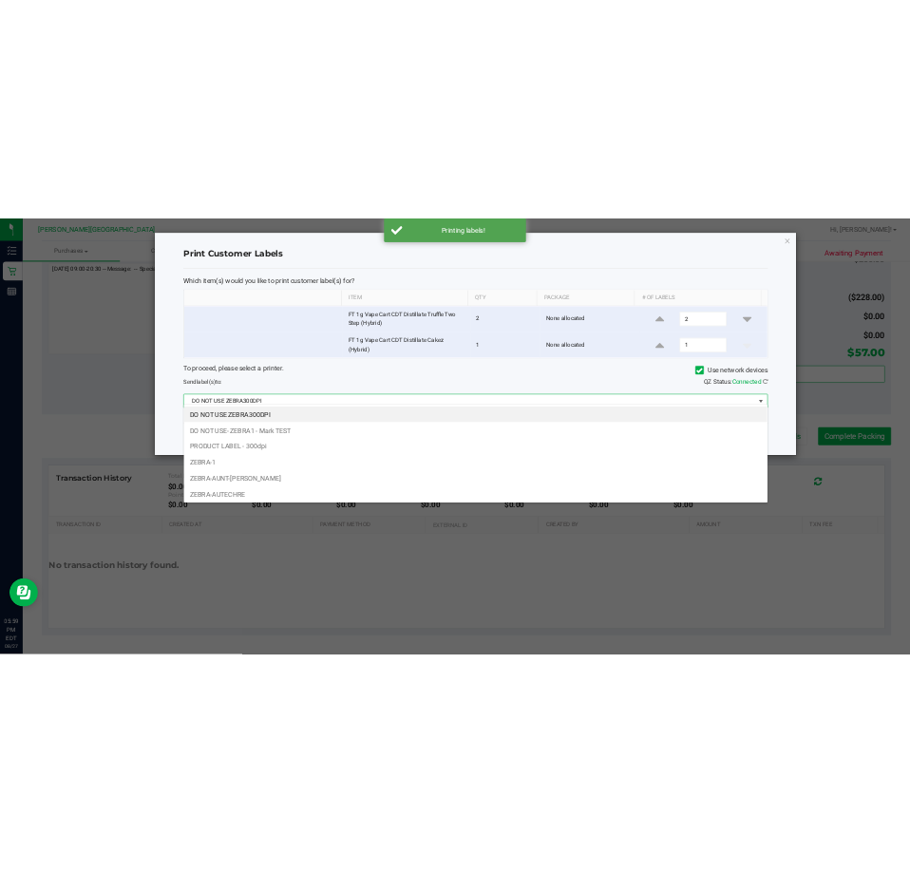
scroll to position [29, 1171]
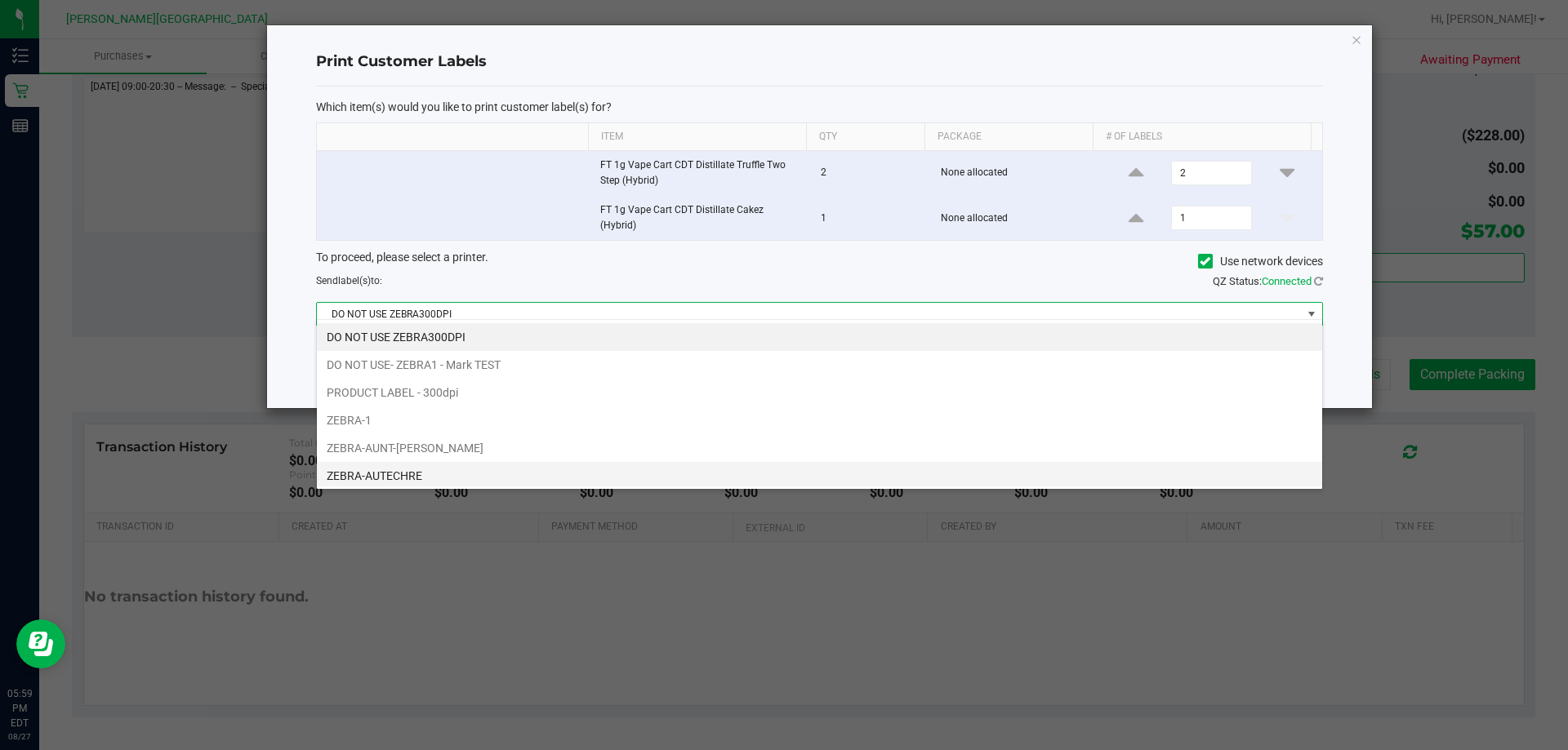
click at [524, 481] on li "ZEBRA-AUTECHRE" at bounding box center [820, 476] width 1006 height 27
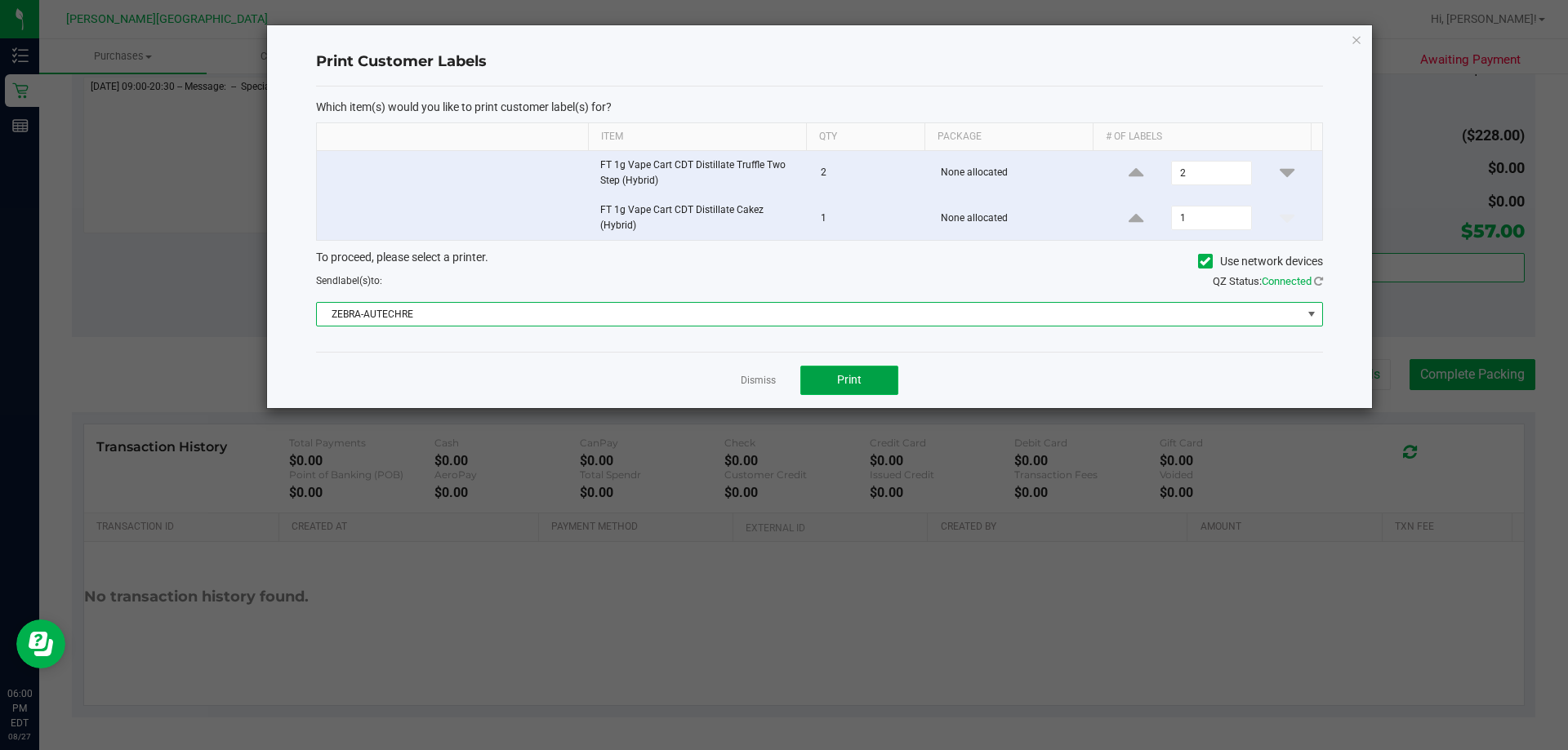
click at [781, 380] on span "Print" at bounding box center [849, 379] width 25 height 13
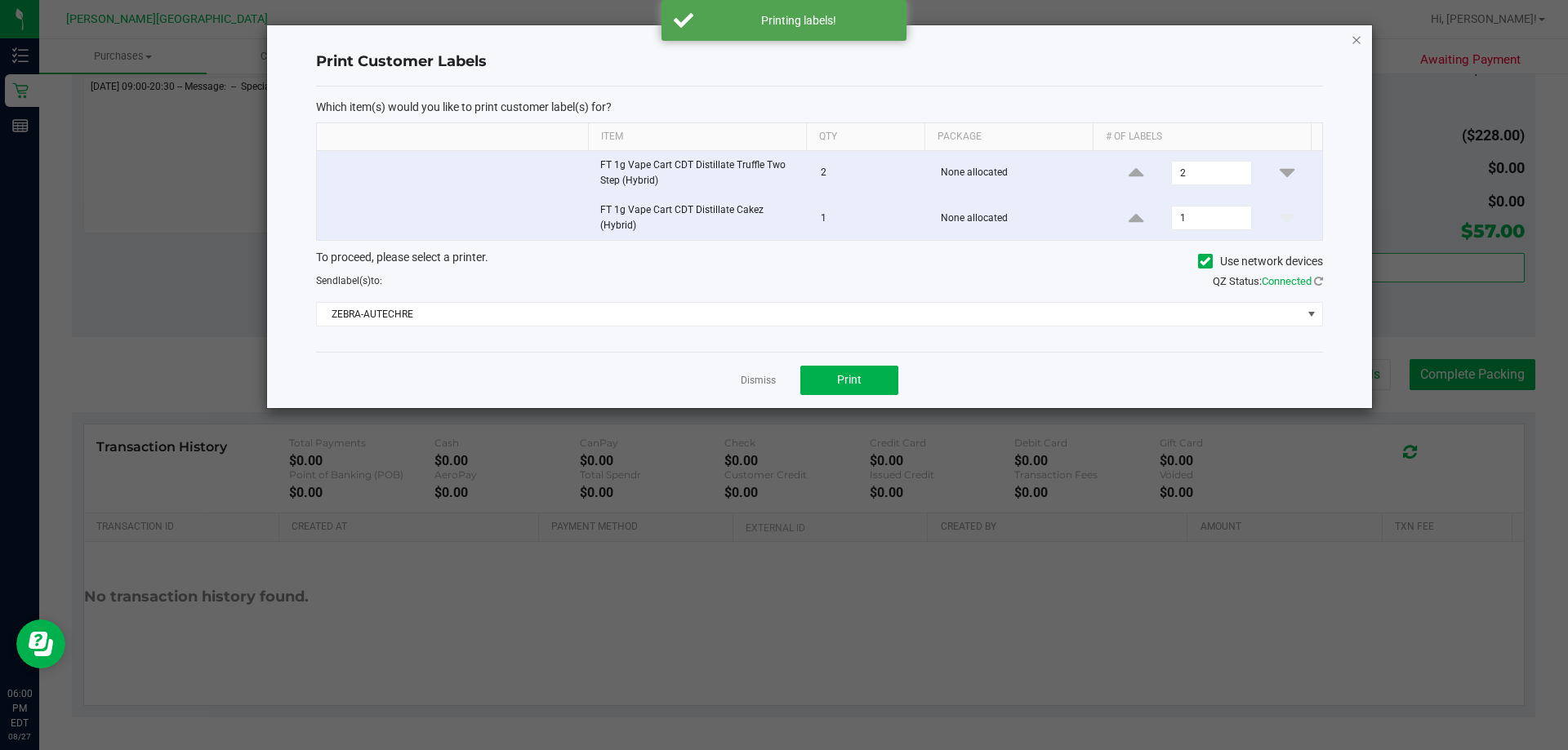
click at [781, 39] on icon "button" at bounding box center [1357, 39] width 11 height 20
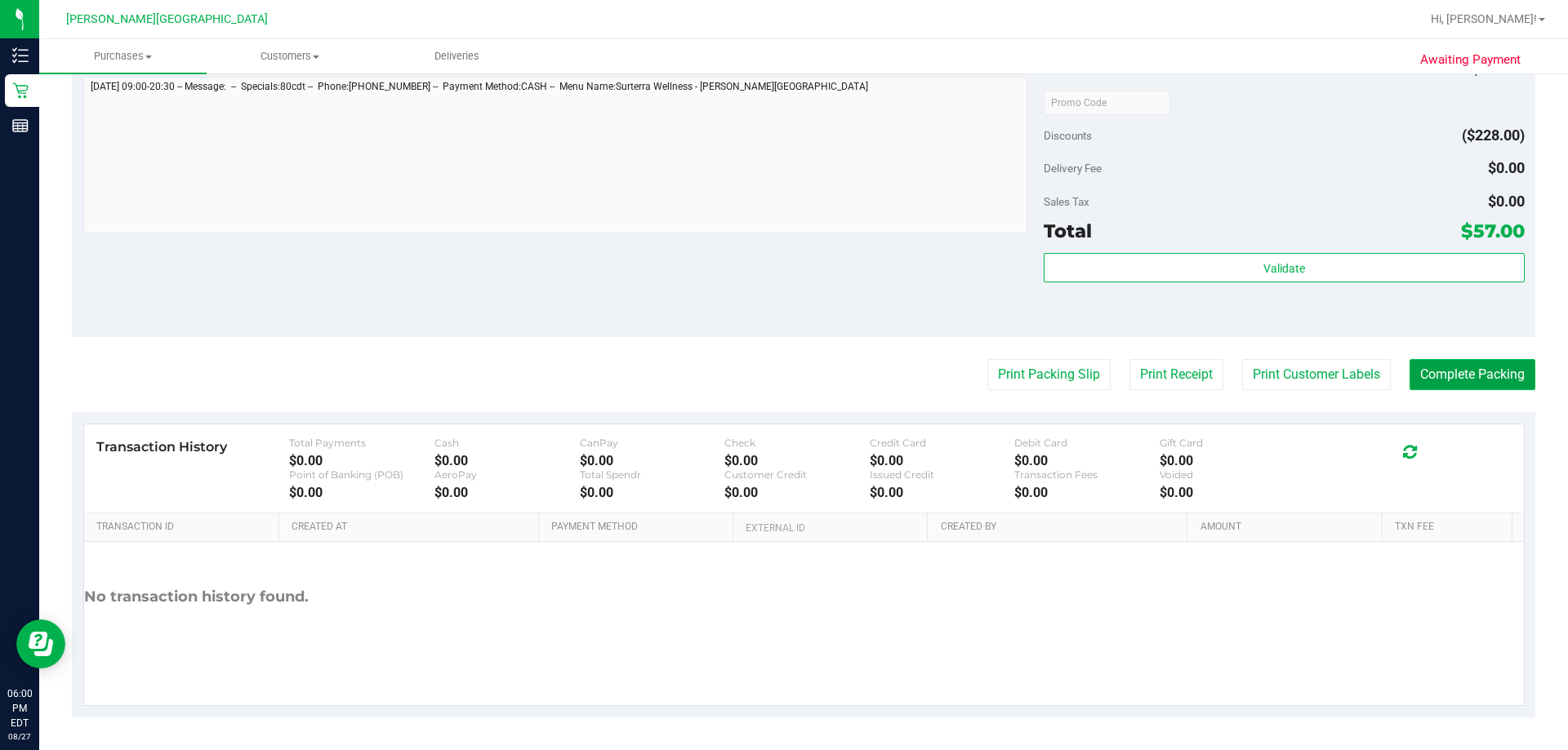
click at [781, 376] on button "Complete Packing" at bounding box center [1473, 375] width 126 height 31
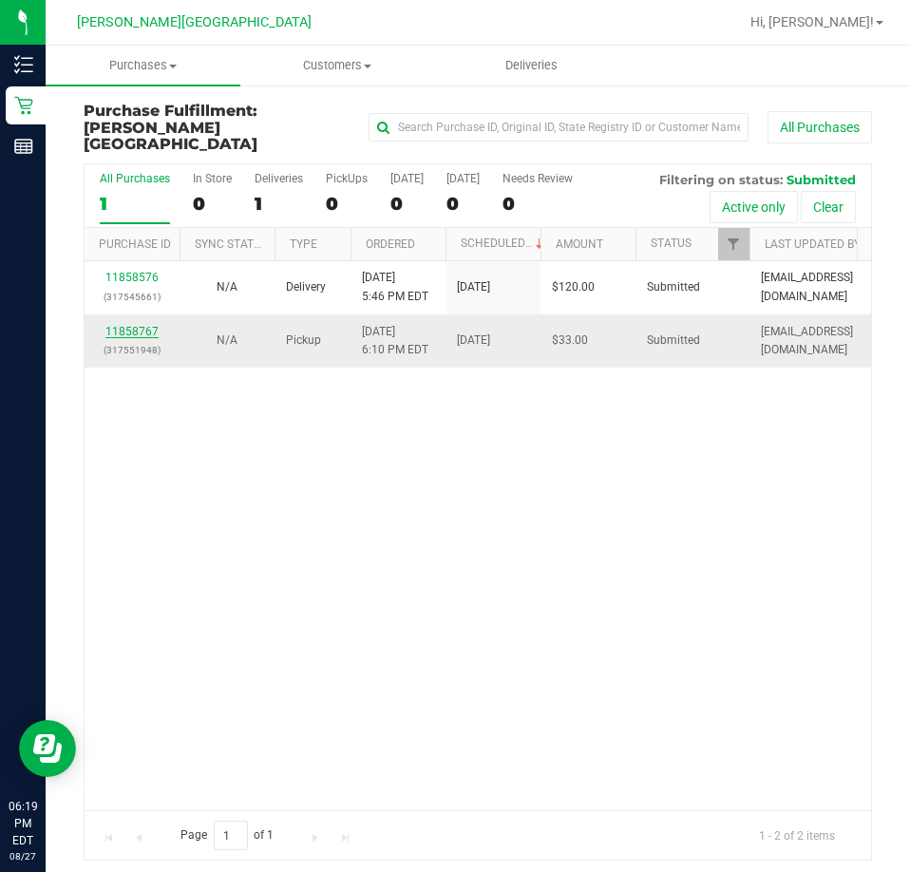
click at [130, 325] on link "11858767" at bounding box center [131, 331] width 53 height 13
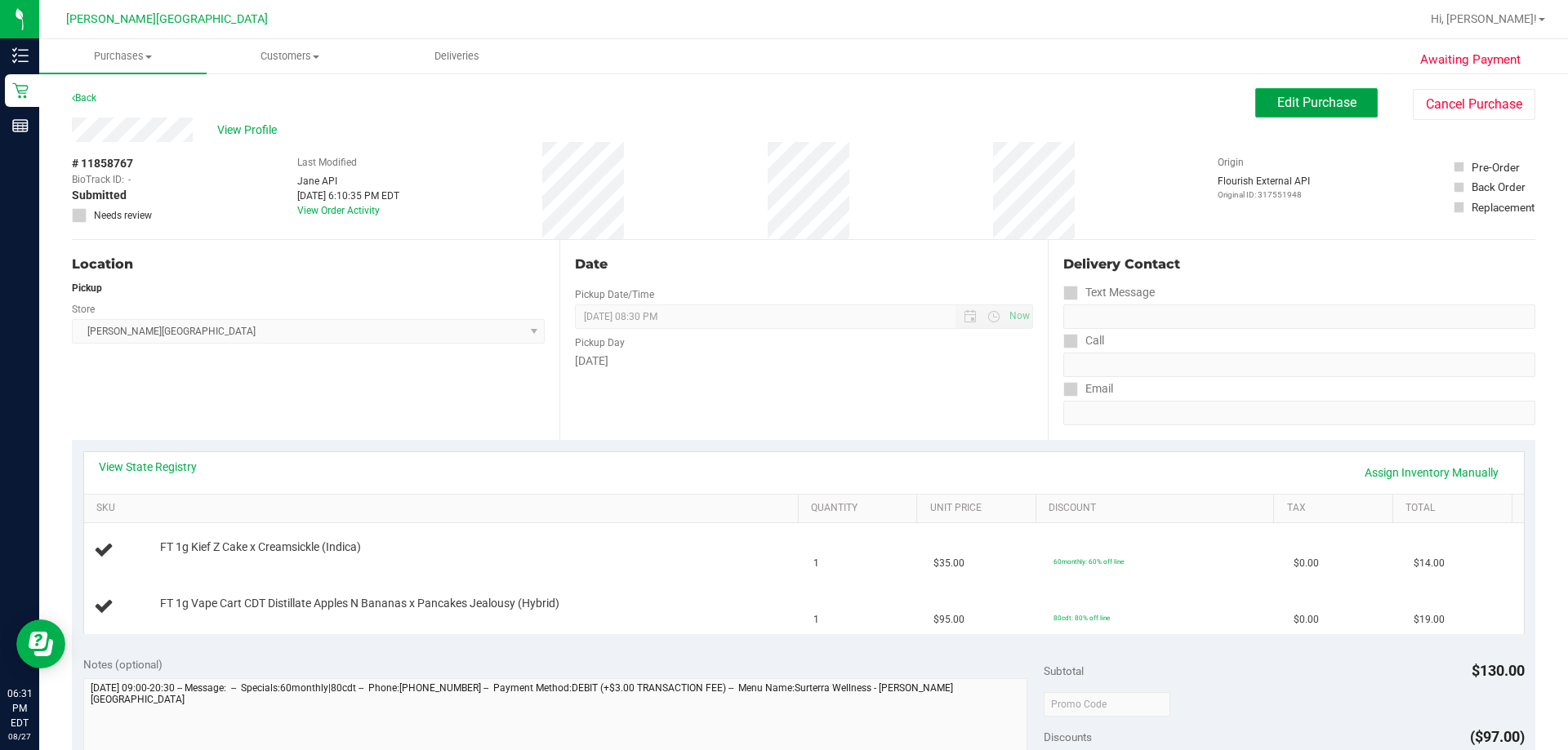
click at [781, 106] on span "Edit Purchase" at bounding box center [1317, 102] width 79 height 15
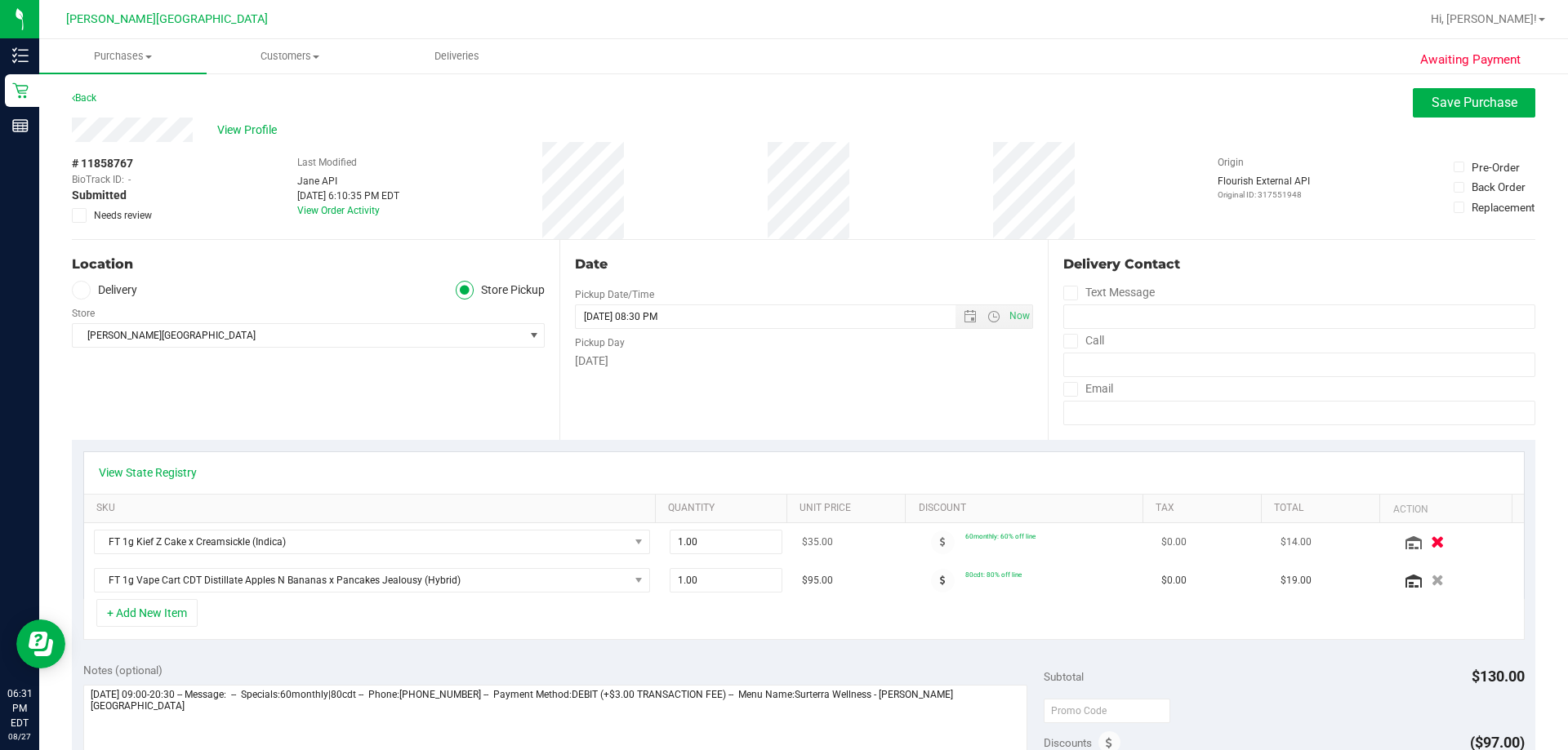
click at [781, 540] on icon "button" at bounding box center [1438, 542] width 14 height 12
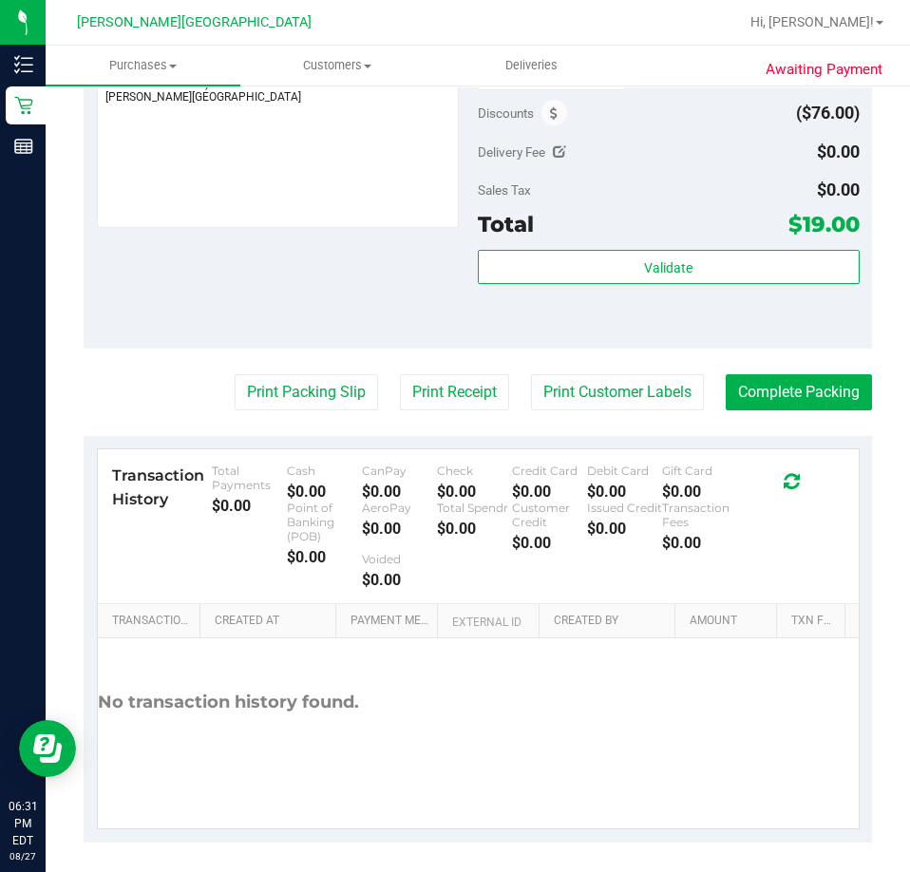
scroll to position [716, 0]
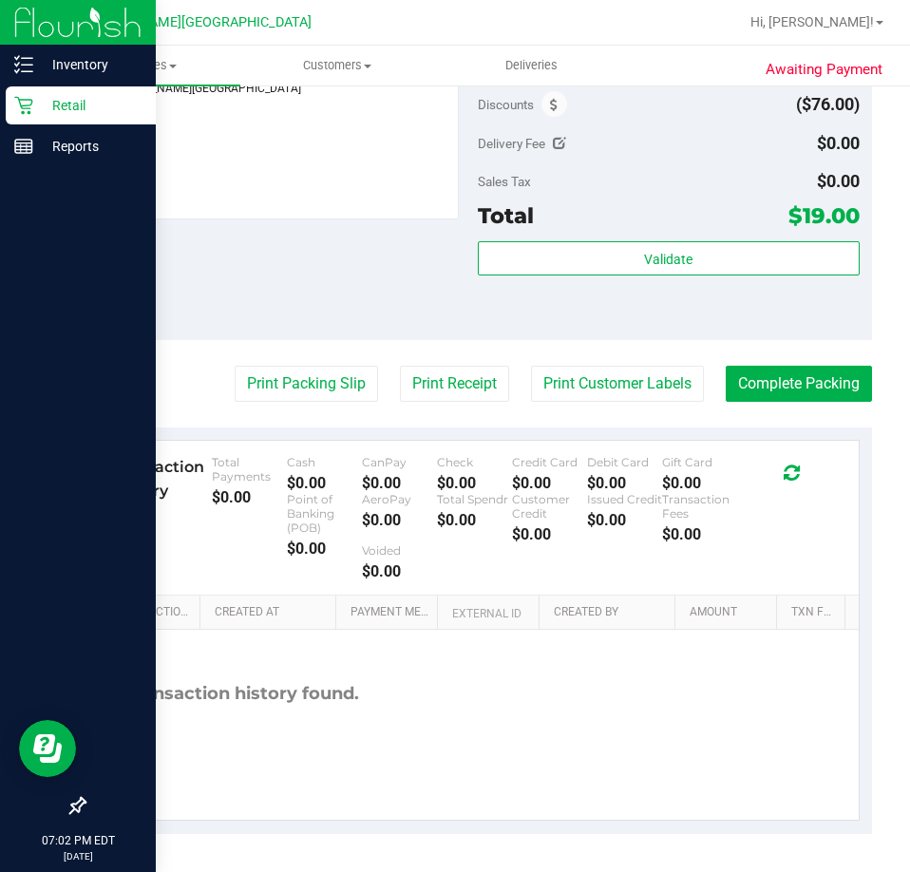
click at [67, 105] on p "Retail" at bounding box center [90, 105] width 114 height 23
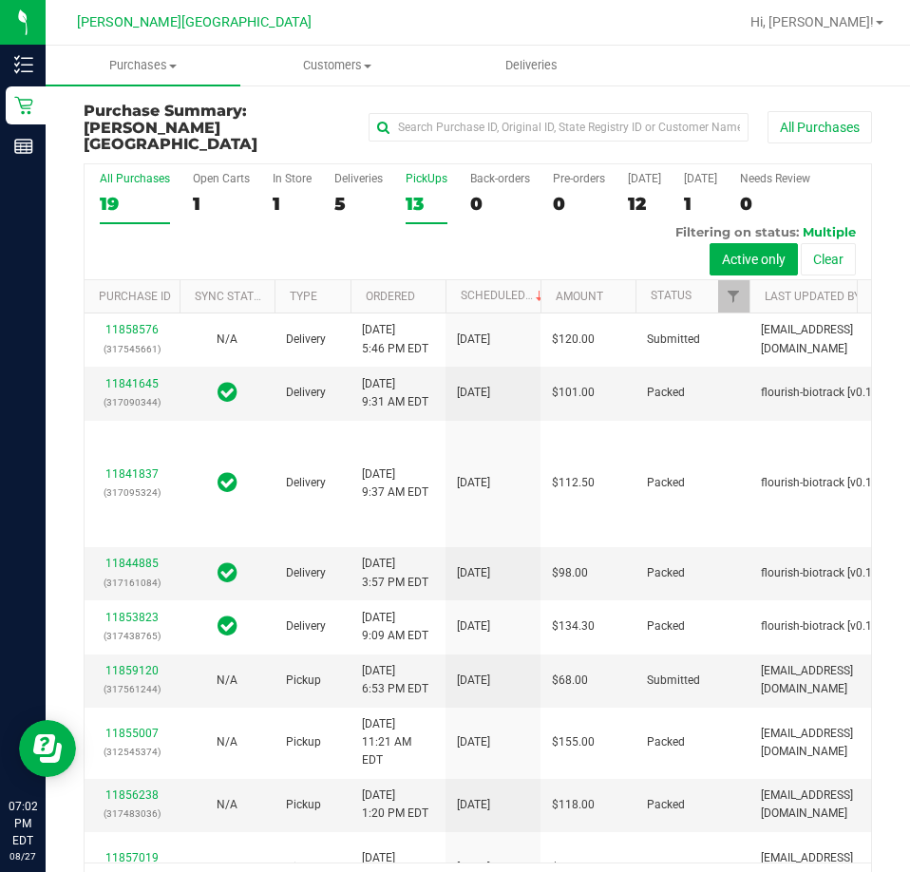
click at [428, 172] on div "PickUps" at bounding box center [427, 178] width 42 height 13
click at [0, 0] on input "PickUps 13" at bounding box center [0, 0] width 0 height 0
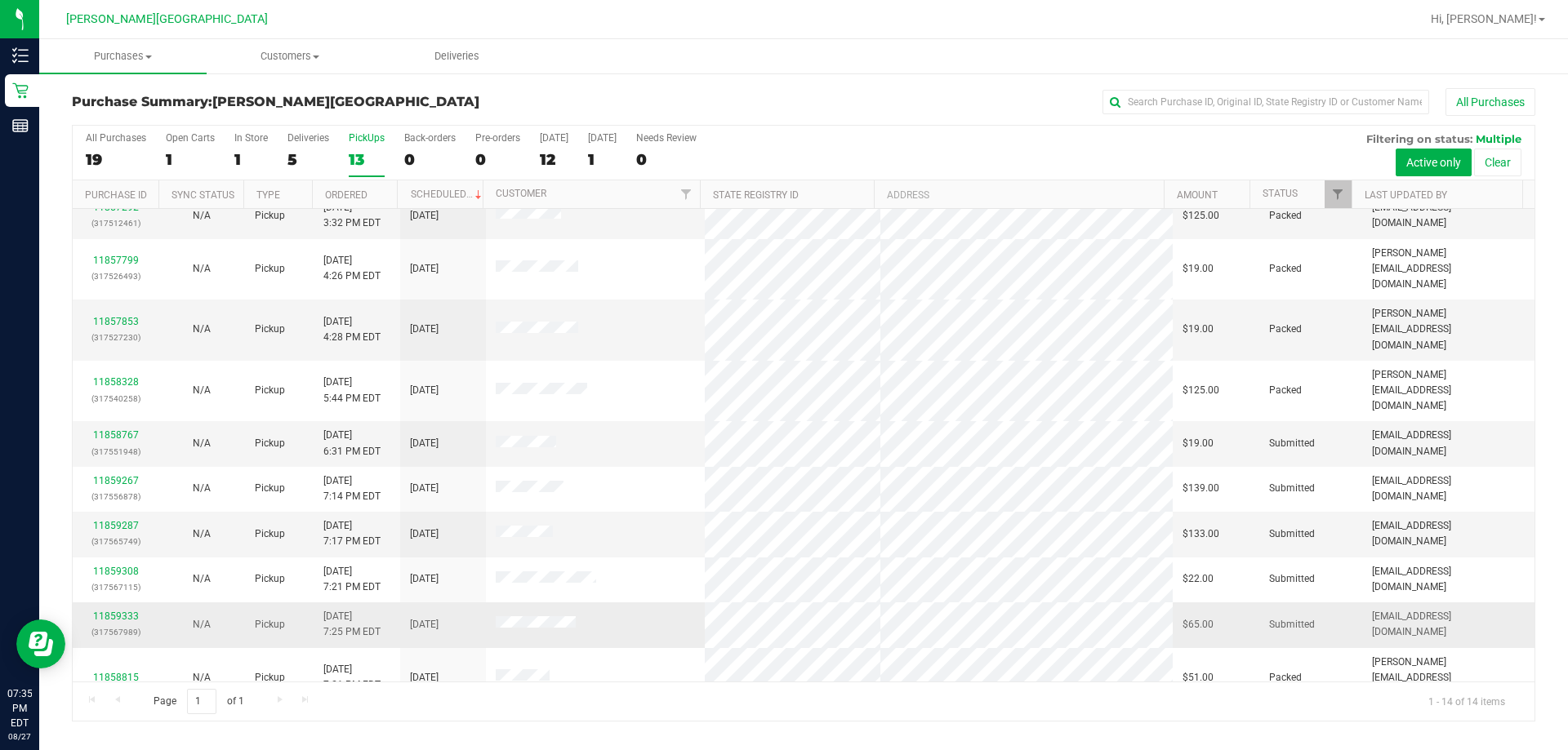
scroll to position [160, 0]
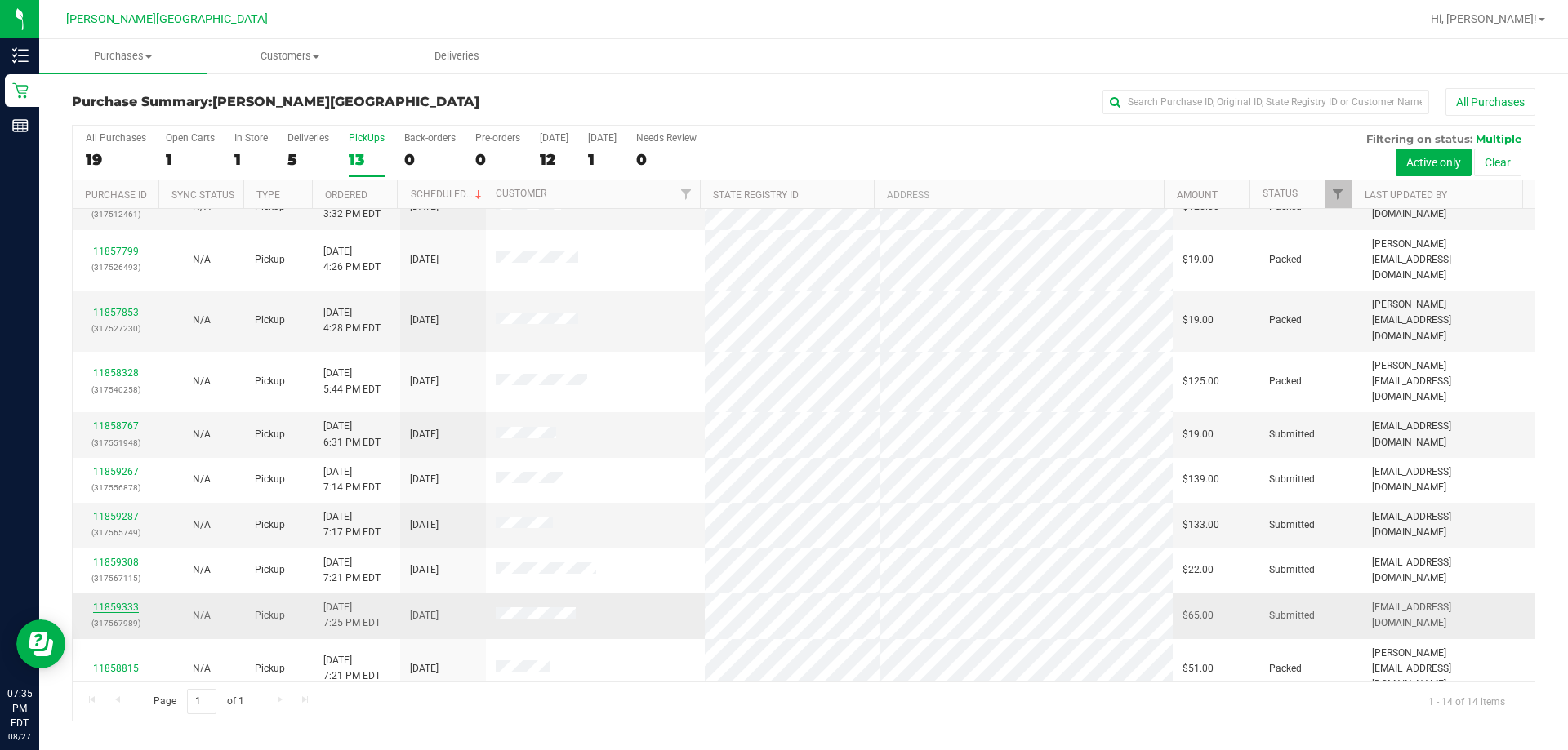
click at [119, 601] on link "11859333" at bounding box center [115, 607] width 46 height 11
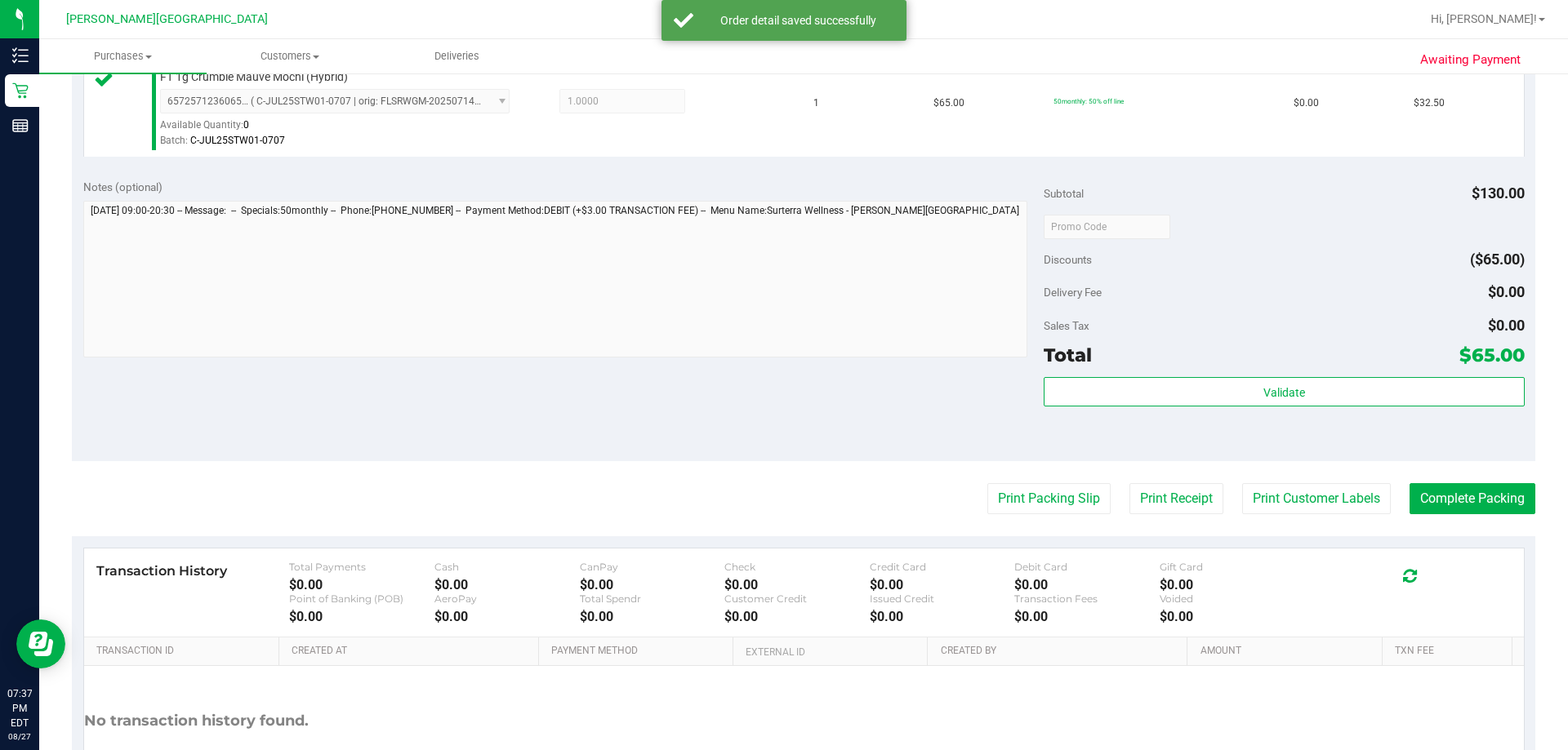
scroll to position [571, 0]
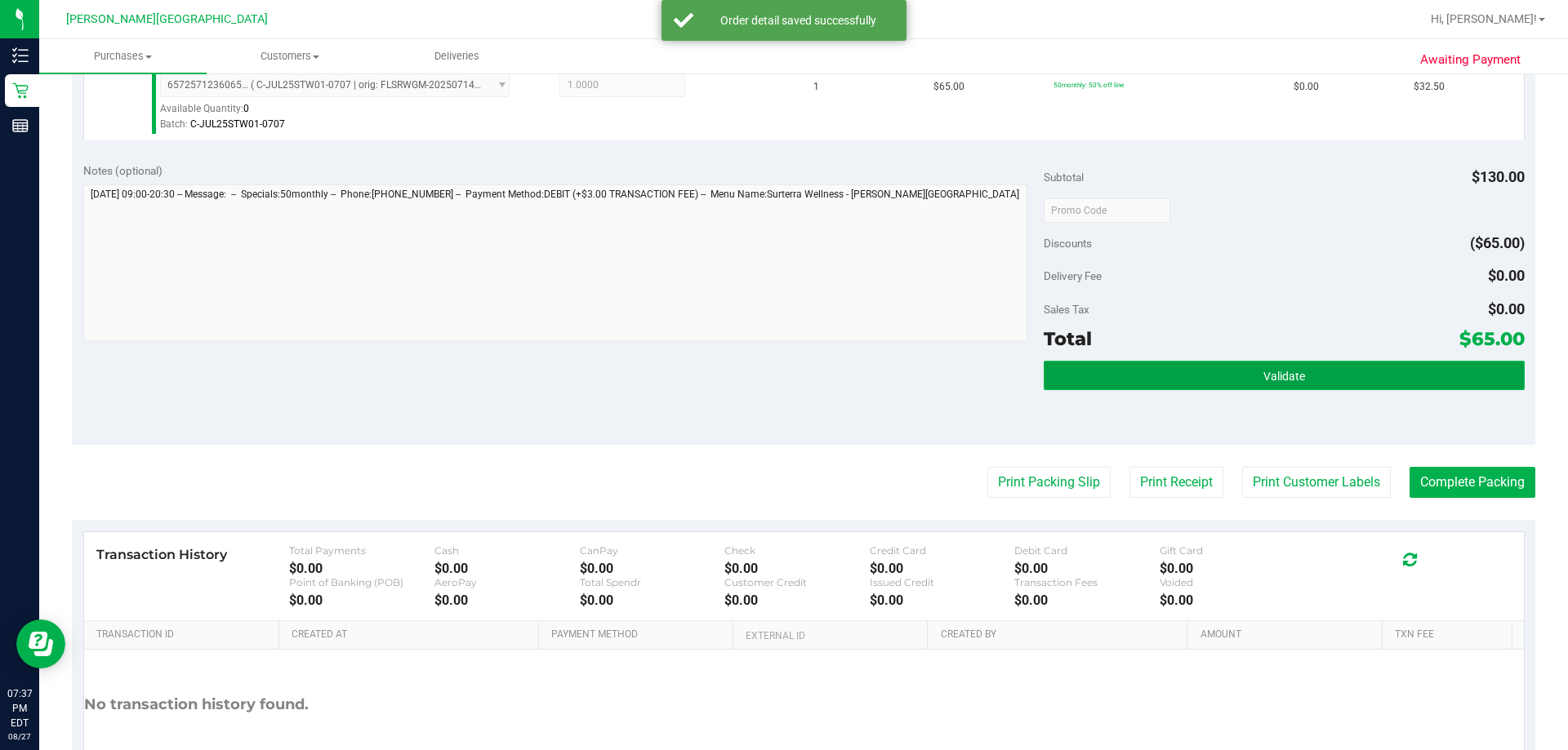
click at [781, 375] on button "Validate" at bounding box center [1283, 375] width 481 height 29
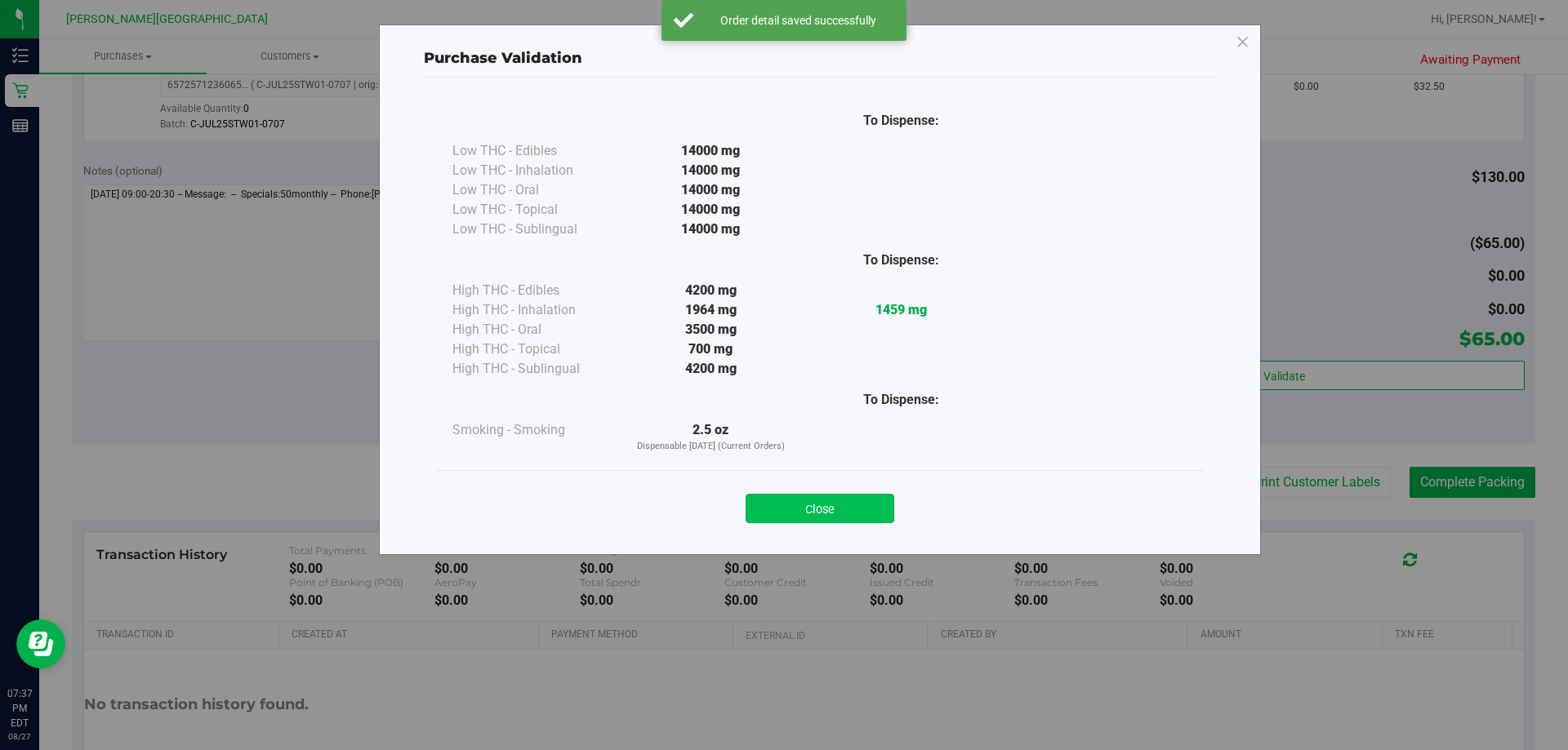
click at [781, 507] on button "Close" at bounding box center [820, 509] width 149 height 29
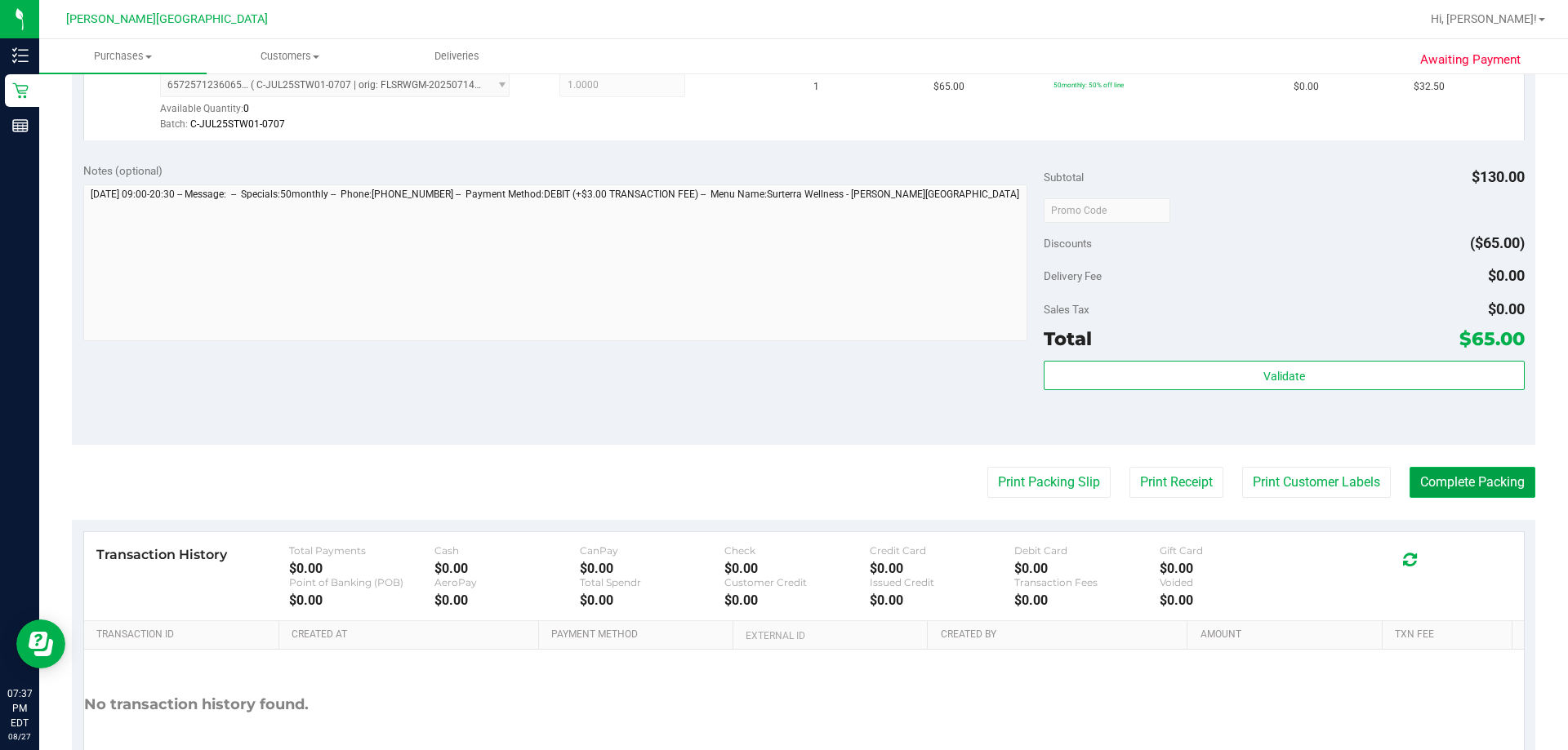
click at [781, 485] on button "Complete Packing" at bounding box center [1473, 483] width 126 height 31
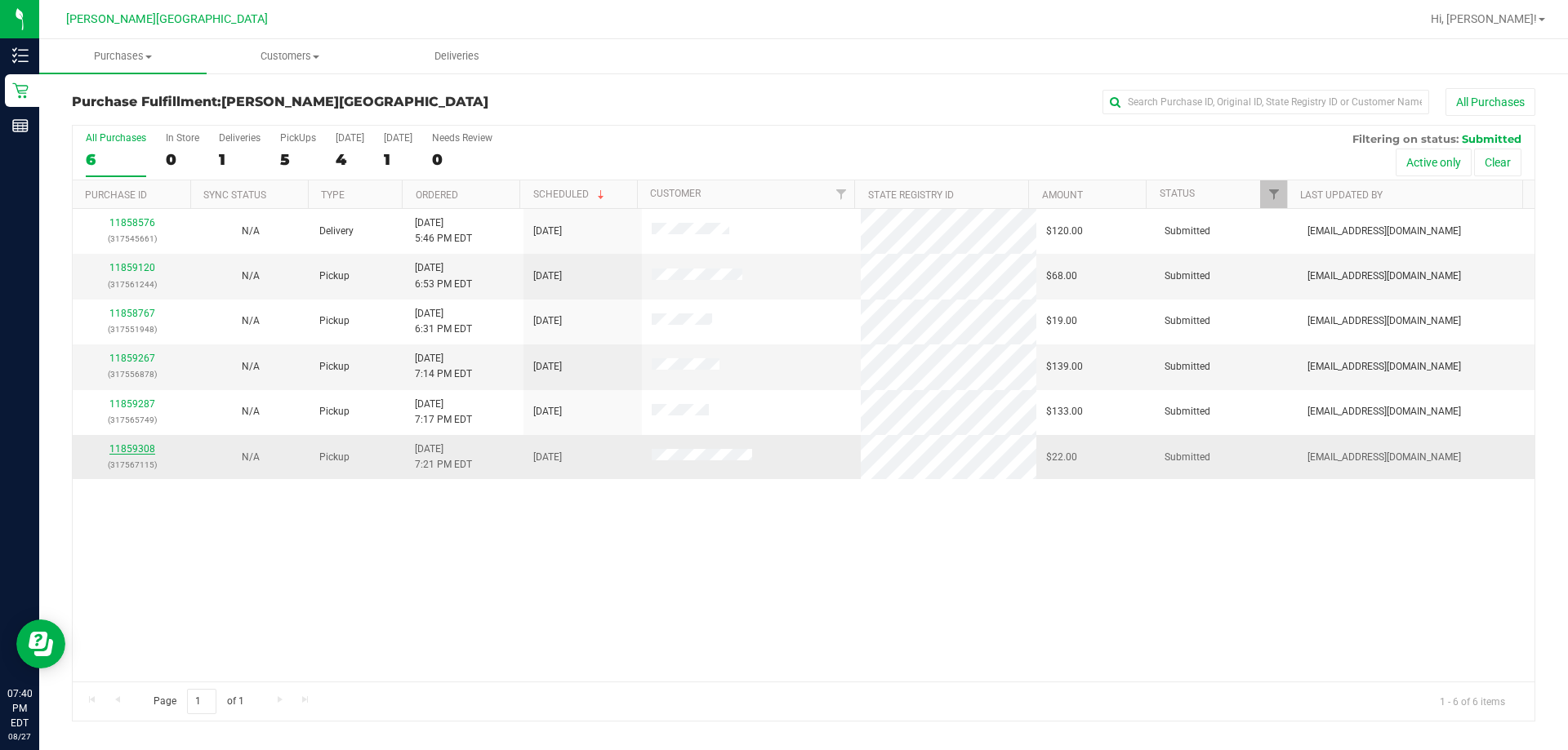
click at [129, 450] on link "11859308" at bounding box center [132, 448] width 46 height 11
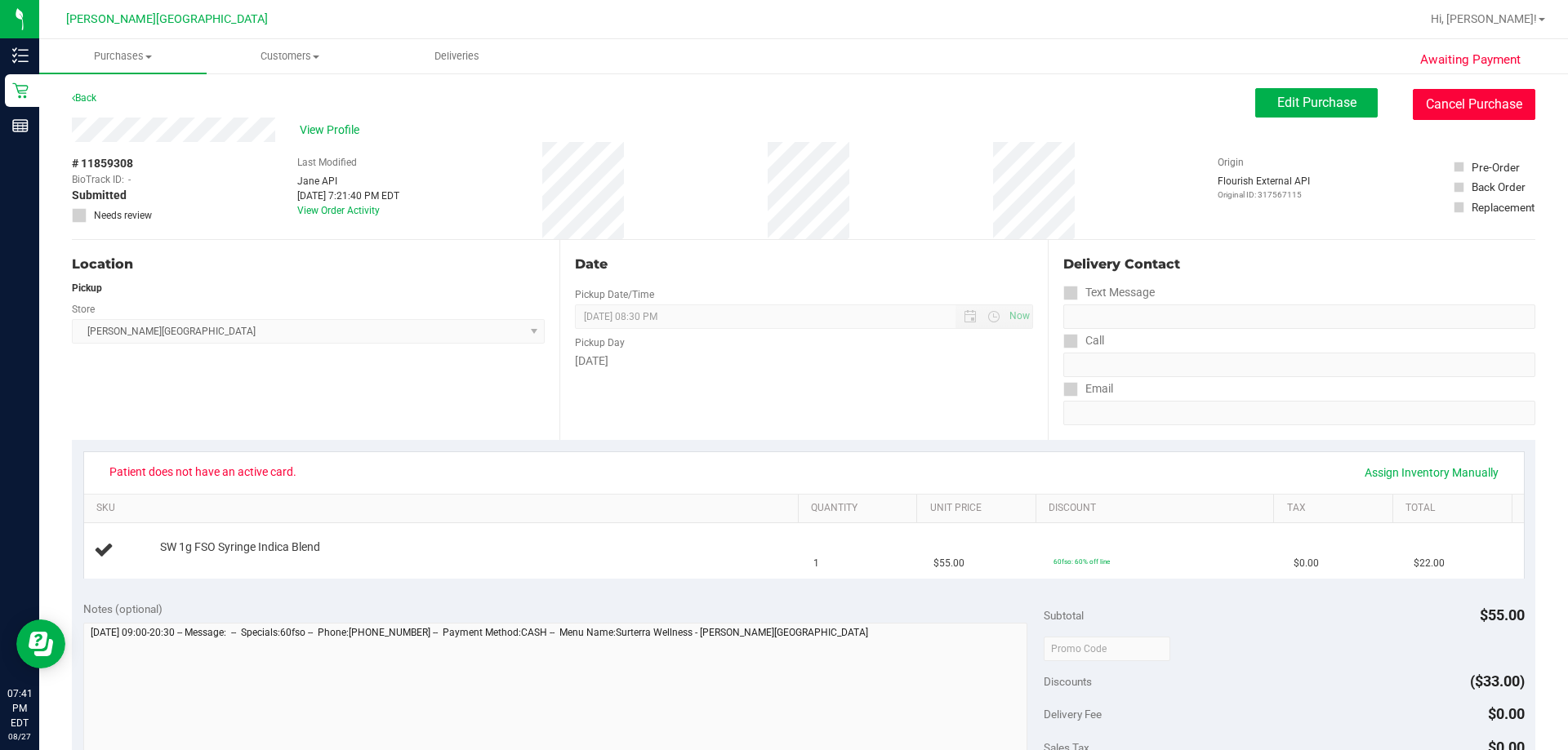
click at [781, 103] on button "Cancel Purchase" at bounding box center [1474, 105] width 123 height 31
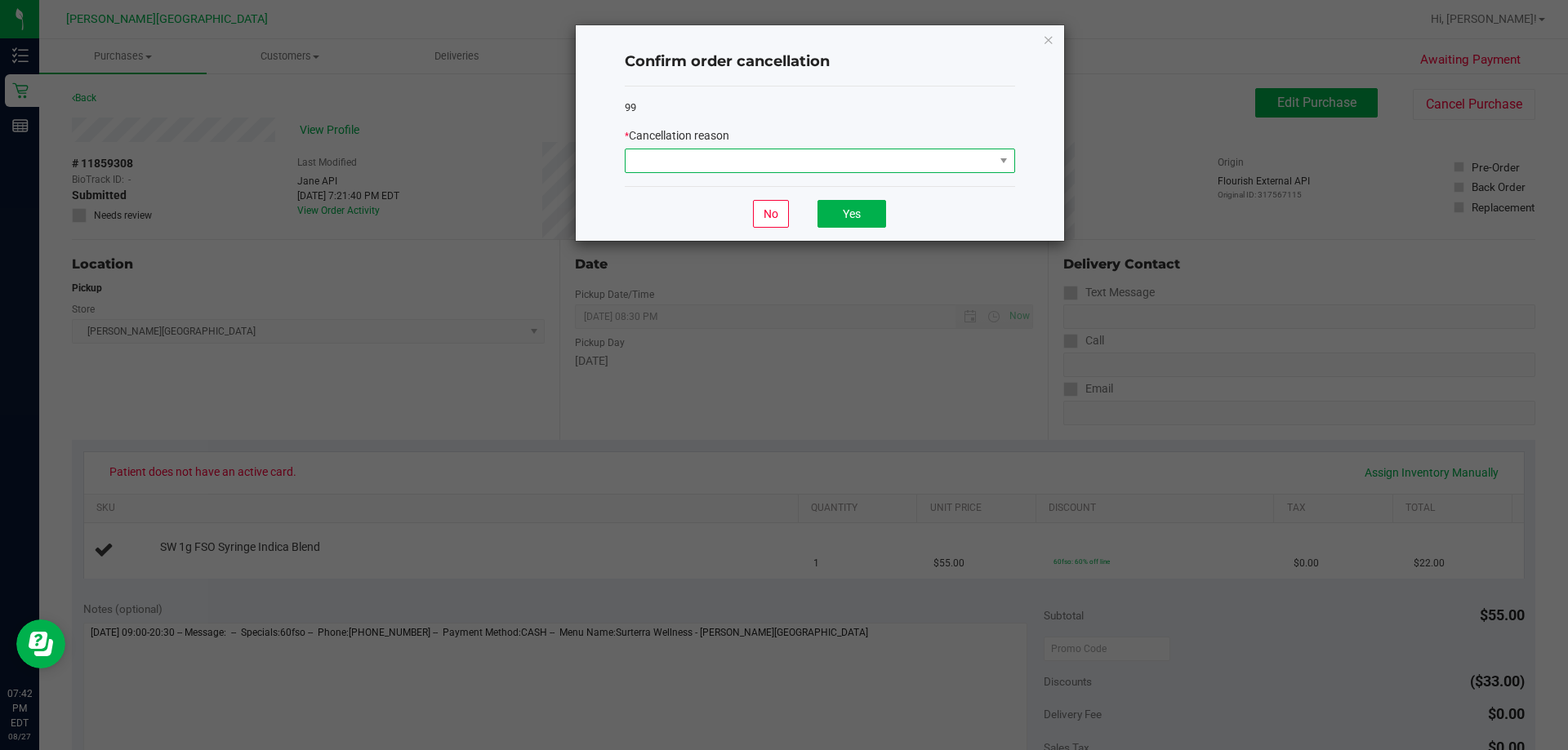
click at [781, 163] on span at bounding box center [810, 161] width 369 height 23
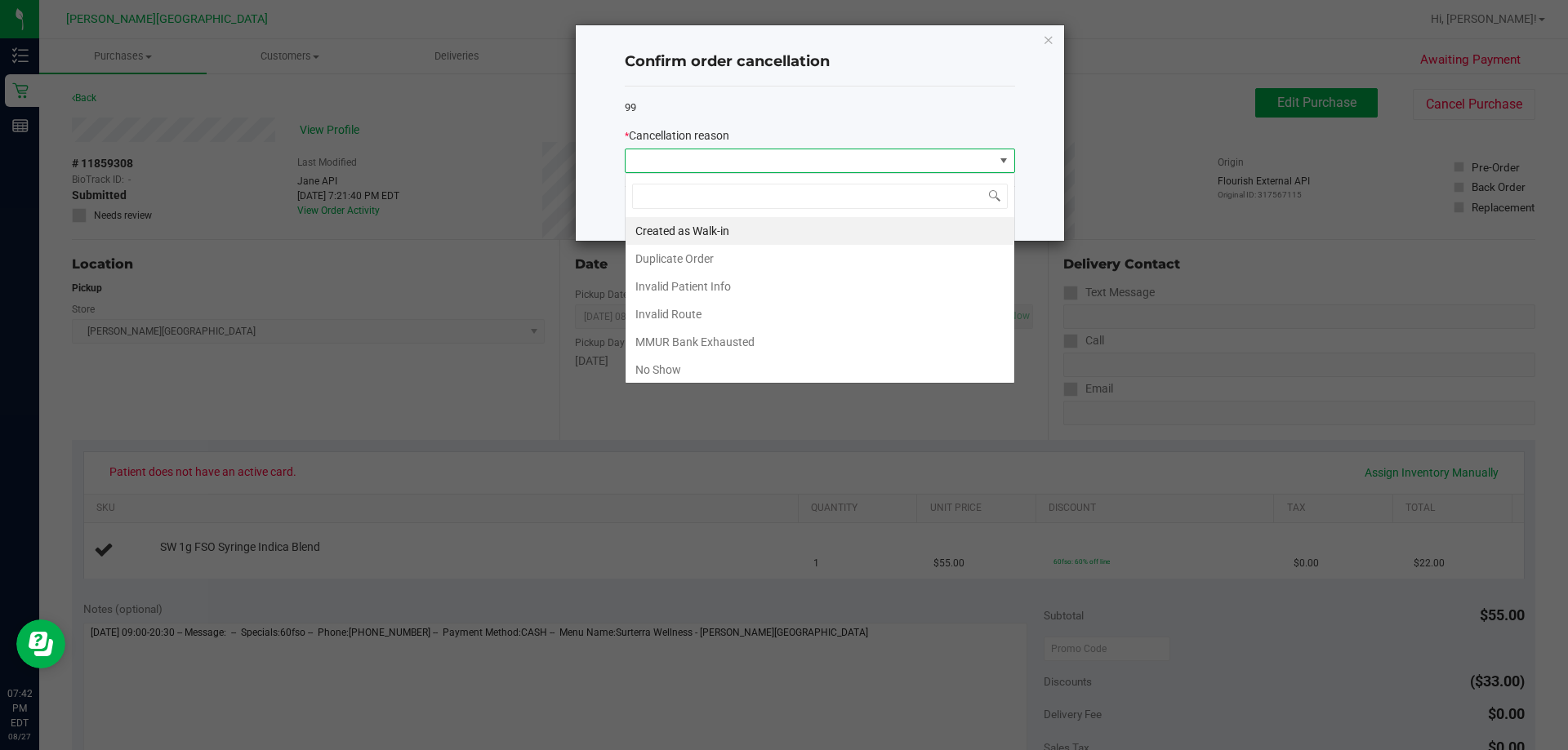
scroll to position [25, 390]
click at [779, 235] on li "Created as Walk-in" at bounding box center [820, 231] width 389 height 27
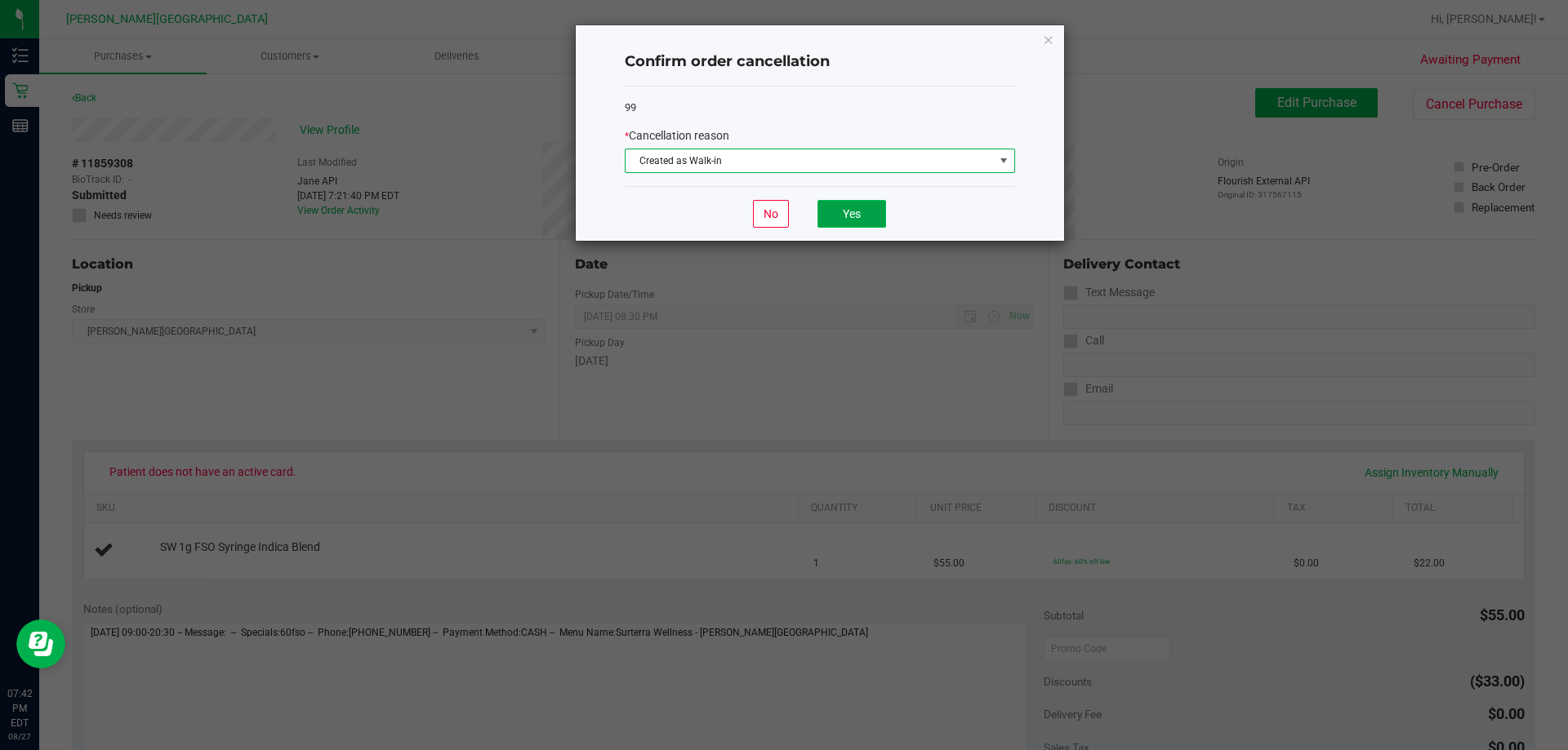
click at [781, 211] on button "Yes" at bounding box center [852, 214] width 69 height 27
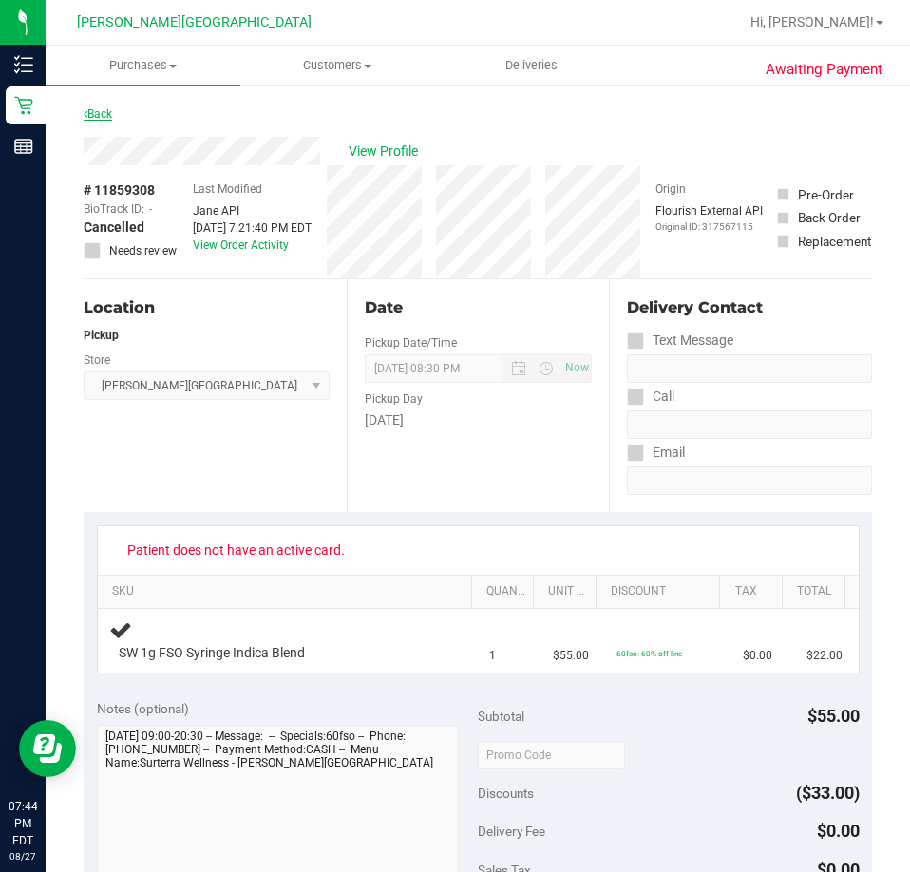
click at [103, 115] on link "Back" at bounding box center [98, 113] width 29 height 13
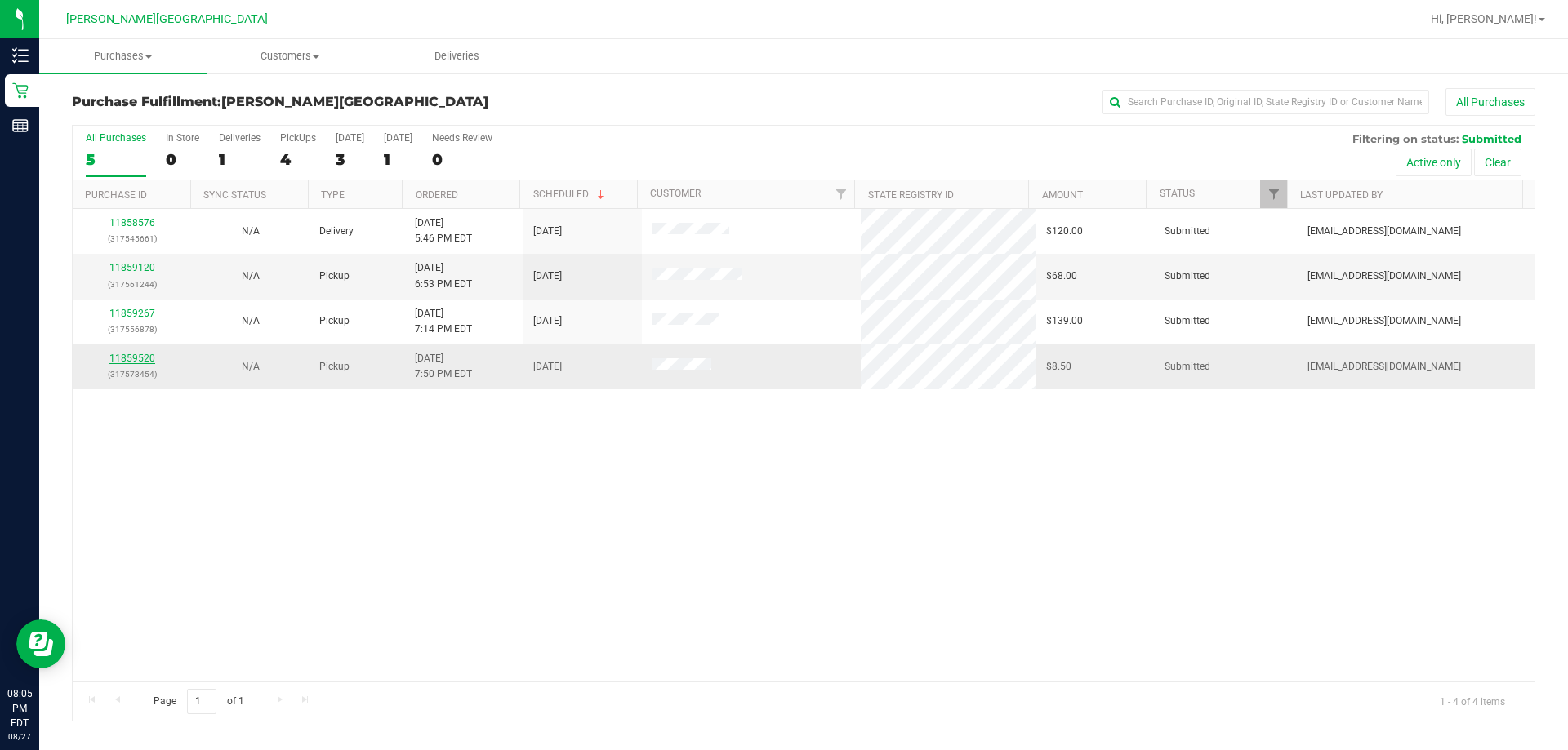
click at [128, 360] on link "11859520" at bounding box center [132, 357] width 46 height 11
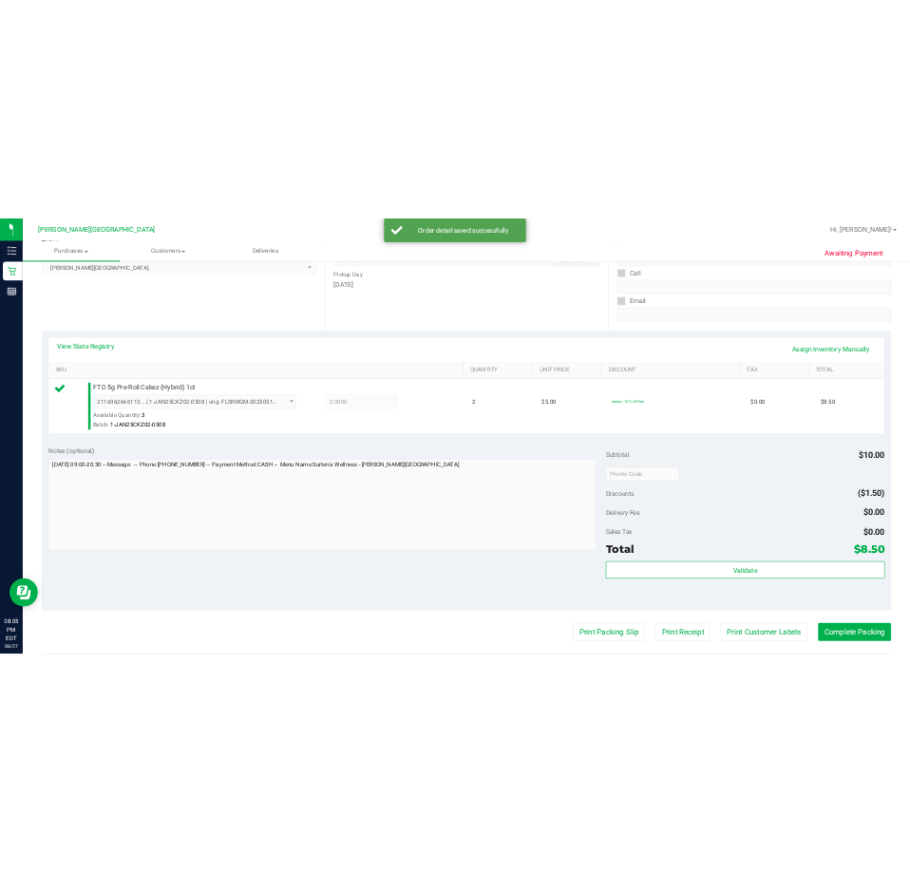
scroll to position [475, 0]
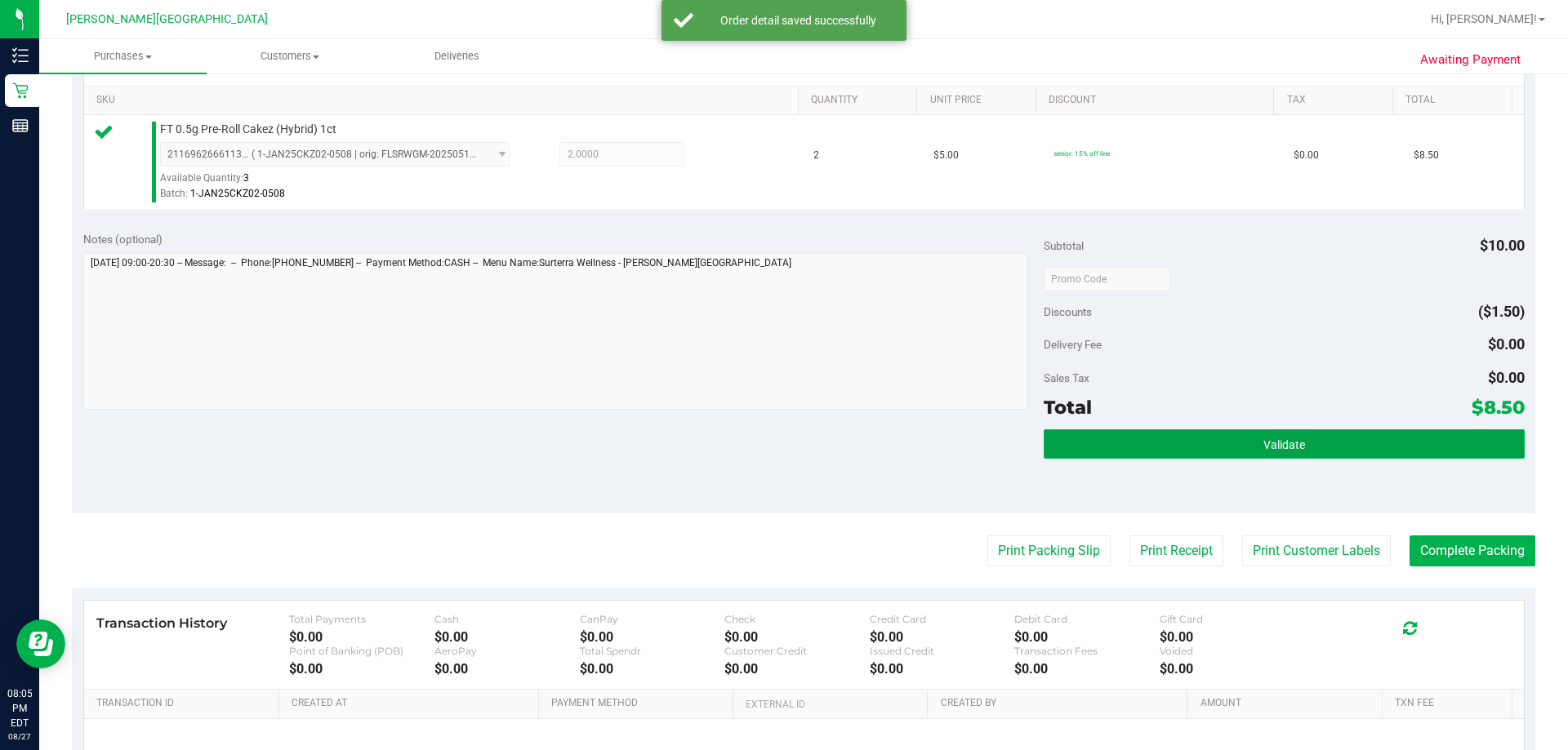
click at [781, 440] on button "Validate" at bounding box center [1283, 444] width 481 height 29
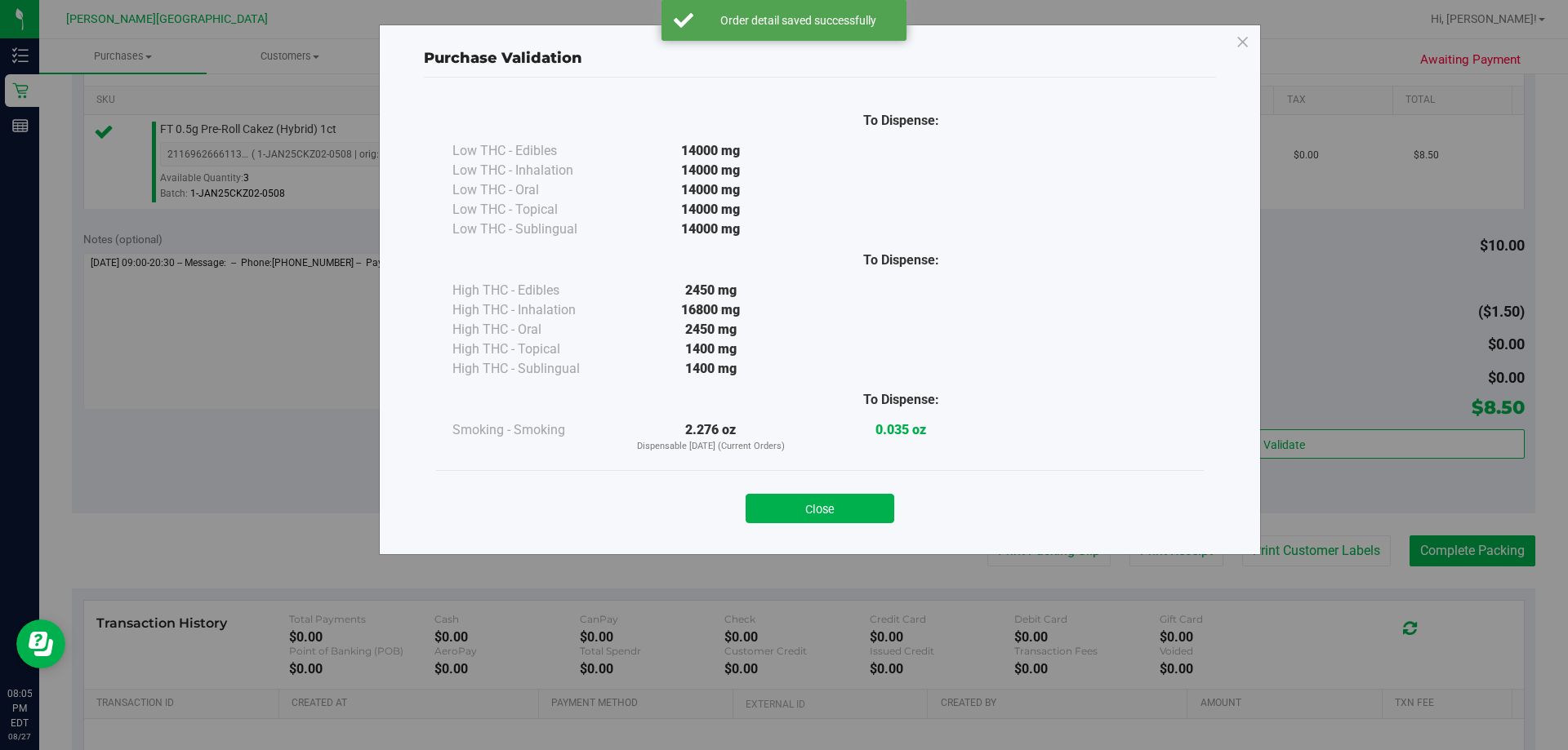
drag, startPoint x: 800, startPoint y: 504, endPoint x: 832, endPoint y: 507, distance: 32.1
click at [781, 505] on button "Close" at bounding box center [820, 509] width 149 height 29
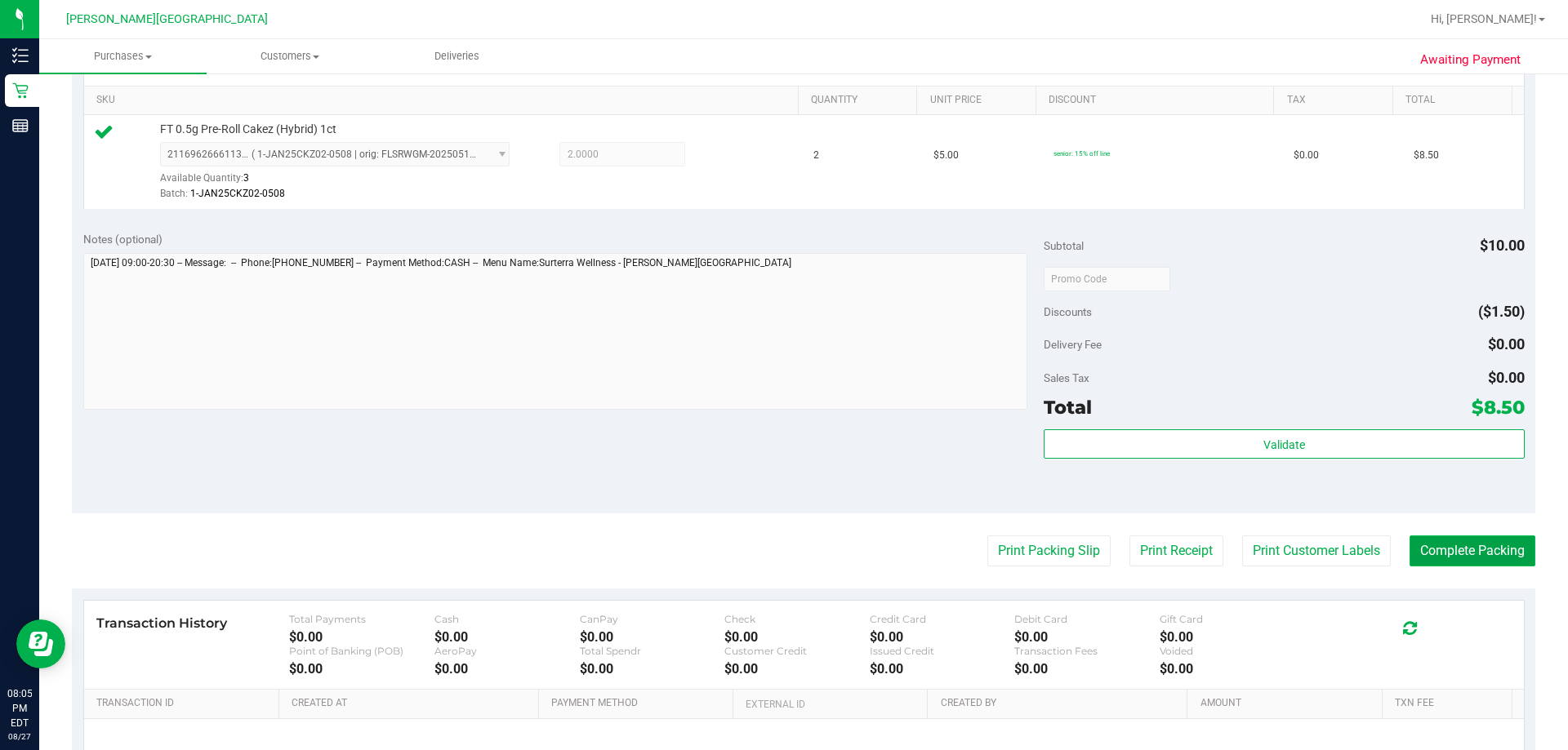
click at [781, 552] on button "Complete Packing" at bounding box center [1473, 551] width 126 height 31
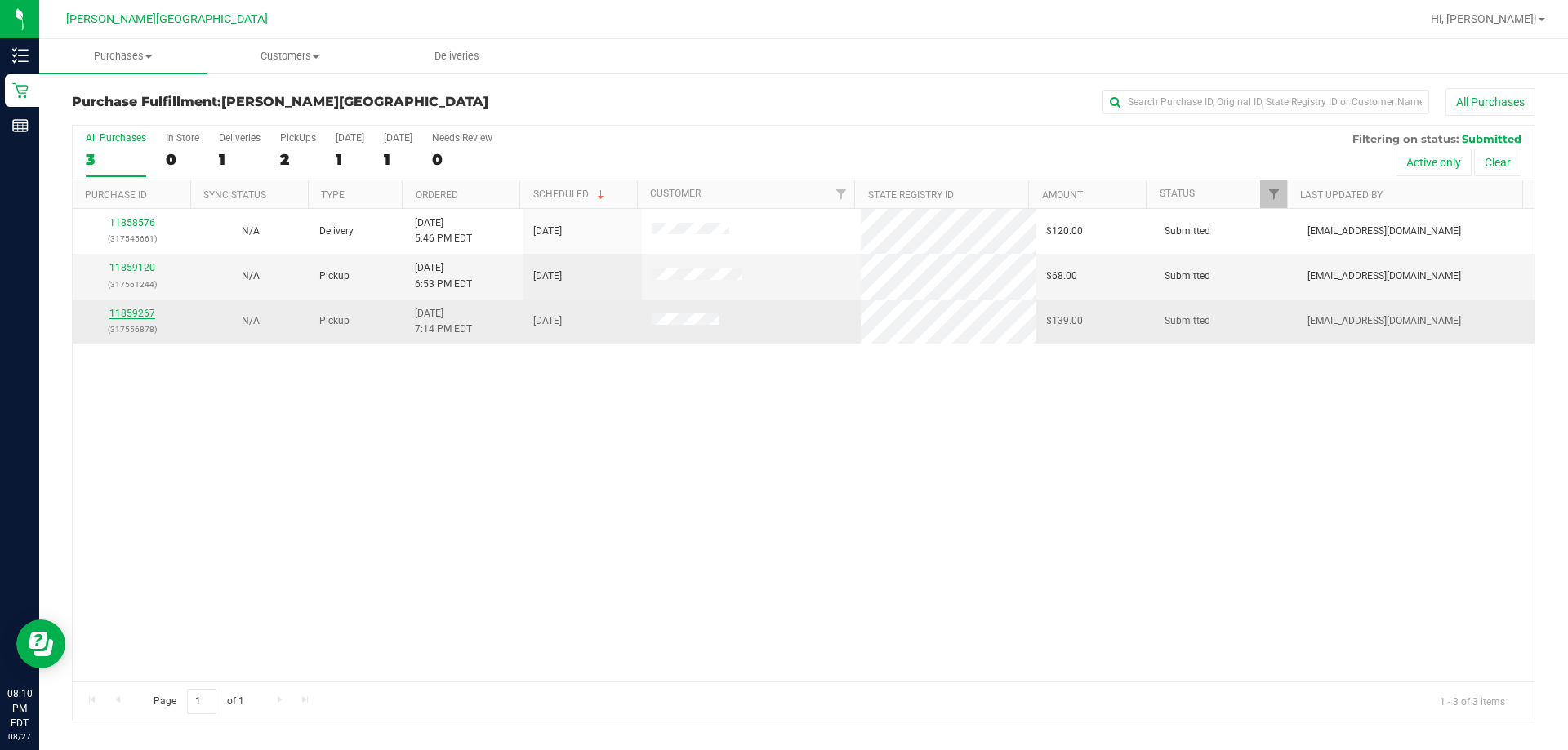
click at [135, 311] on link "11859267" at bounding box center [132, 313] width 46 height 11
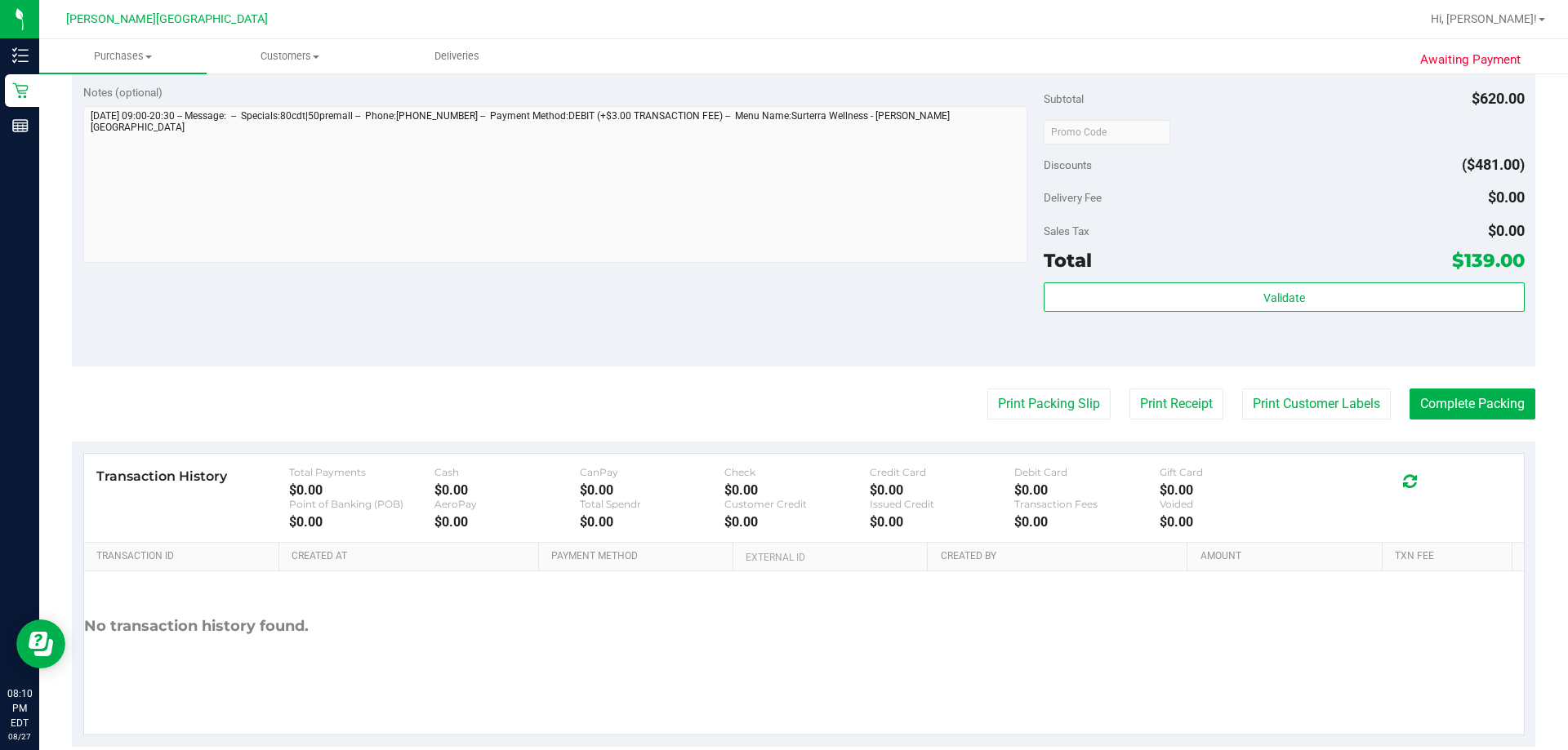
scroll to position [816, 0]
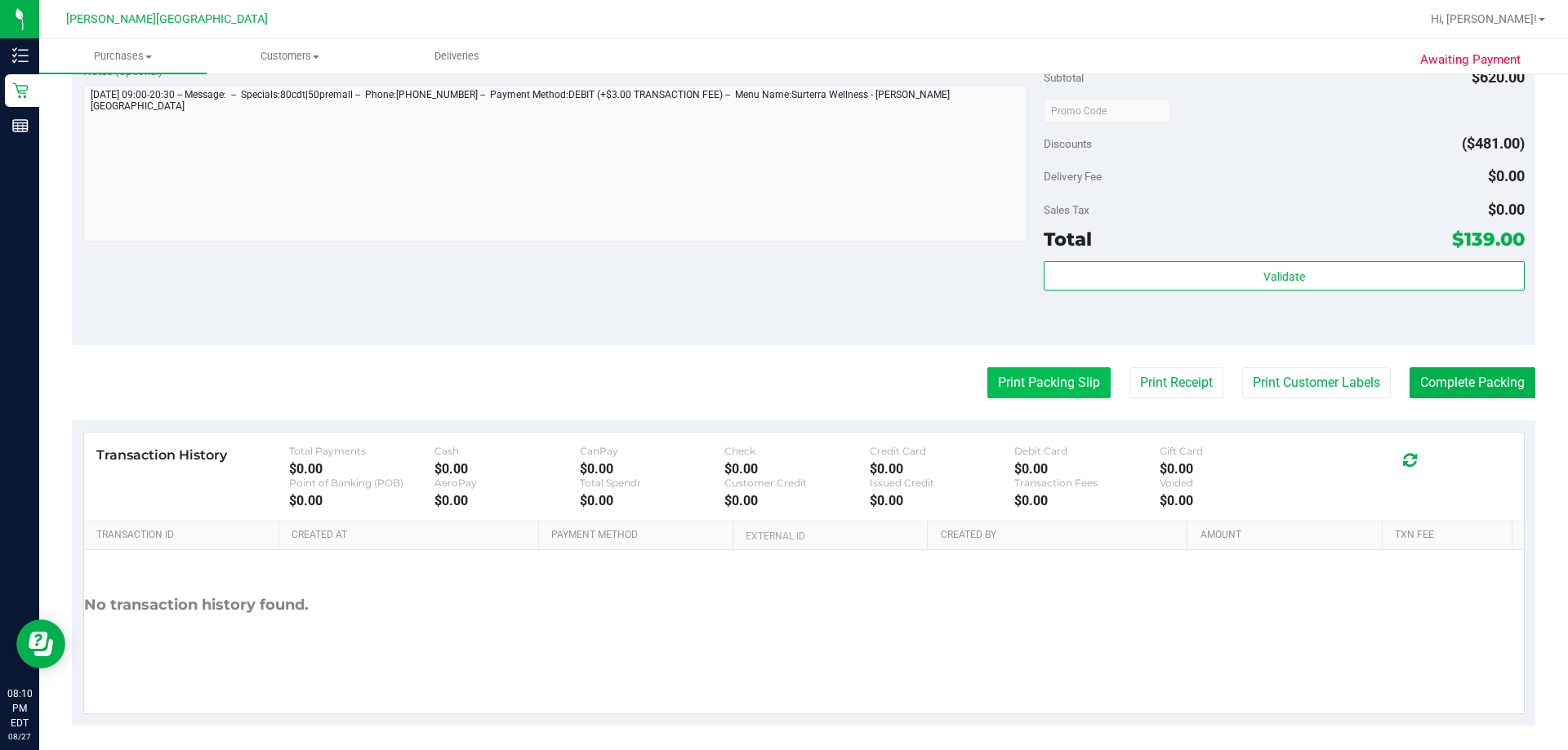
click at [781, 388] on button "Print Packing Slip" at bounding box center [1049, 383] width 123 height 31
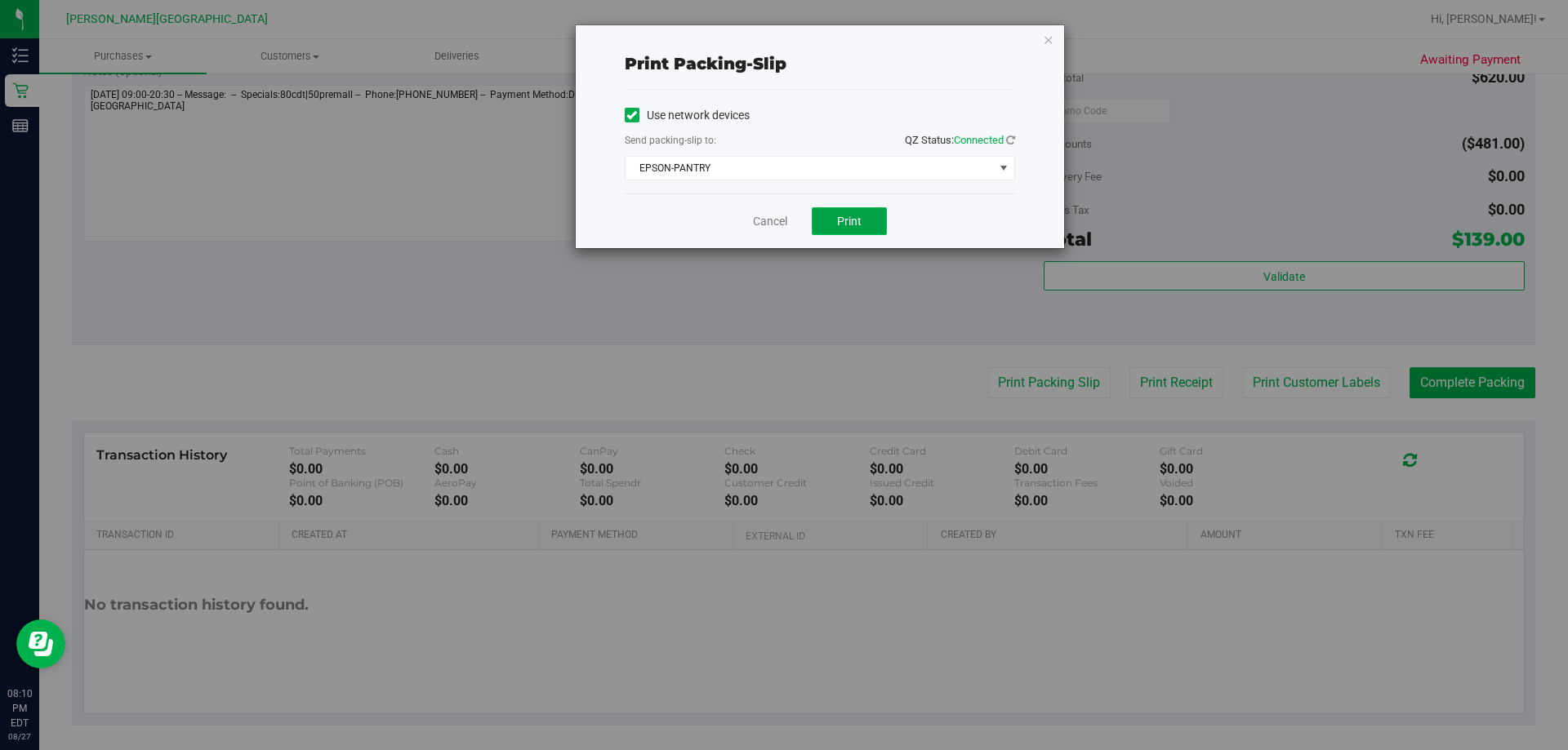
click at [781, 212] on button "Print" at bounding box center [848, 221] width 75 height 27
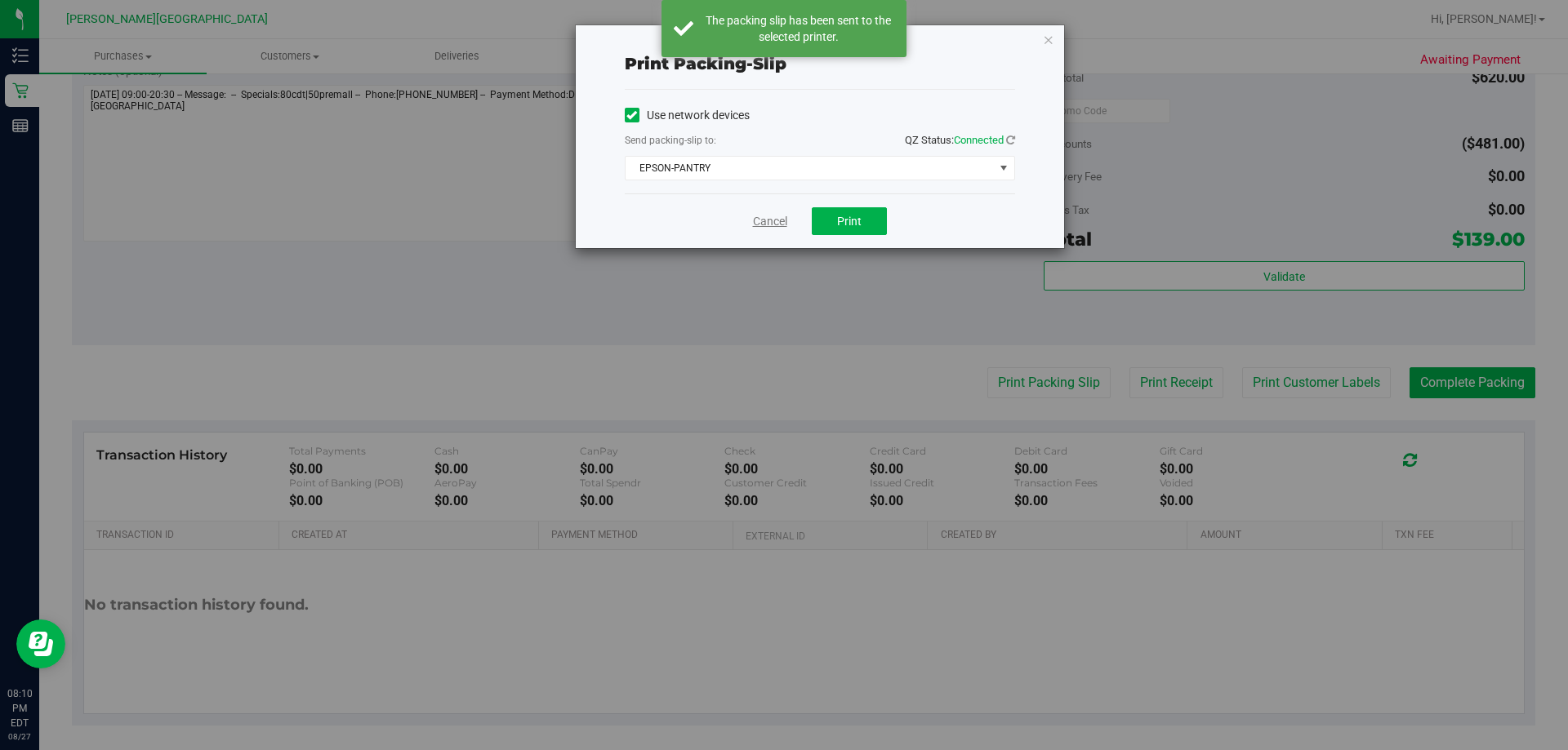
click at [765, 223] on link "Cancel" at bounding box center [770, 222] width 34 height 17
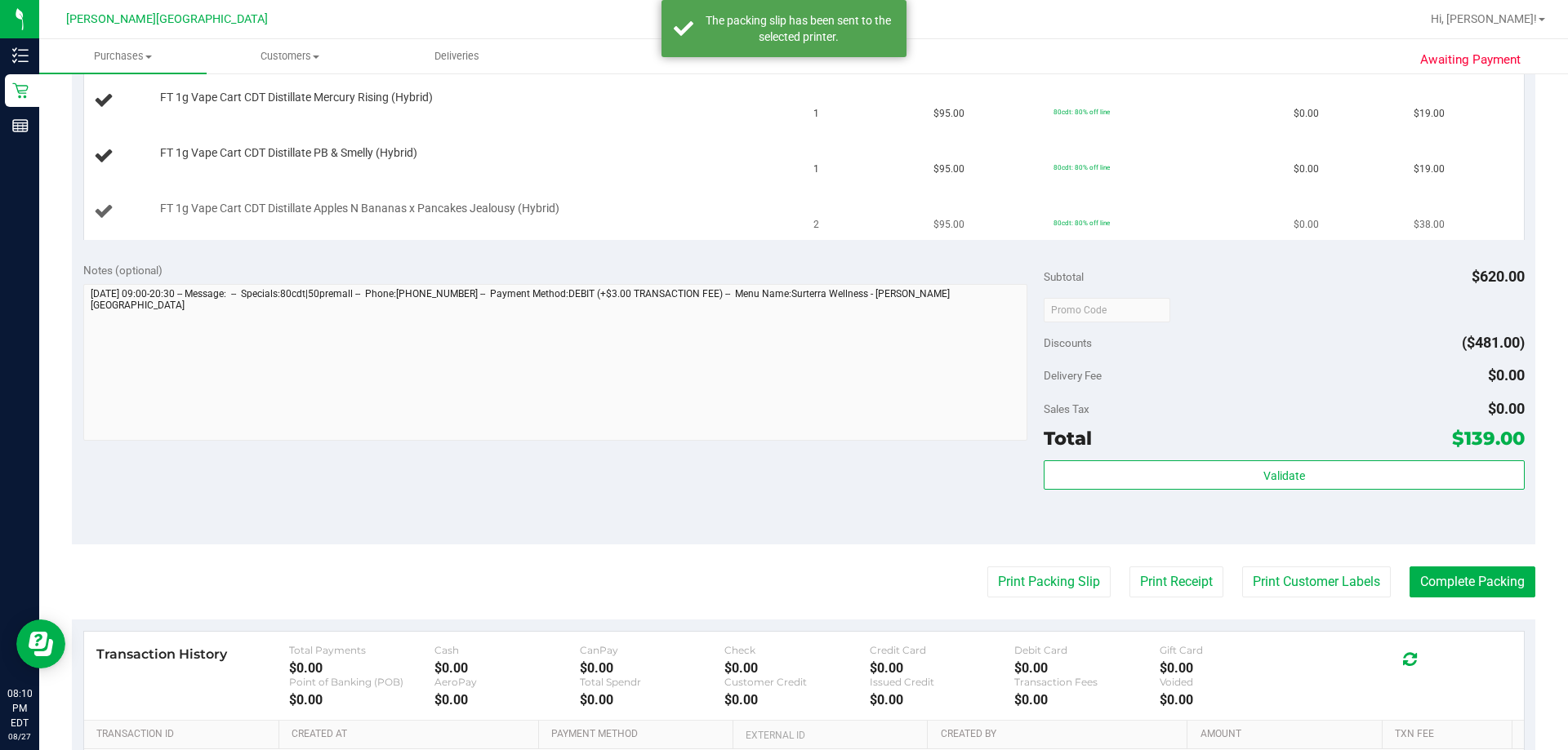
scroll to position [326, 0]
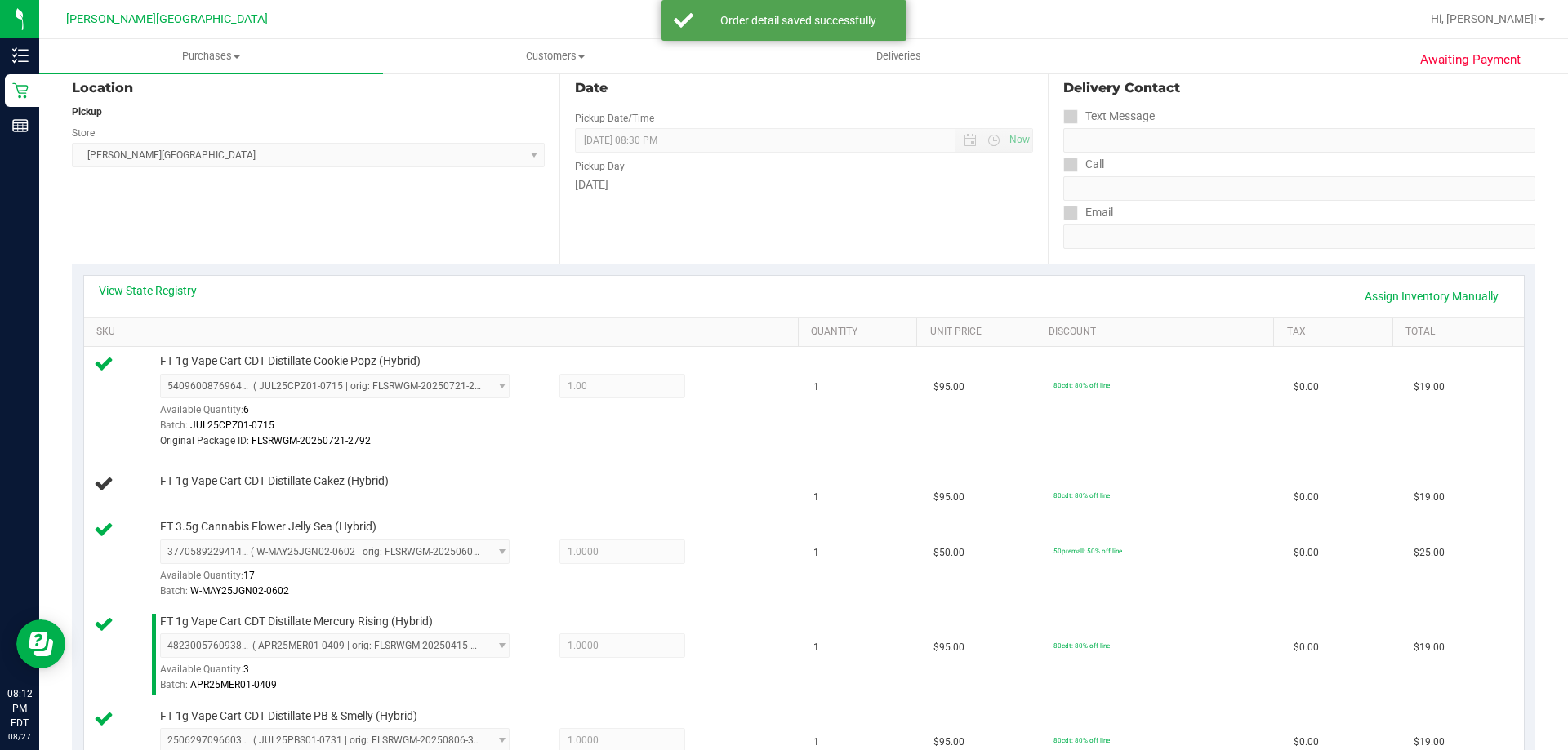
scroll to position [199, 0]
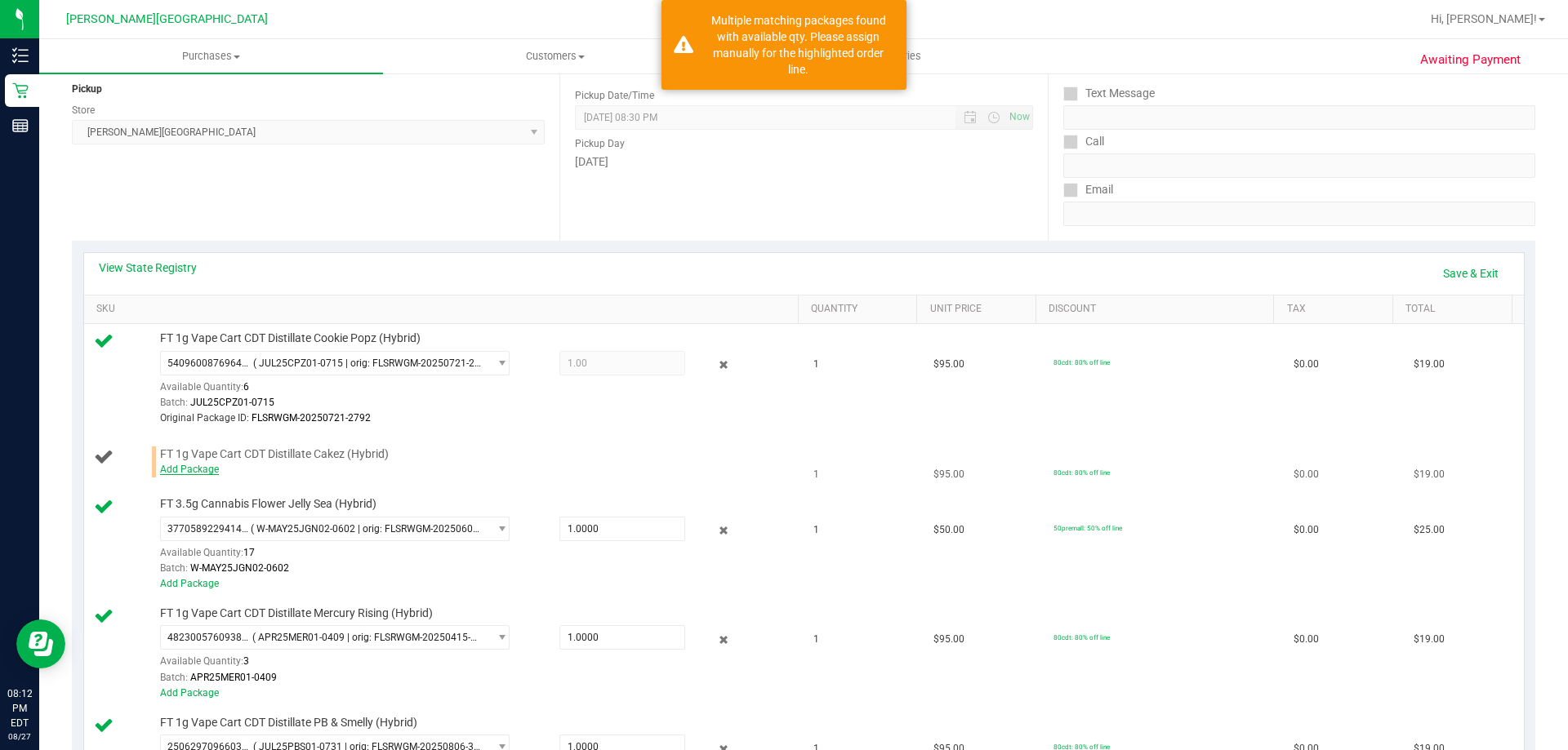
click at [182, 468] on link "Add Package" at bounding box center [189, 469] width 58 height 11
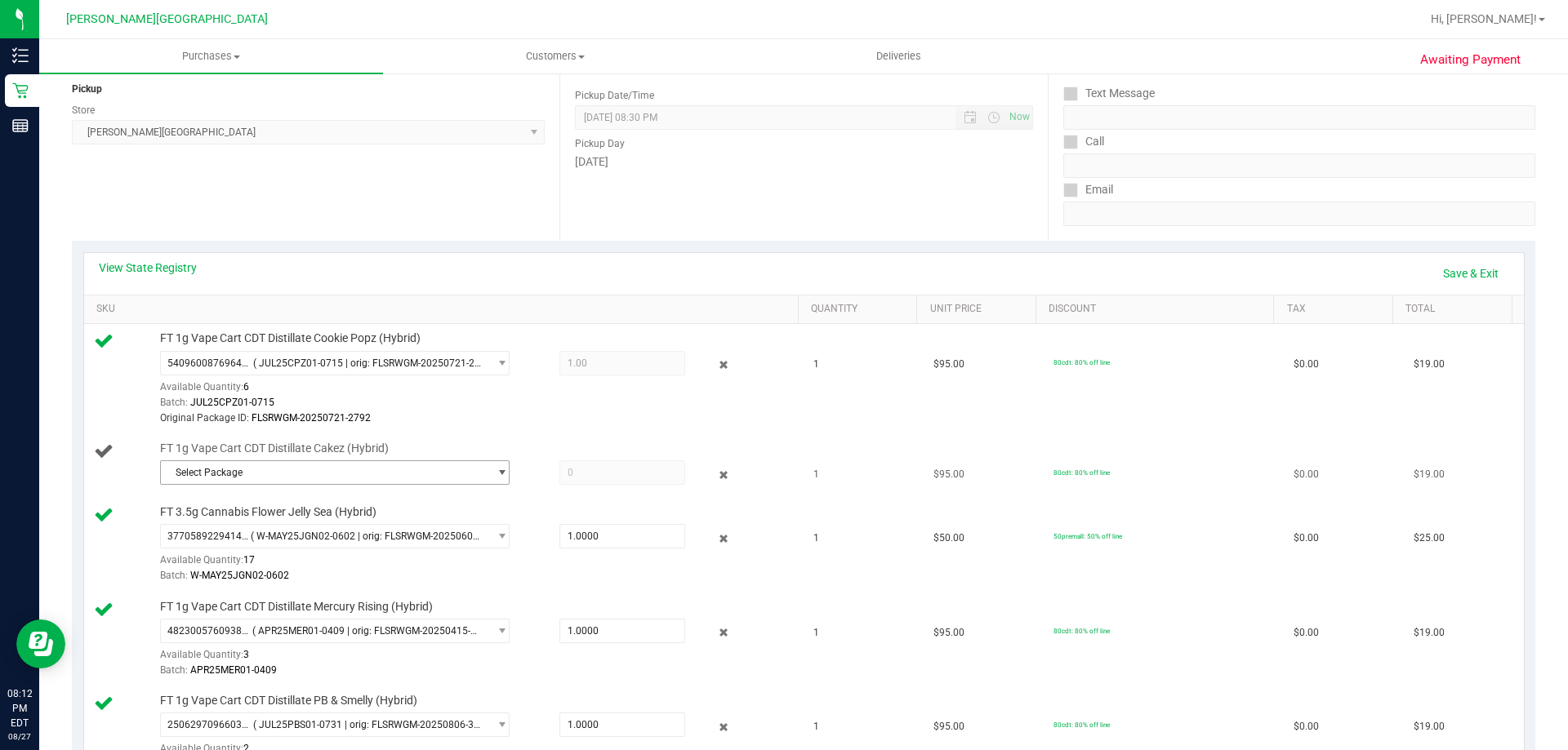
click at [336, 474] on span "Select Package" at bounding box center [324, 473] width 328 height 23
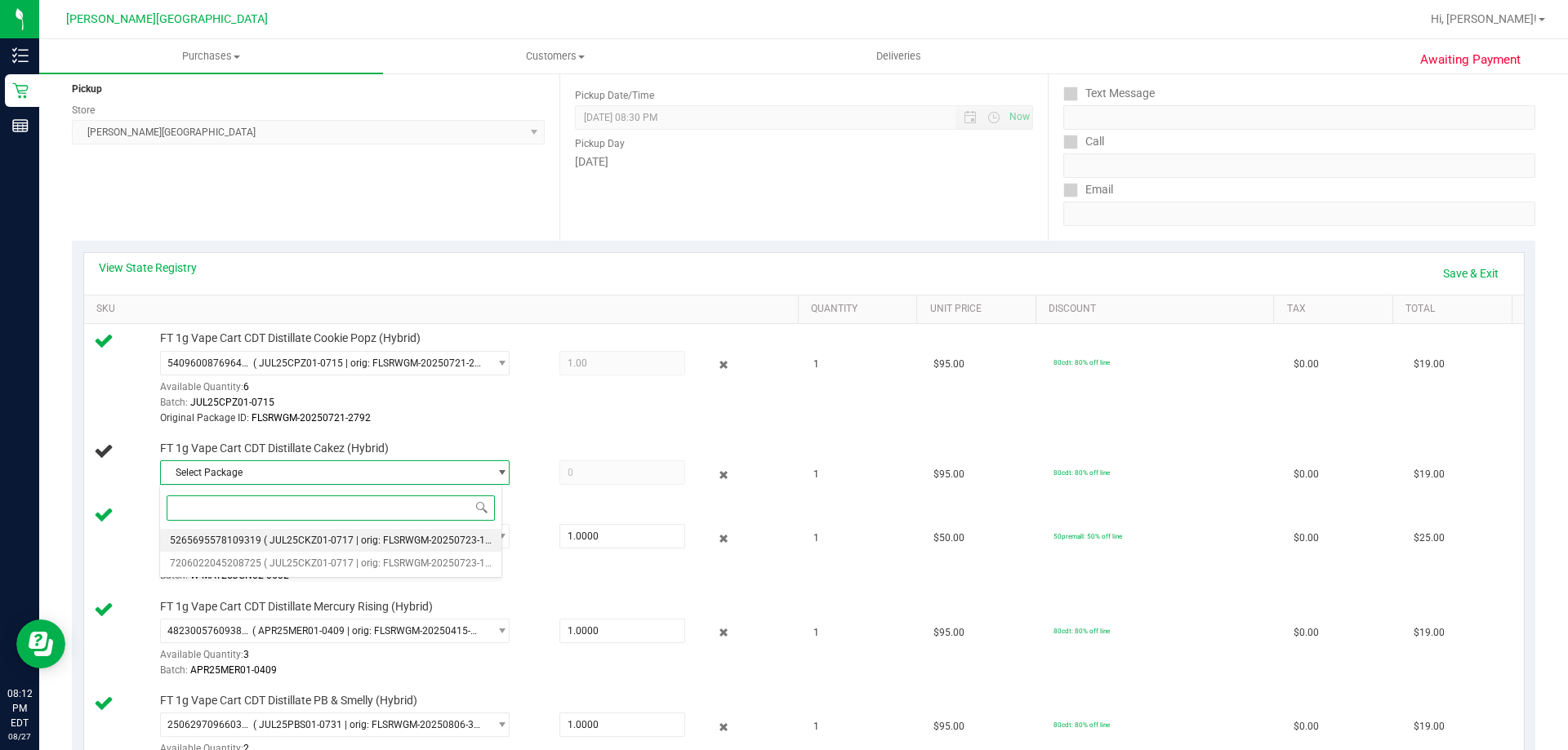
click at [329, 544] on span "( JUL25CKZ01-0717 | orig: FLSRWGM-20250723-1340 )" at bounding box center [386, 540] width 244 height 11
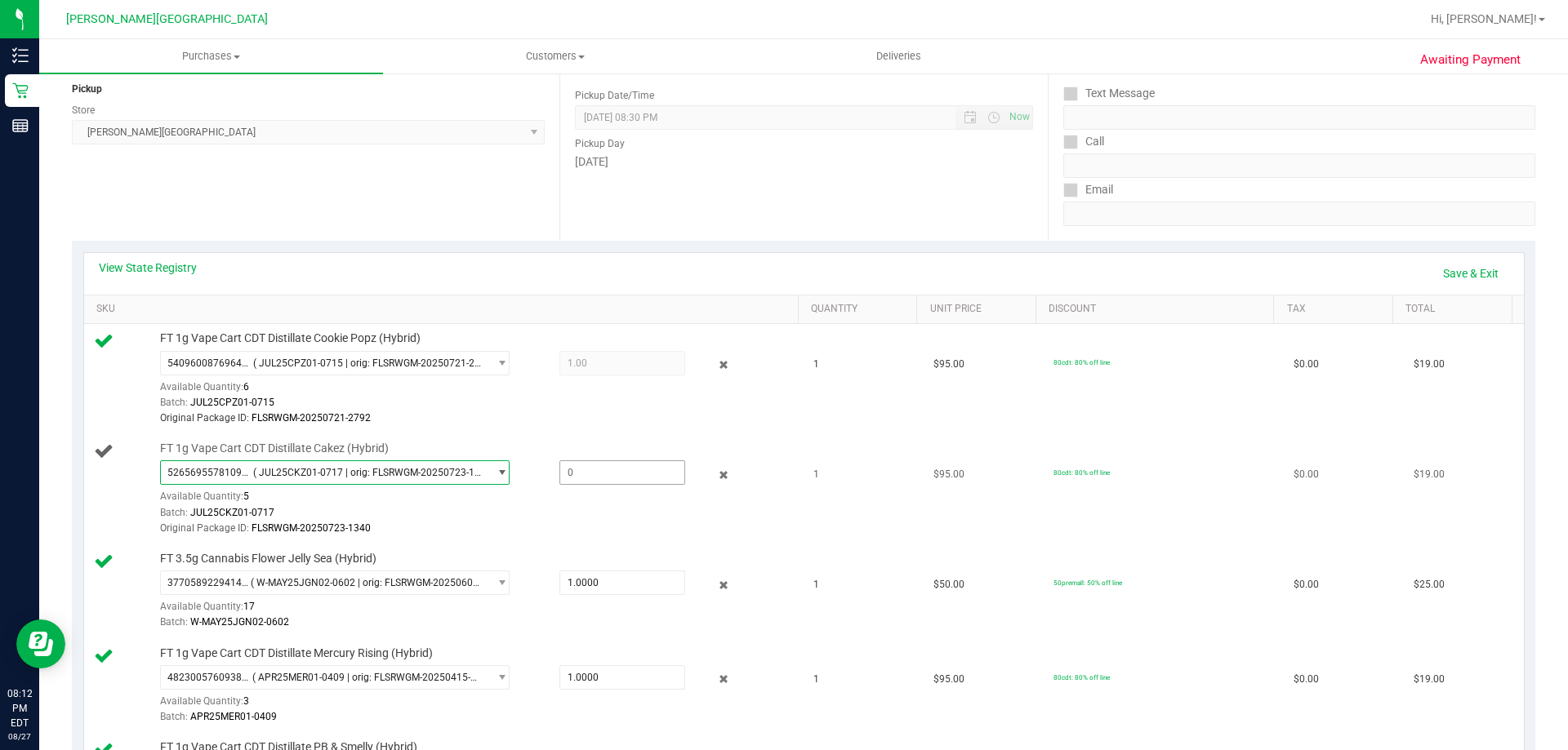
click at [602, 475] on span at bounding box center [622, 473] width 126 height 25
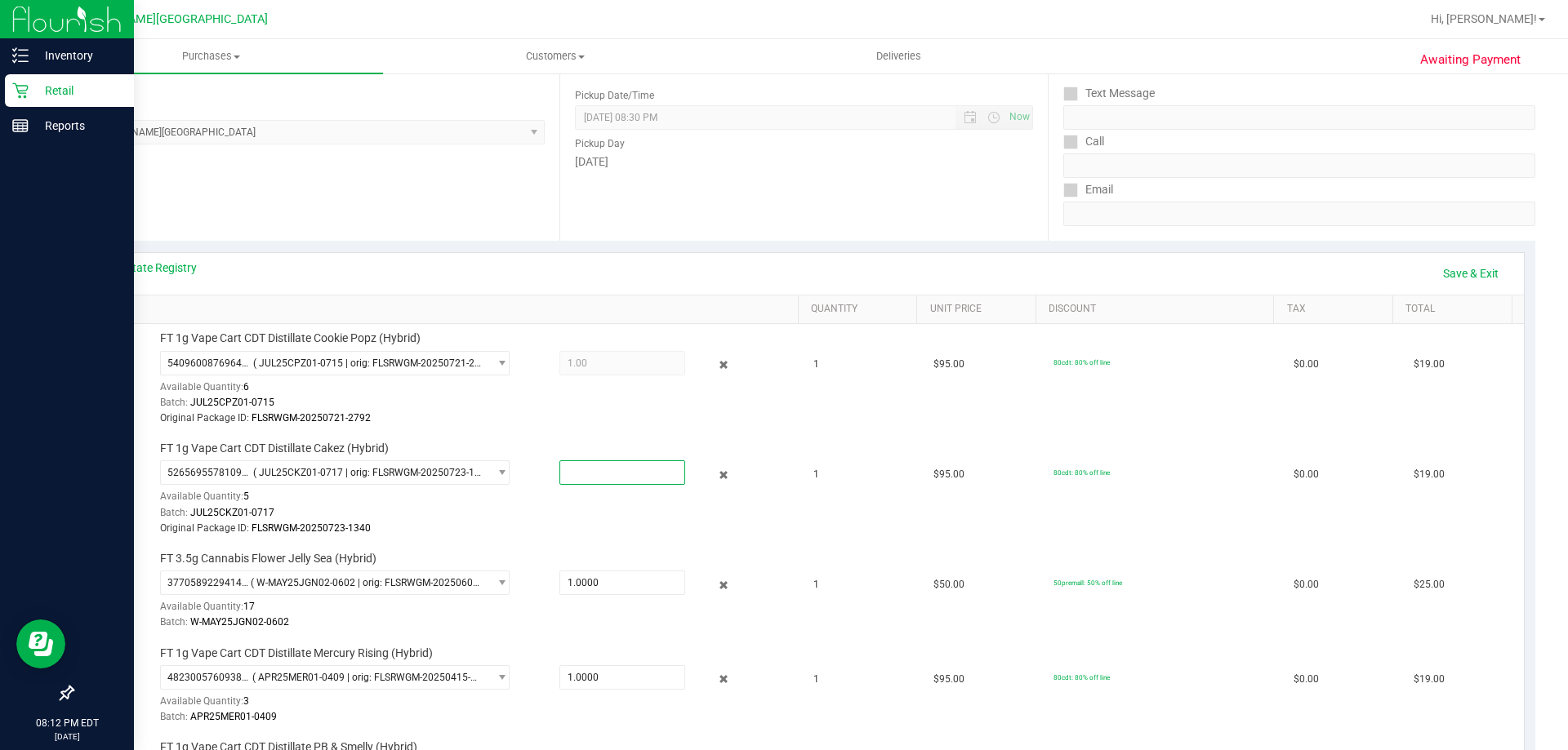
type input "1"
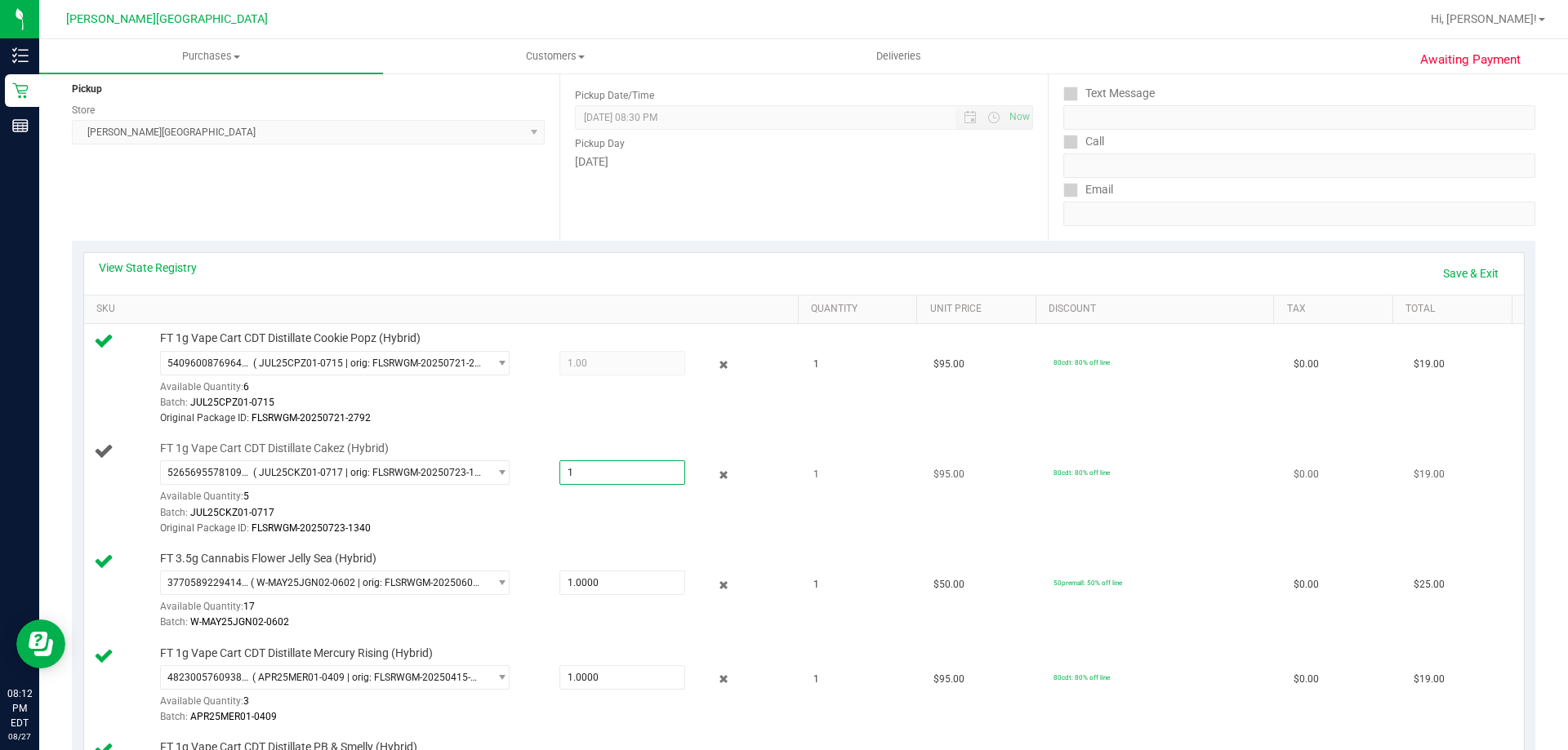
type input "1.0000"
click at [622, 516] on div "Batch: JUL25CKZ01-0717" at bounding box center [475, 513] width 631 height 15
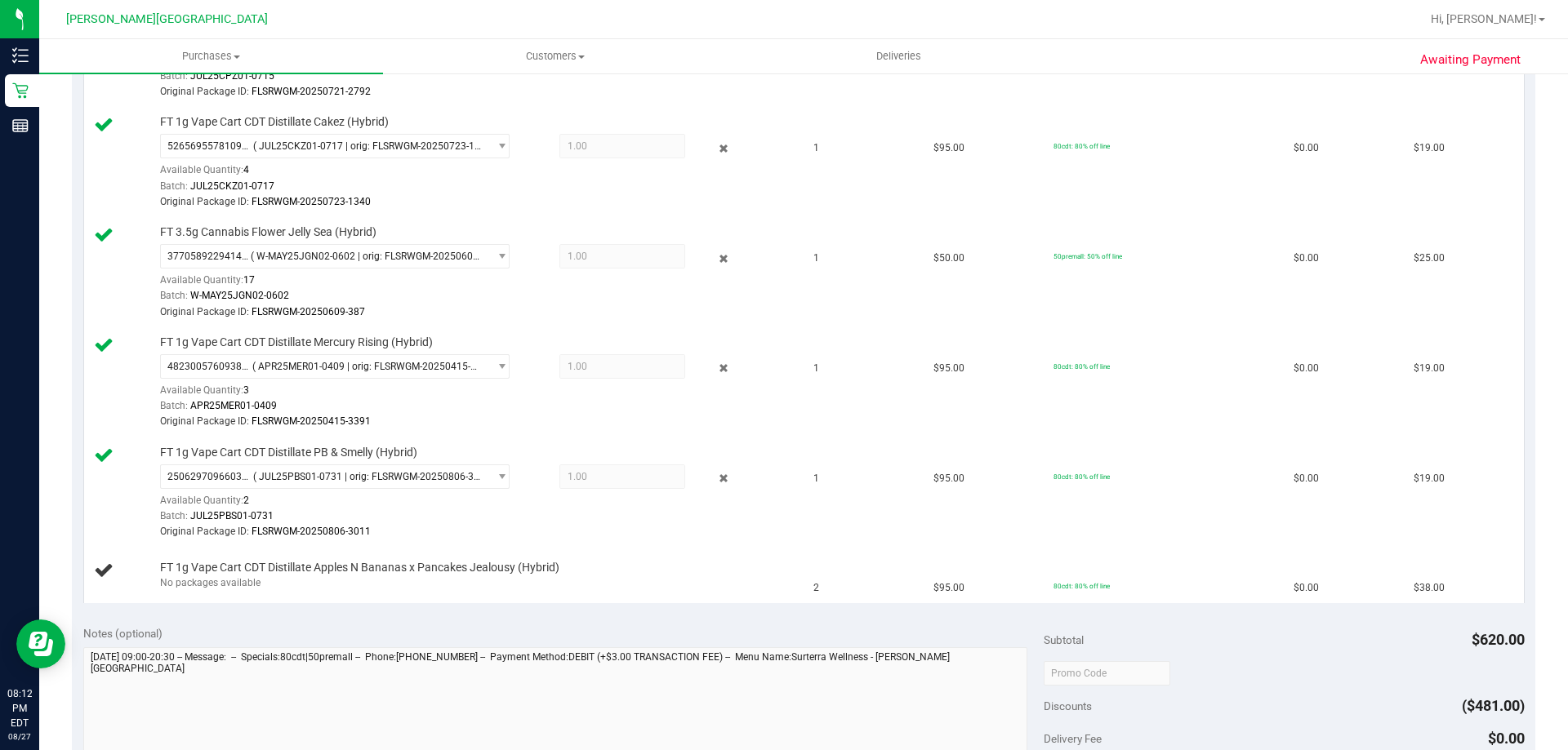
scroll to position [0, 0]
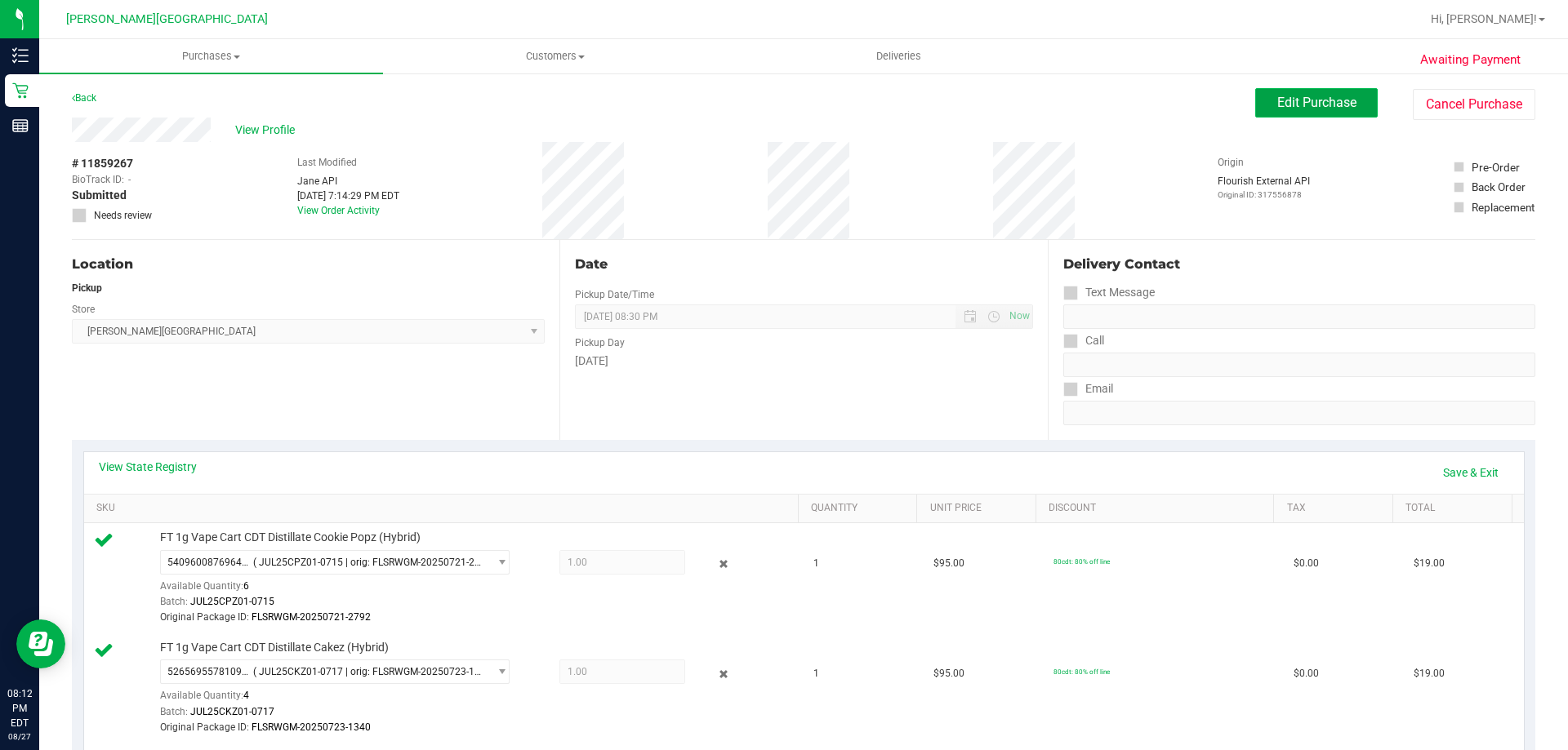
click at [1289, 101] on span "Edit Purchase" at bounding box center [1317, 102] width 79 height 15
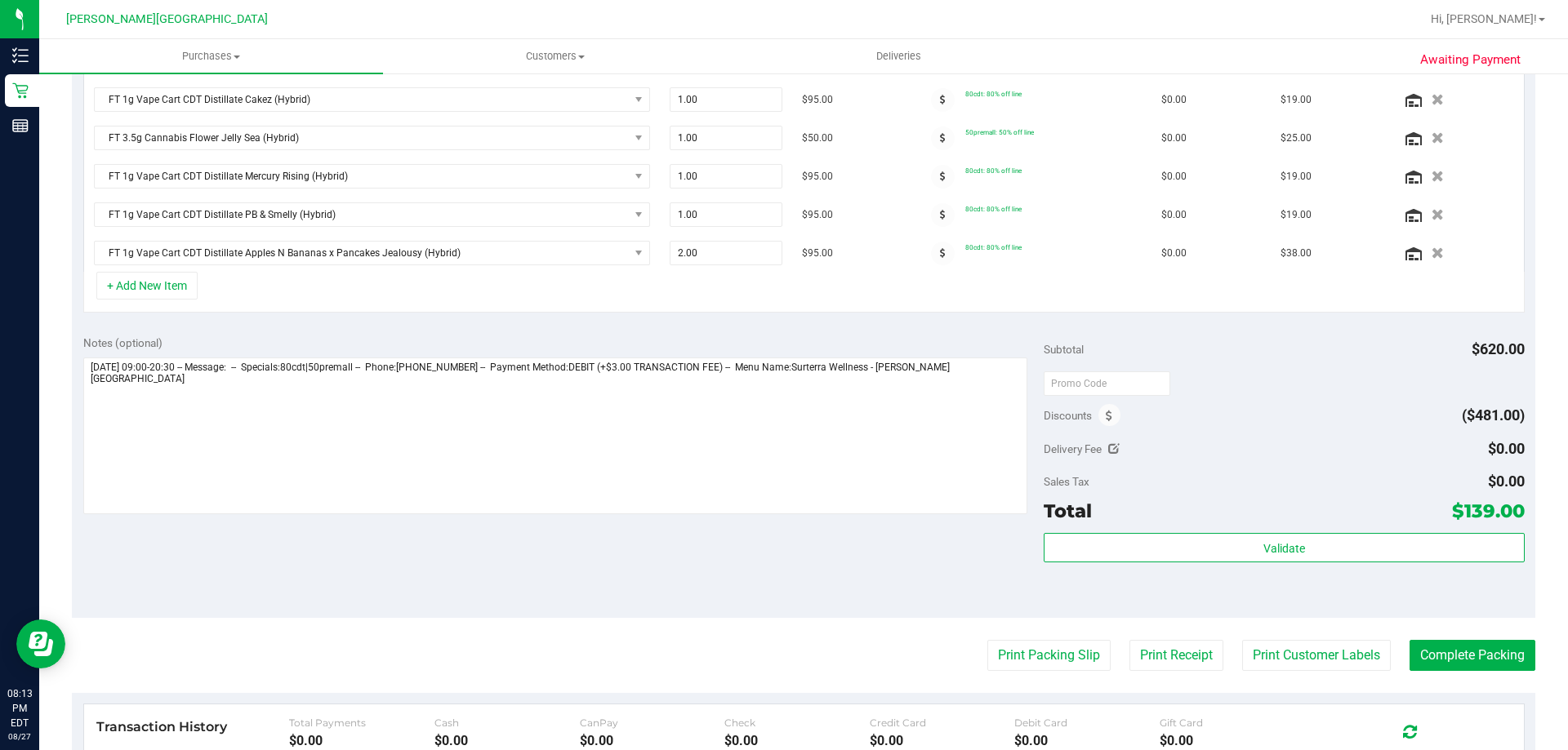
scroll to position [490, 0]
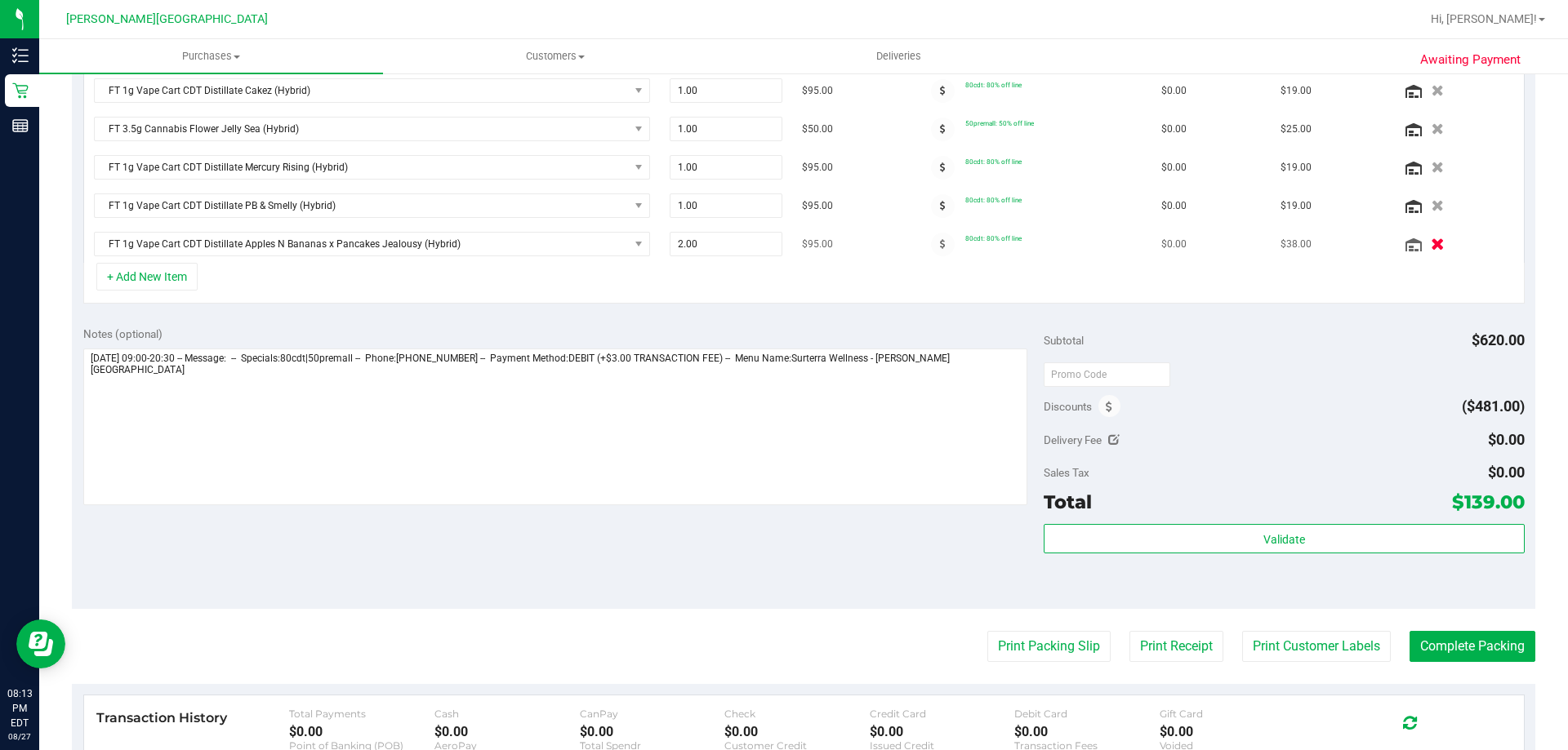
click at [1431, 241] on icon "button" at bounding box center [1438, 244] width 14 height 12
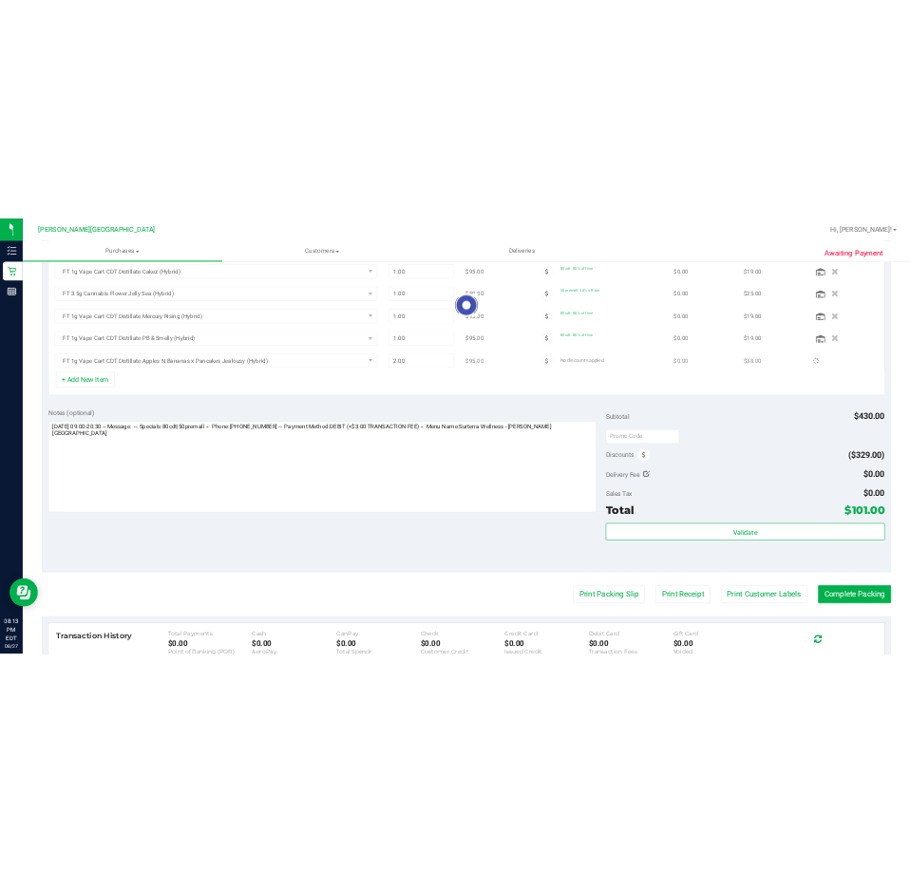
scroll to position [541, 0]
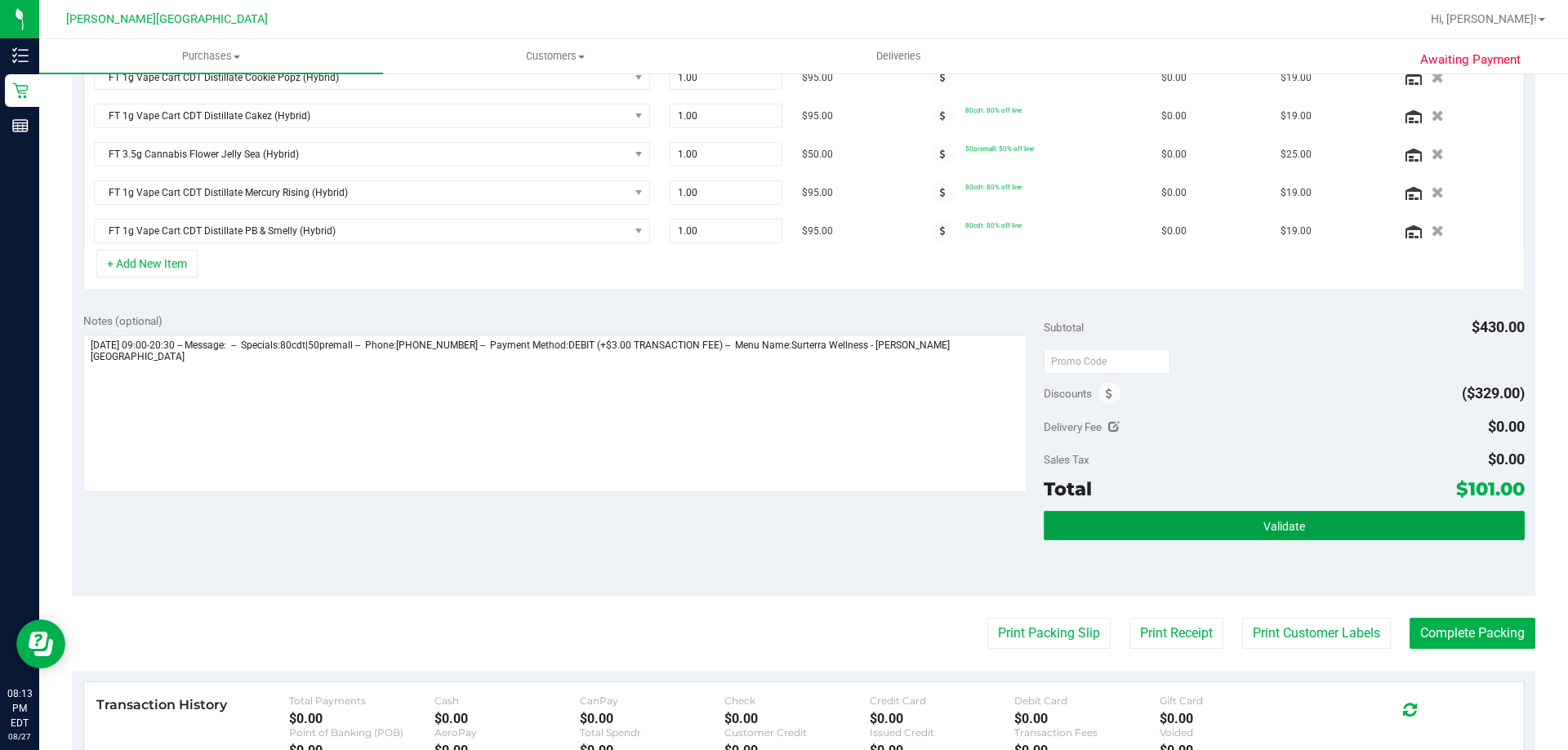
click at [1217, 524] on button "Validate" at bounding box center [1283, 526] width 481 height 29
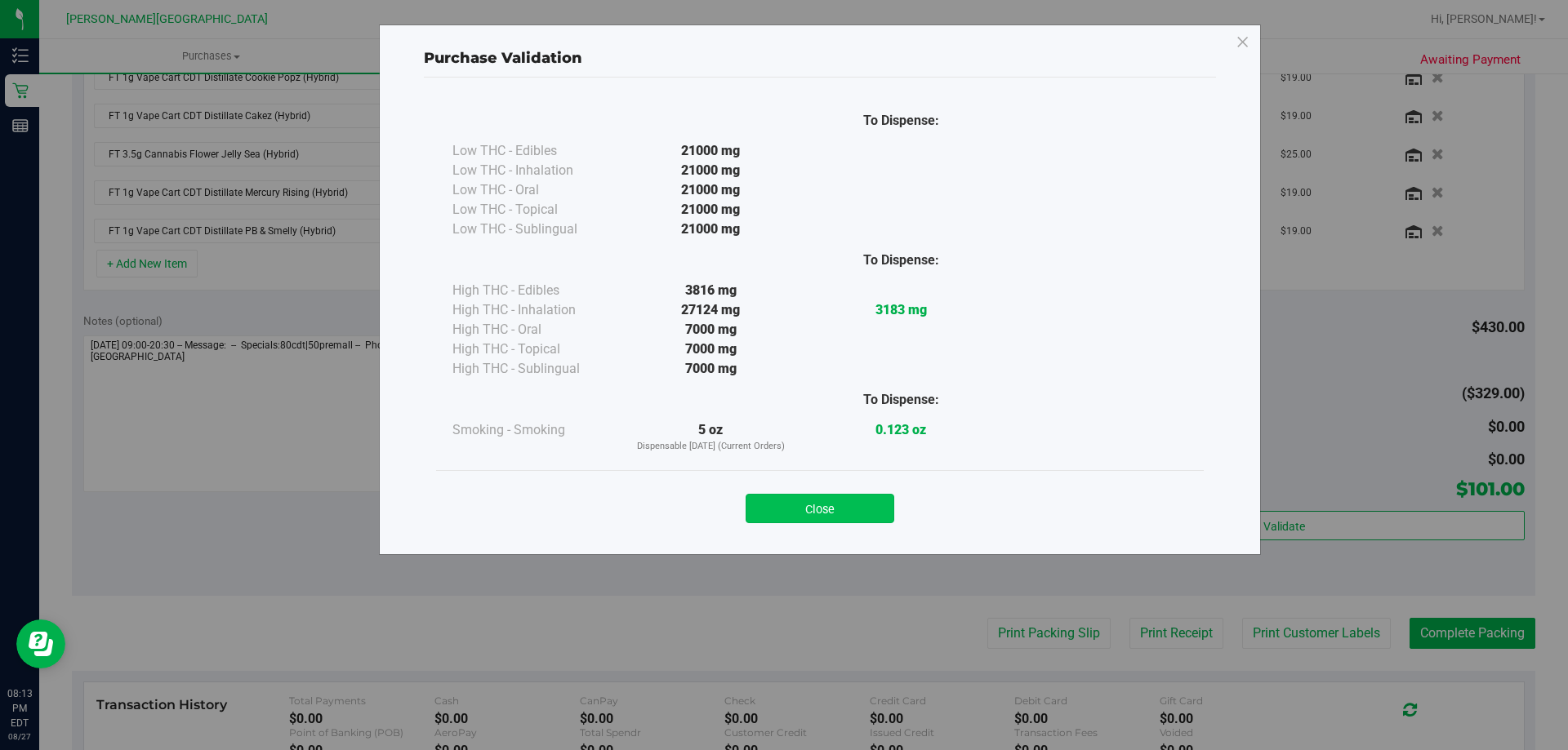
click at [861, 503] on button "Close" at bounding box center [820, 509] width 149 height 29
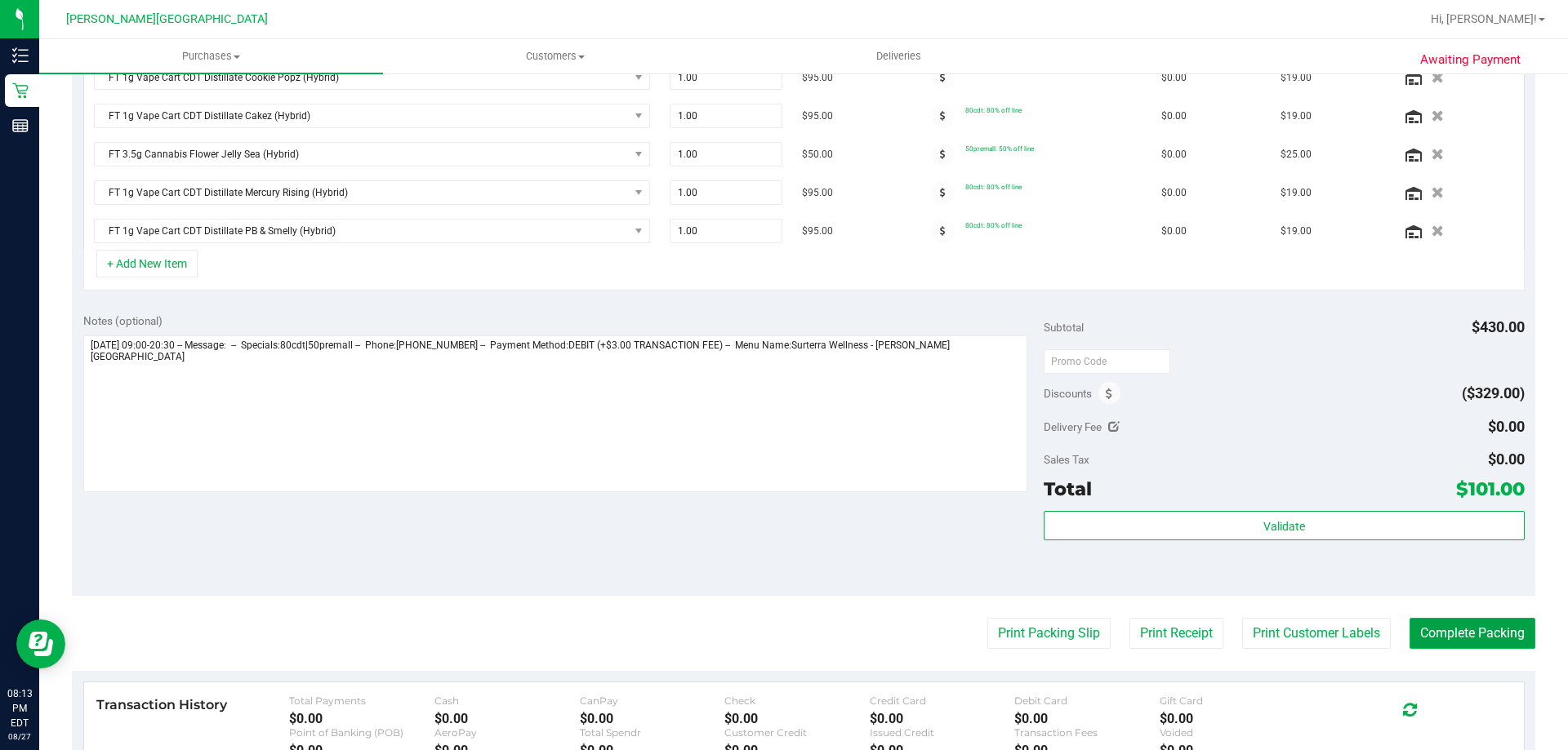
click at [1439, 631] on button "Complete Packing" at bounding box center [1473, 633] width 126 height 31
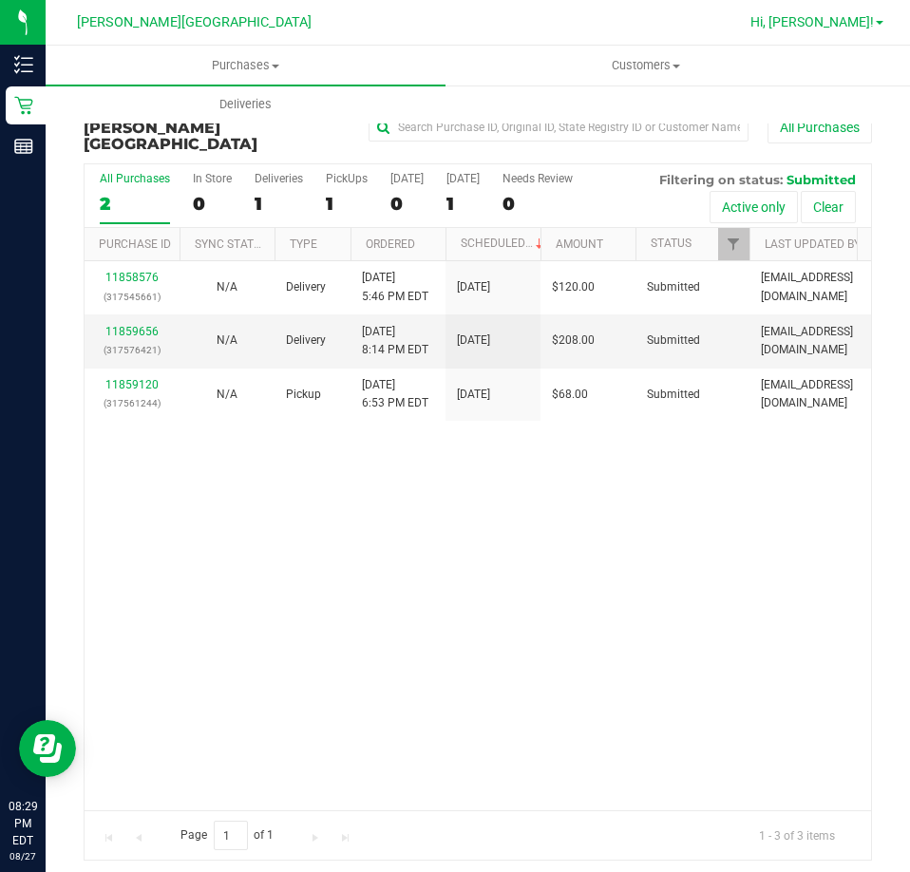
click at [849, 18] on span "Hi, [PERSON_NAME]!" at bounding box center [813, 21] width 124 height 15
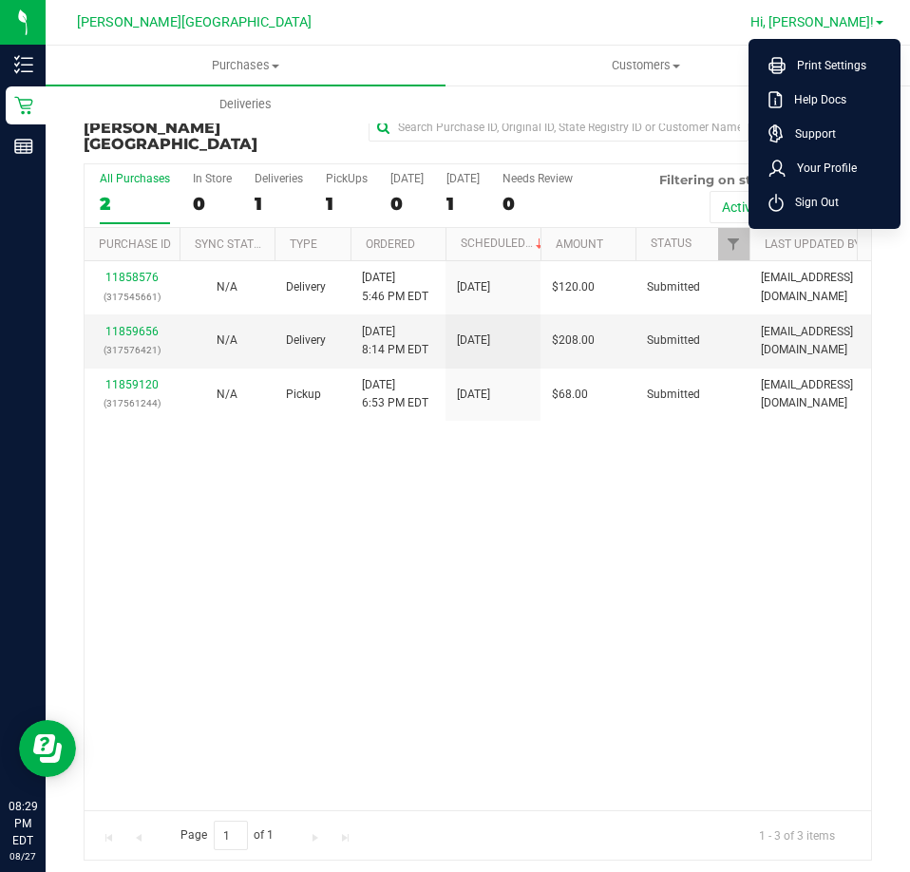
click at [840, 205] on li "Sign Out" at bounding box center [825, 202] width 143 height 34
